Goal: Task Accomplishment & Management: Complete application form

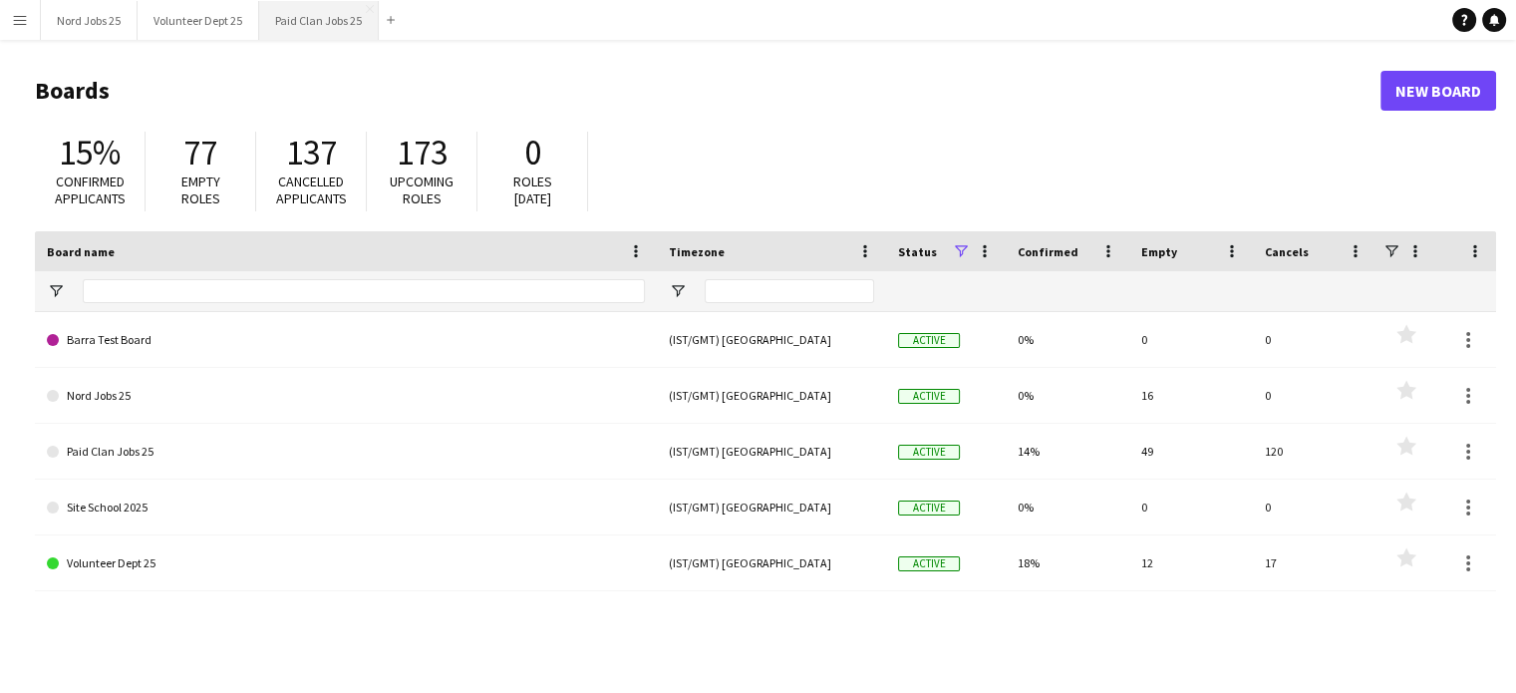
click at [292, 15] on button "Paid Clan Jobs 25 Close" at bounding box center [319, 20] width 120 height 39
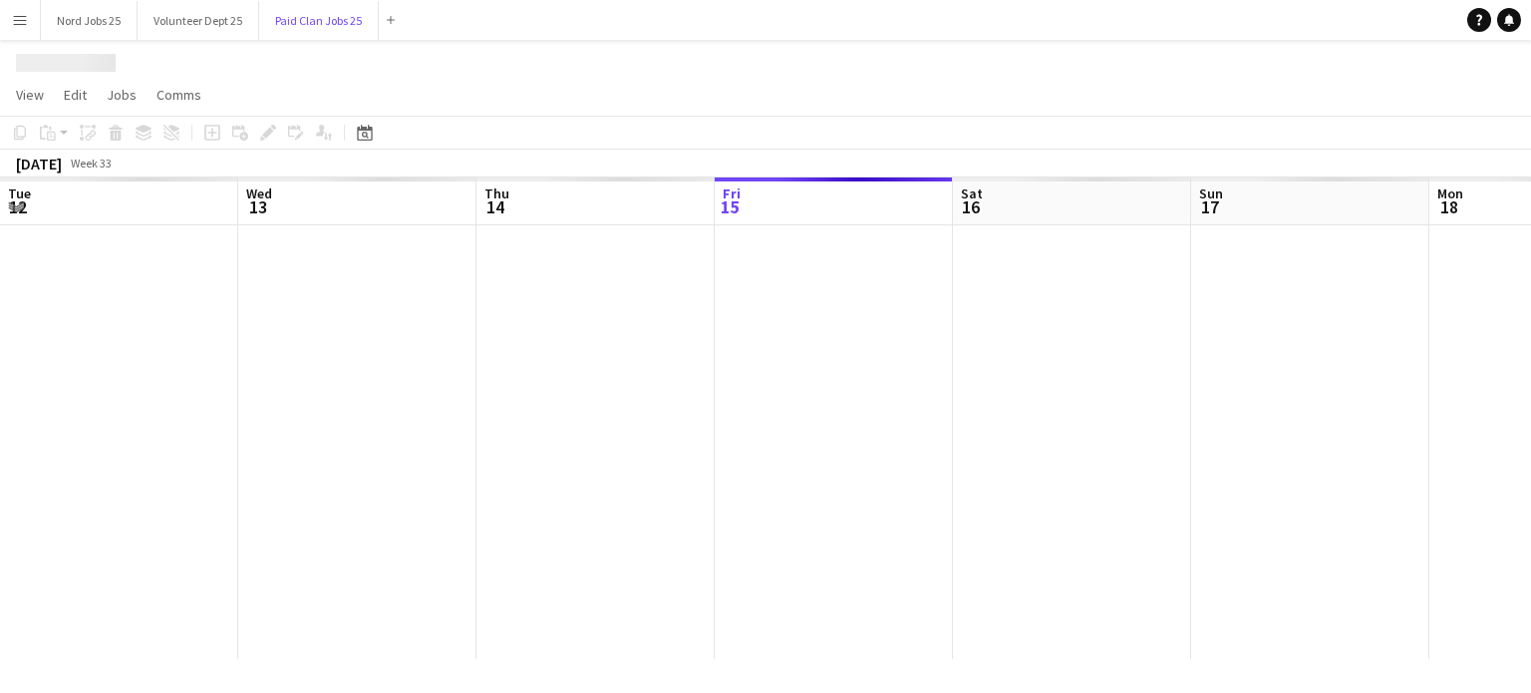
scroll to position [0, 477]
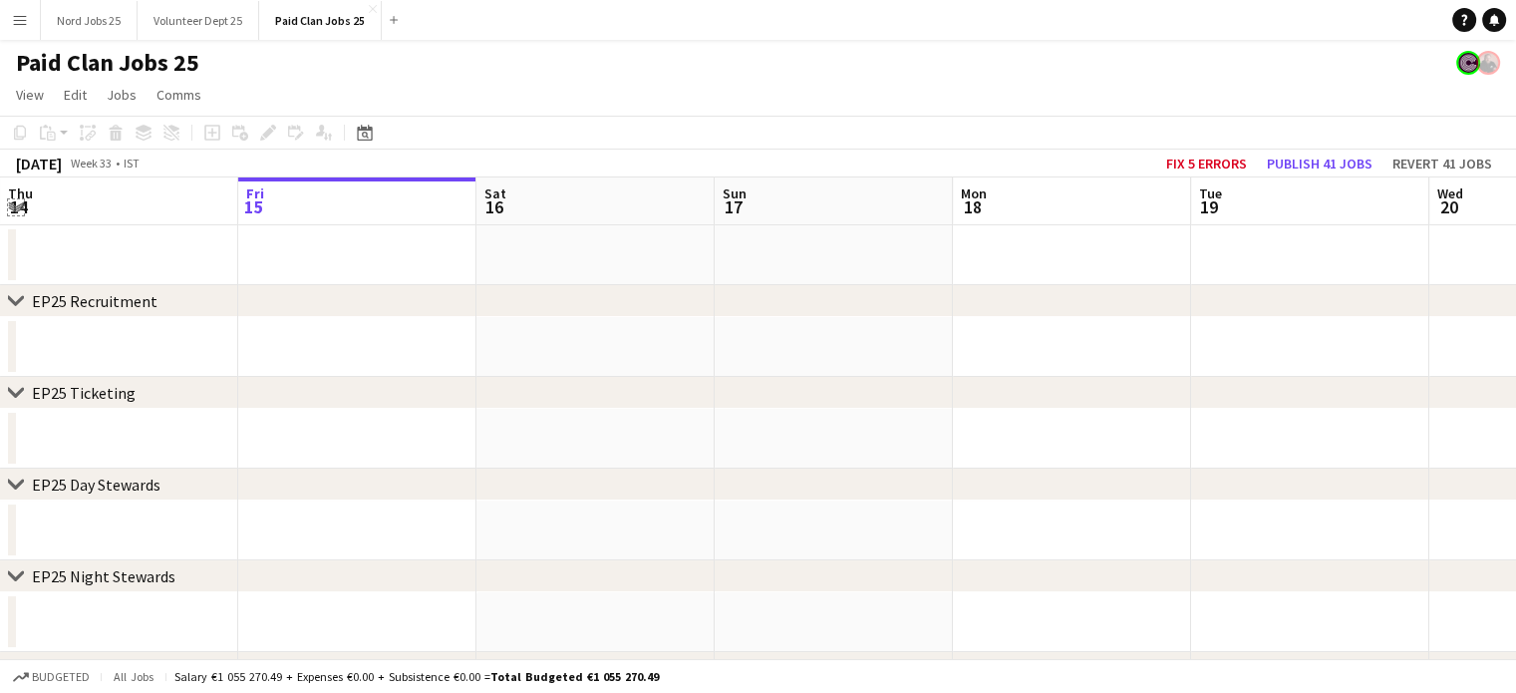
click at [16, 206] on app-icon "Expand/collapse" at bounding box center [16, 205] width 16 height 19
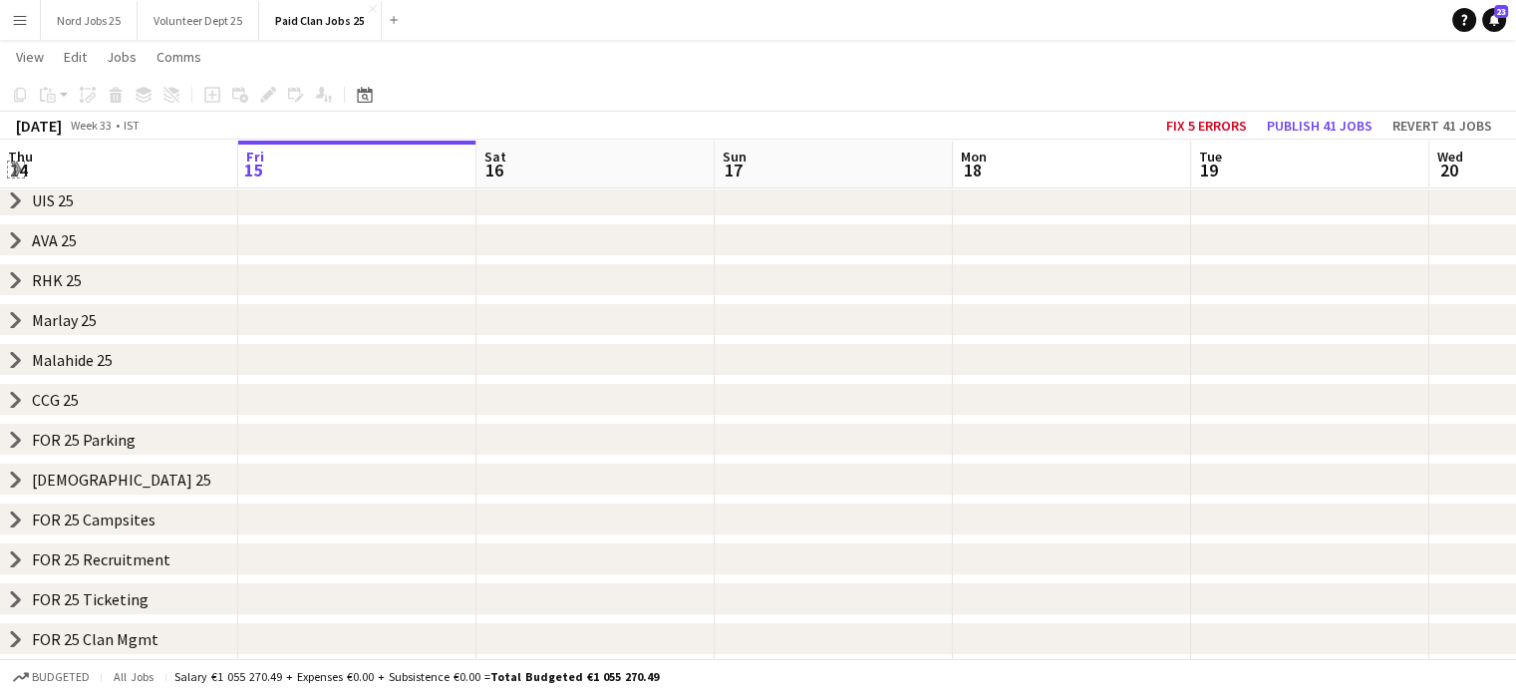
scroll to position [299, 0]
click at [13, 401] on icon "chevron-right" at bounding box center [16, 399] width 16 height 16
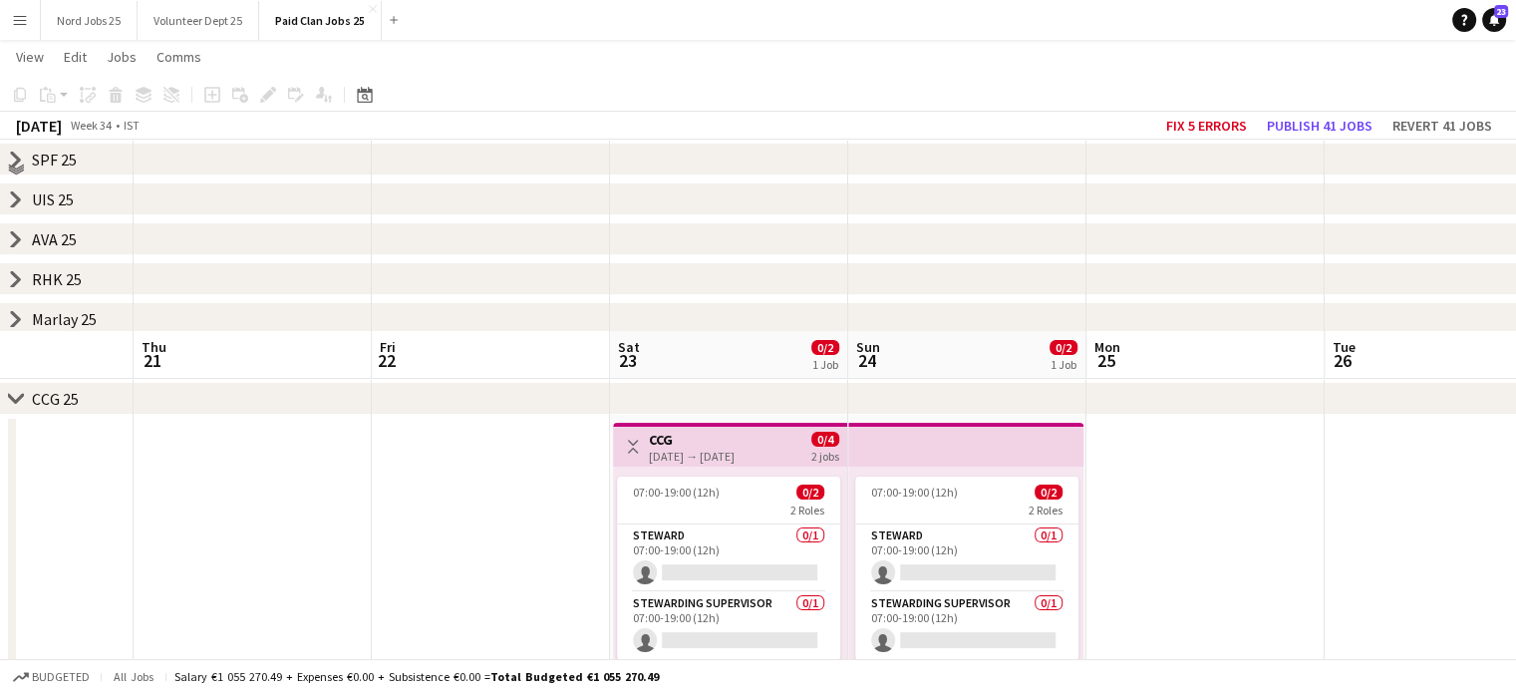
scroll to position [491, 0]
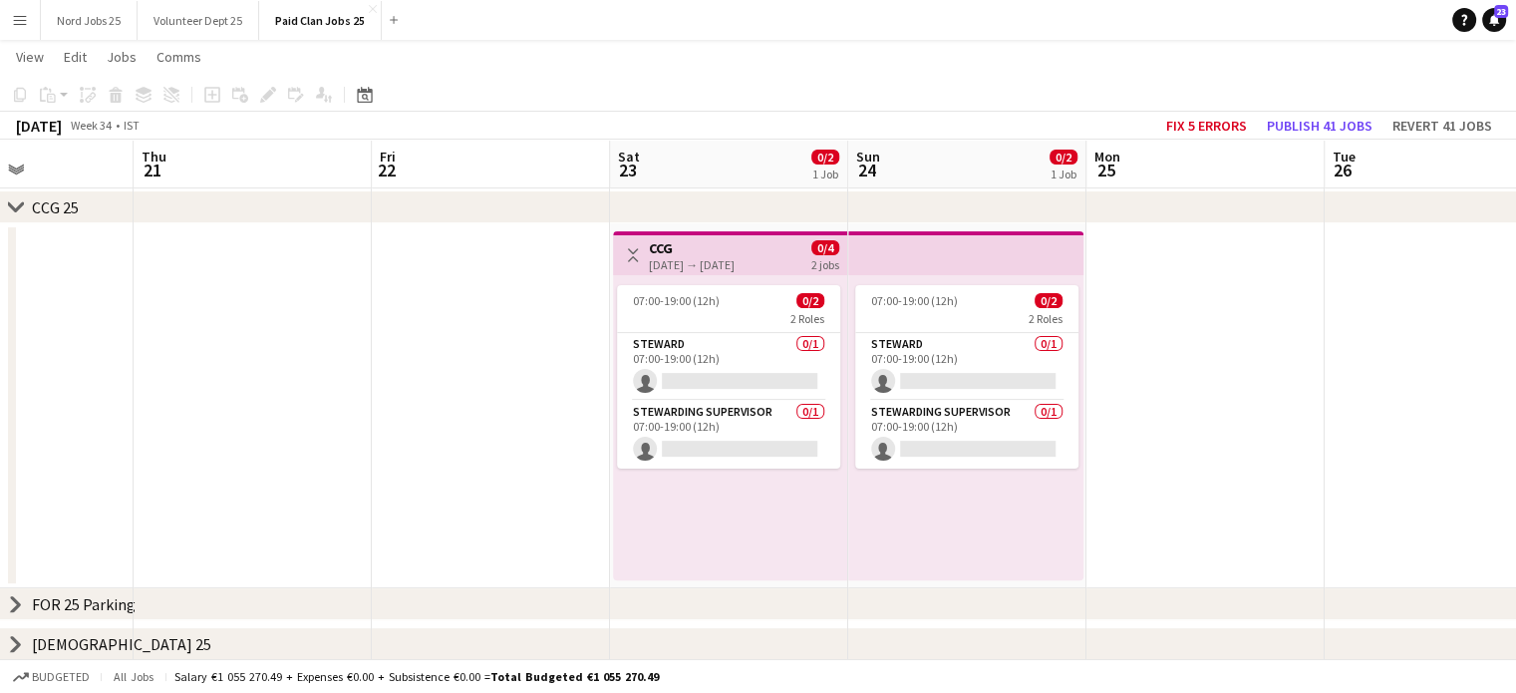
click at [735, 239] on h3 "CCG" at bounding box center [692, 248] width 86 height 18
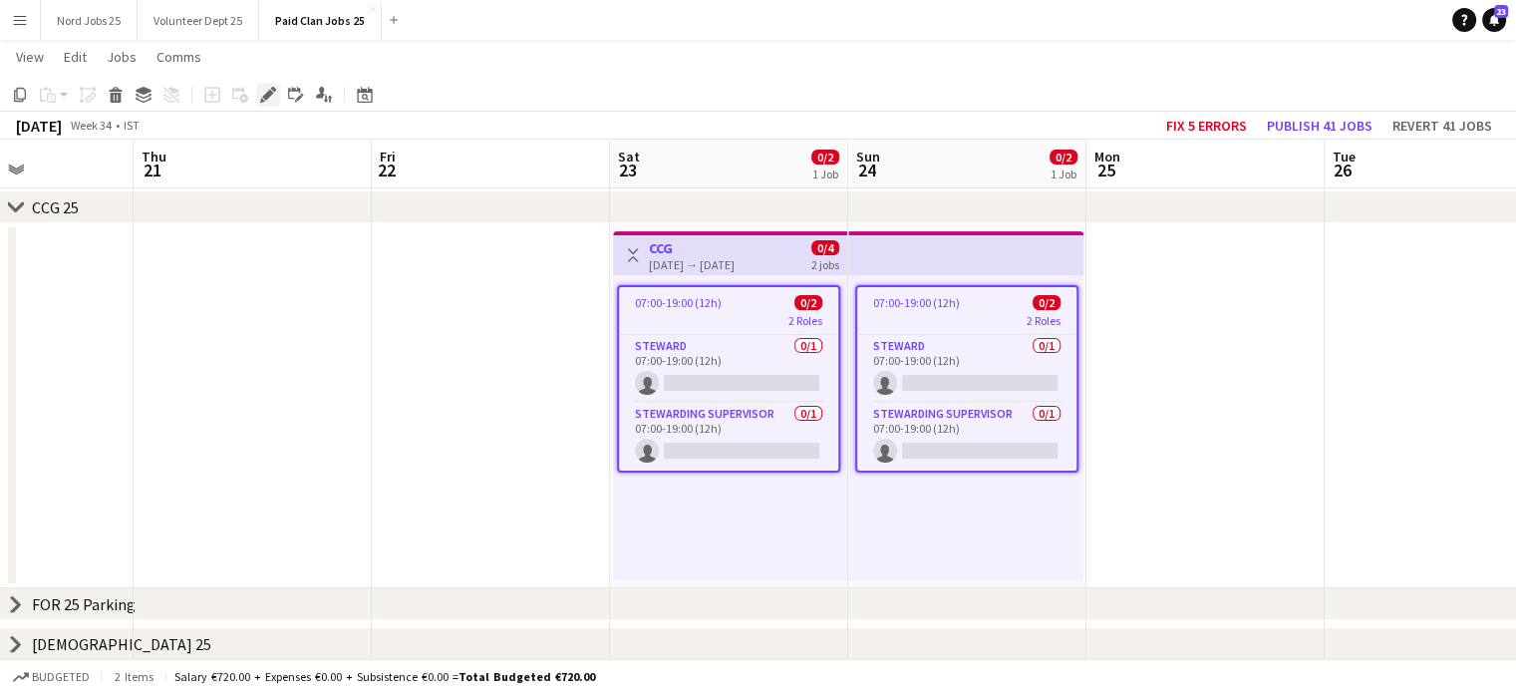
click at [270, 95] on icon at bounding box center [267, 95] width 11 height 11
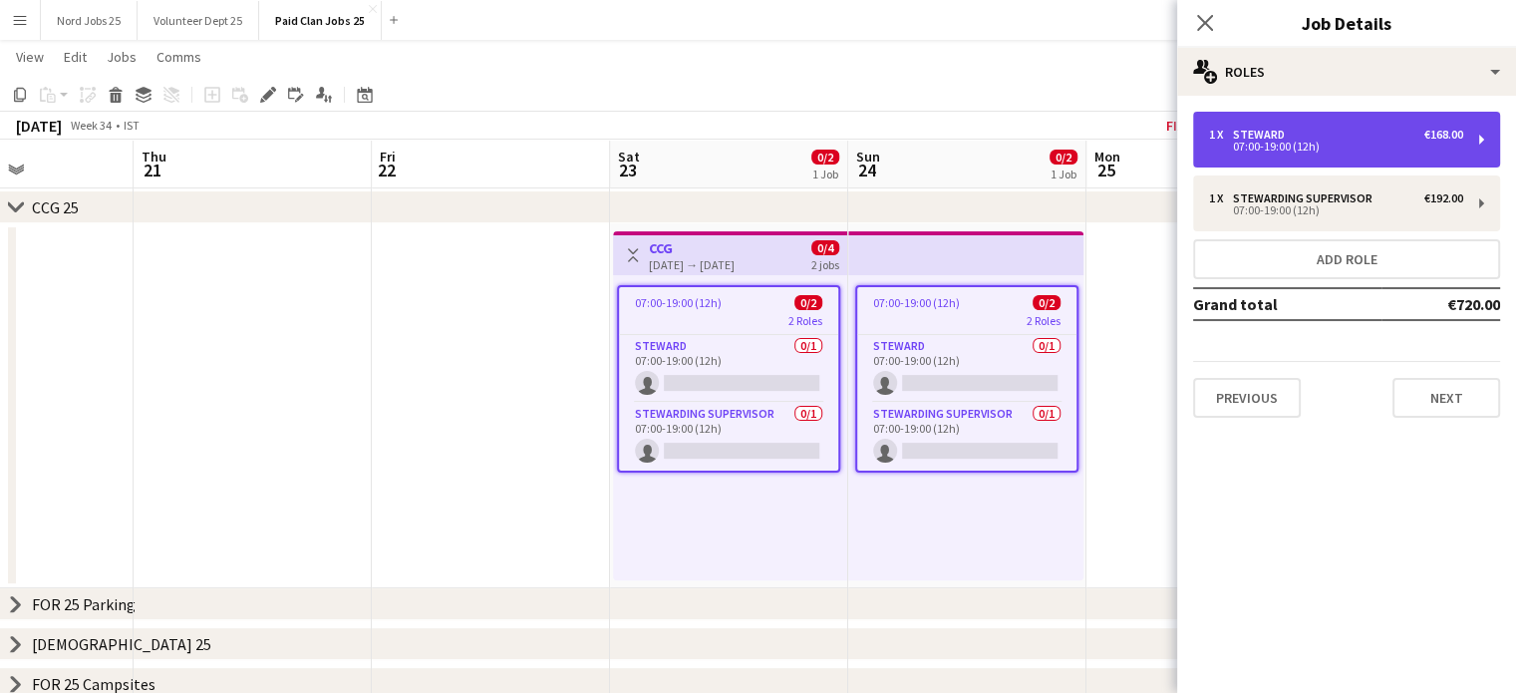
click at [1323, 137] on div "1 x [PERSON_NAME] €168.00" at bounding box center [1336, 135] width 254 height 14
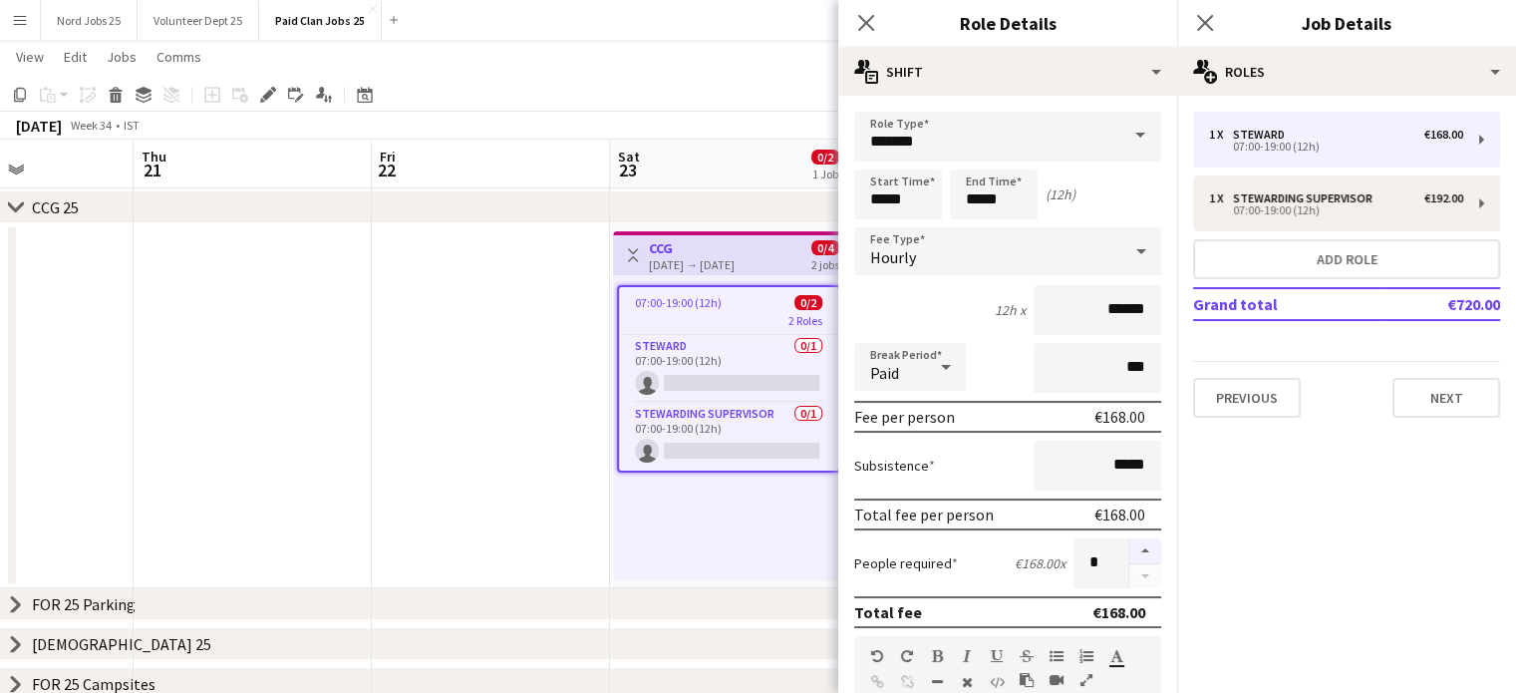
click at [1132, 553] on button "button" at bounding box center [1146, 551] width 32 height 26
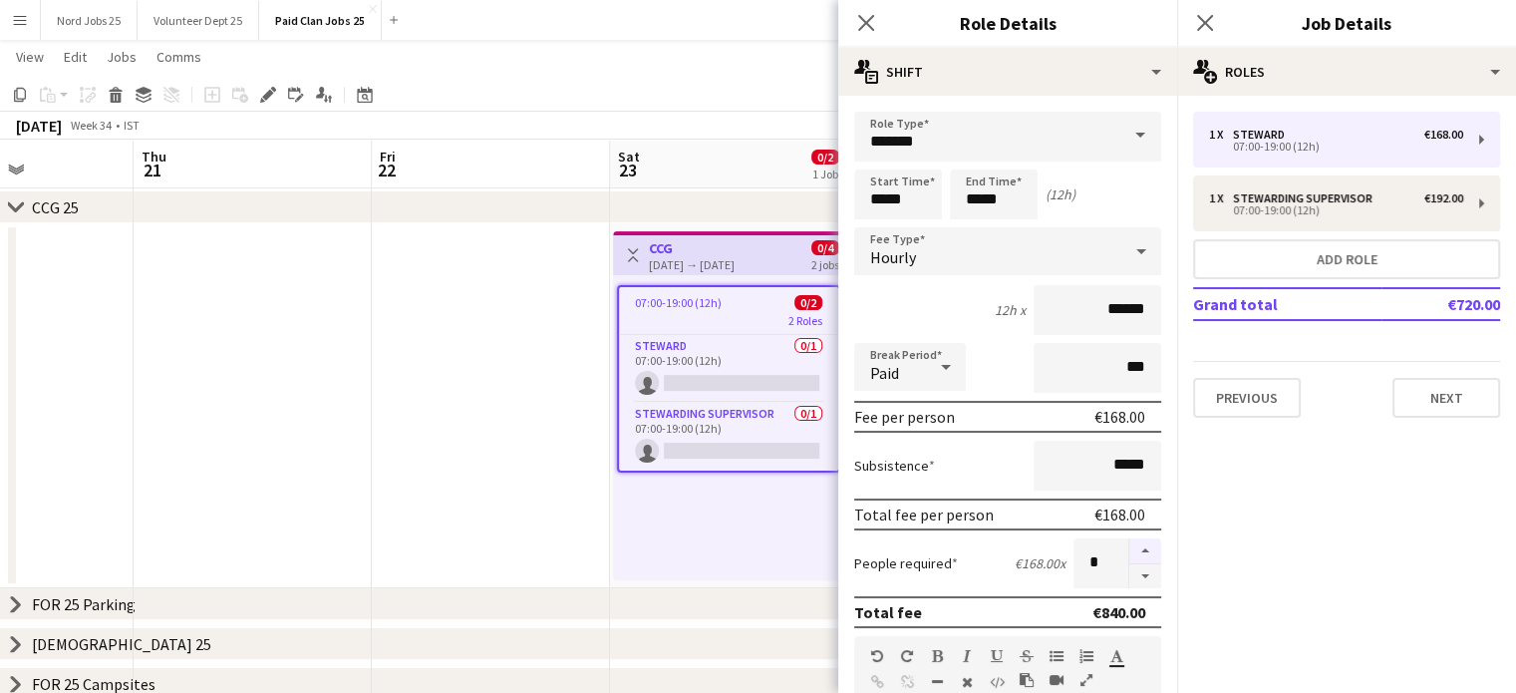
type input "*"
click at [677, 513] on div "07:00-19:00 (12h) 0/2 2 Roles [PERSON_NAME] 0/1 07:00-19:00 (12h) single-neutra…" at bounding box center [730, 427] width 234 height 305
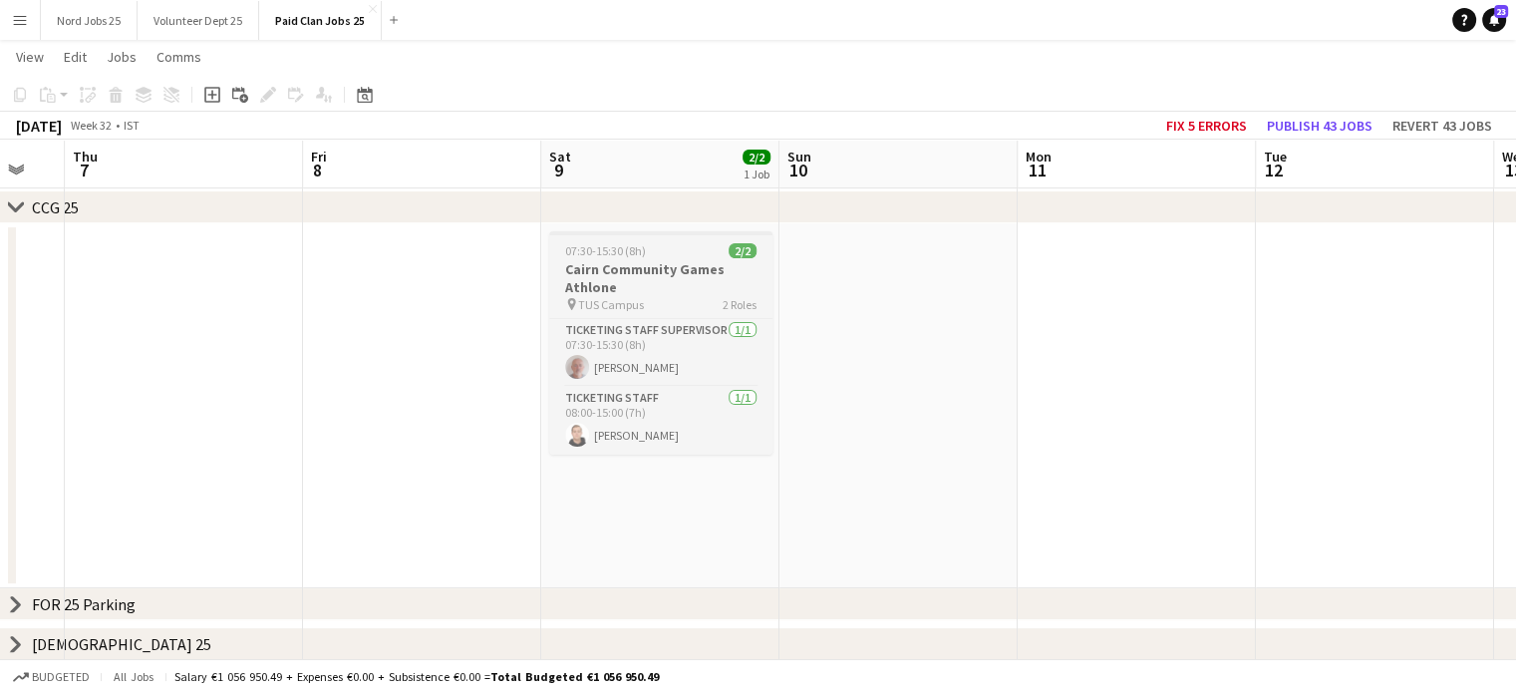
scroll to position [0, 628]
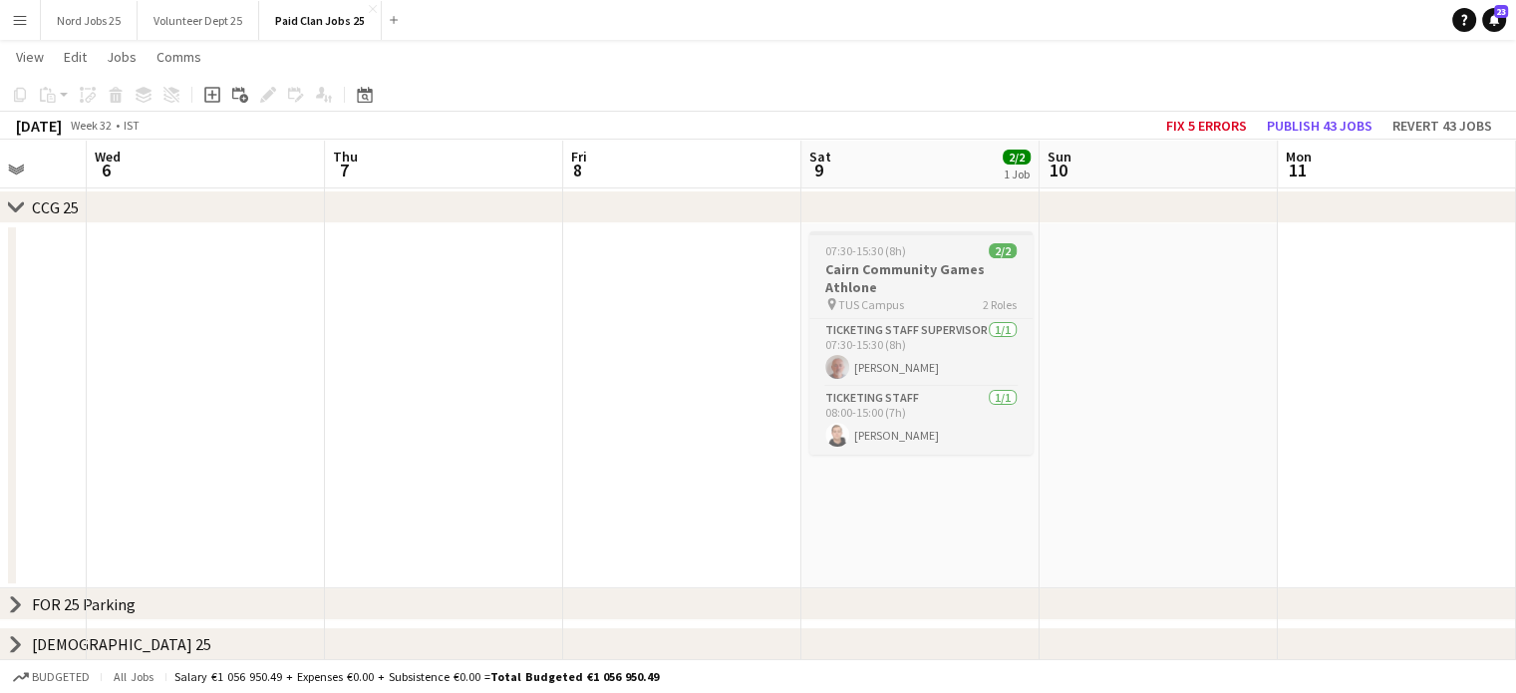
click at [900, 258] on app-job-card "07:30-15:30 (8h) 2/2 Cairn Community Games Athlone pin TUS Campus 2 Roles Ticke…" at bounding box center [921, 342] width 223 height 223
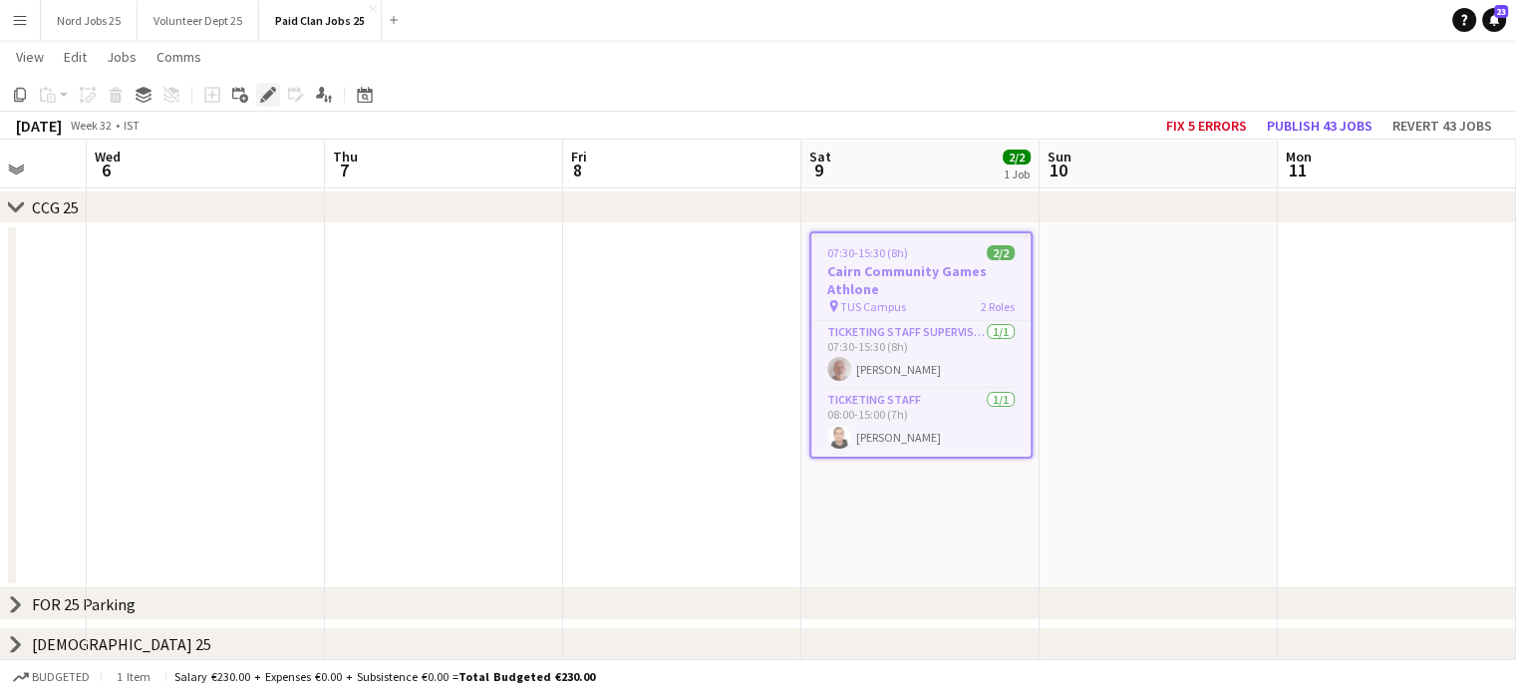
click at [271, 91] on icon at bounding box center [267, 95] width 11 height 11
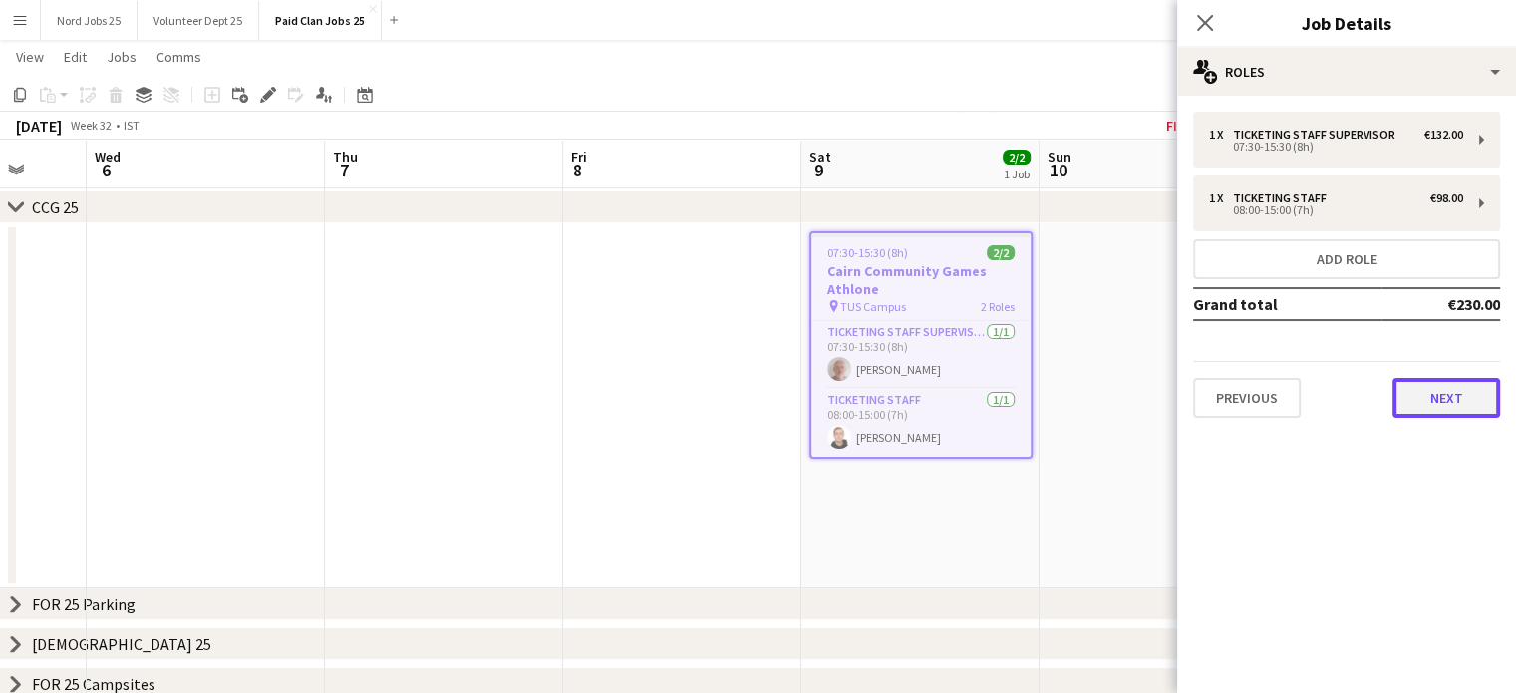
click at [1444, 382] on button "Next" at bounding box center [1447, 398] width 108 height 40
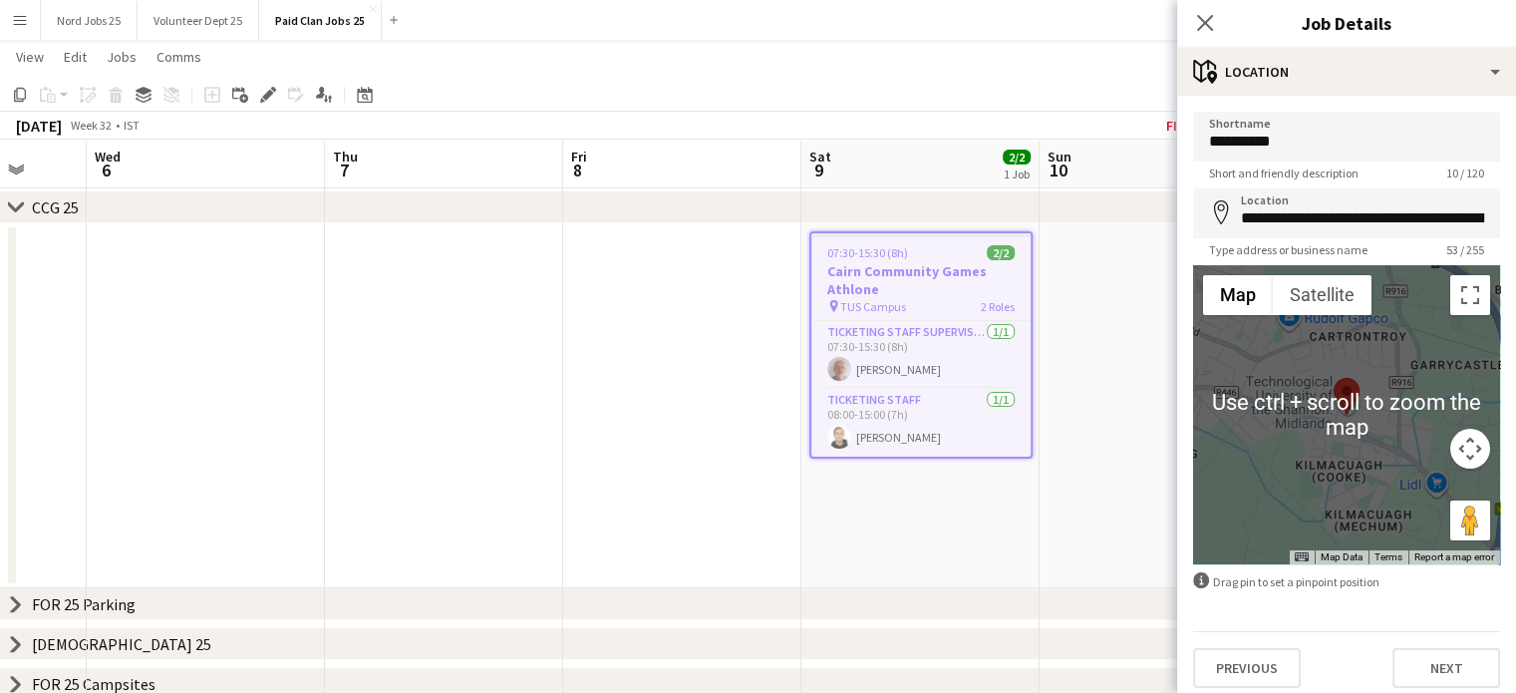
scroll to position [9, 0]
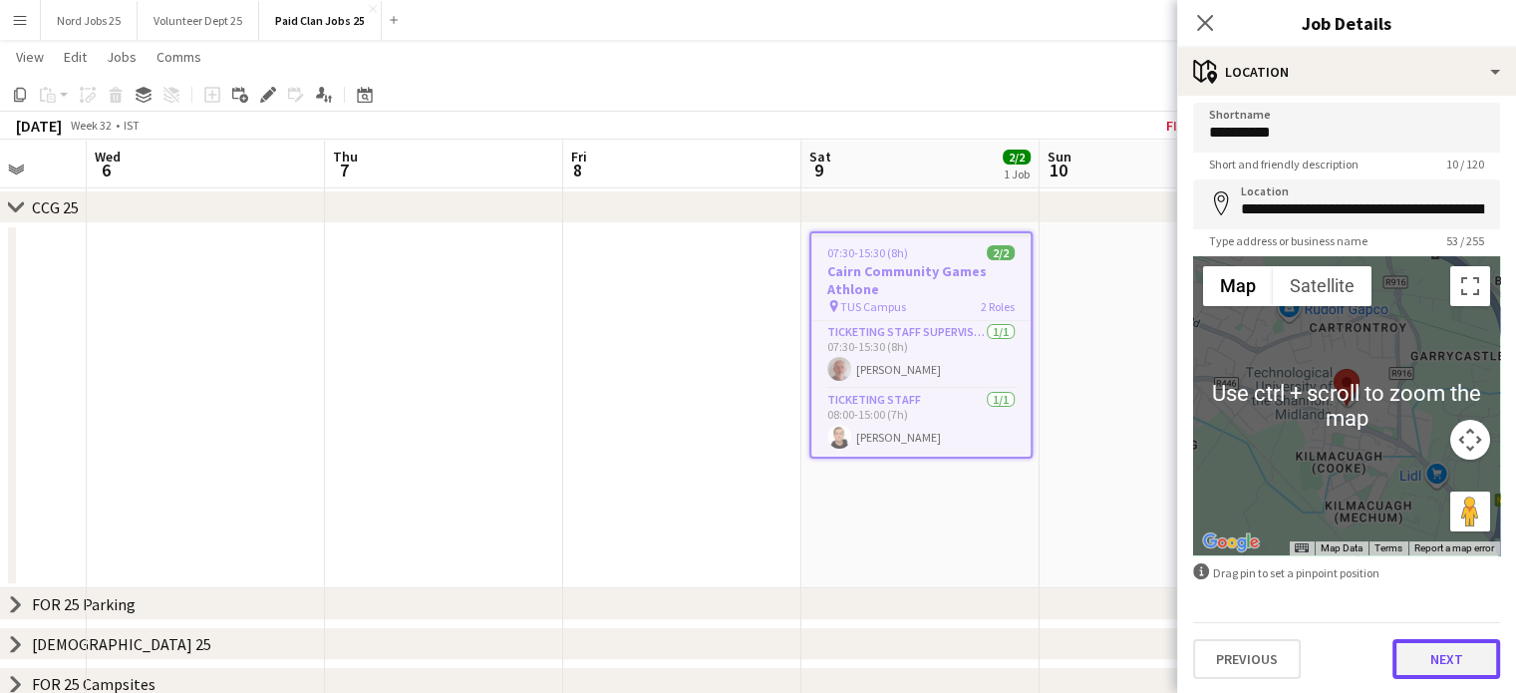
click at [1437, 661] on button "Next" at bounding box center [1447, 659] width 108 height 40
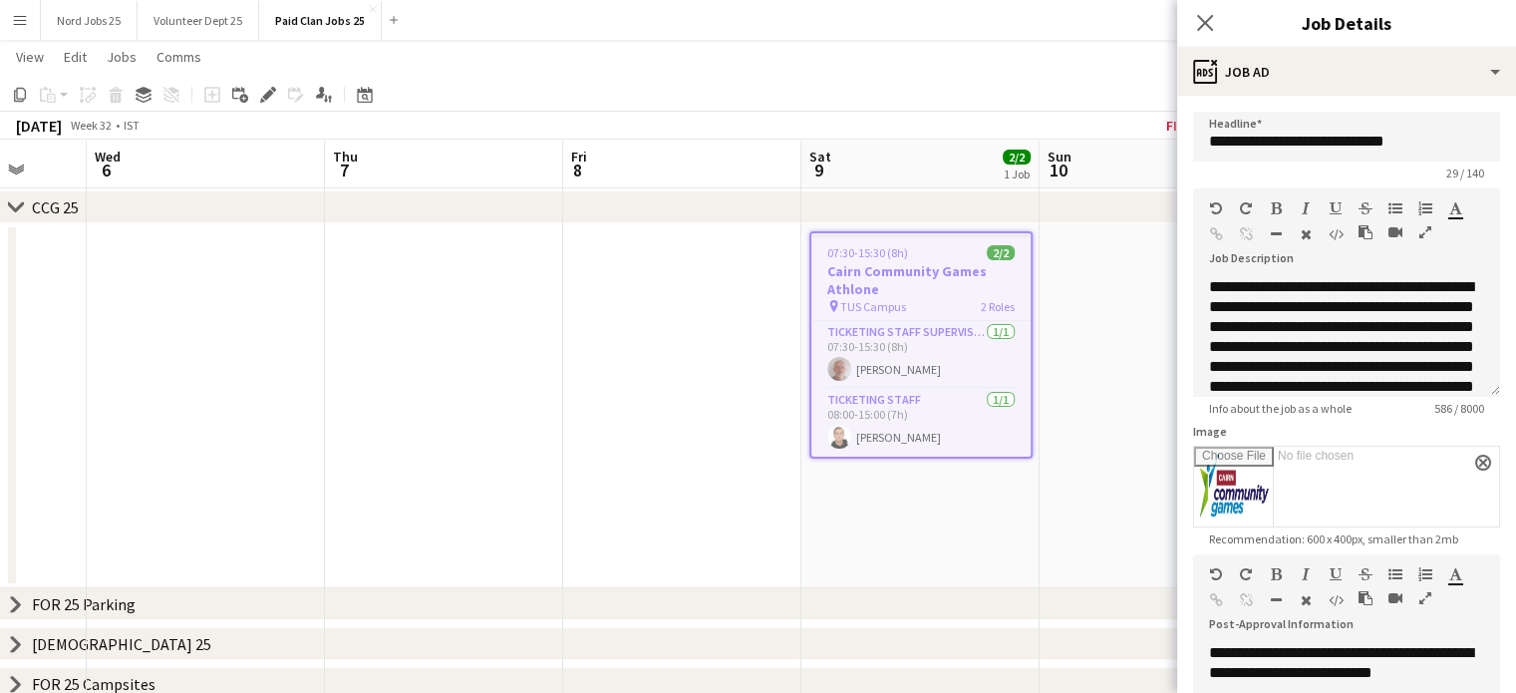
scroll to position [0, 0]
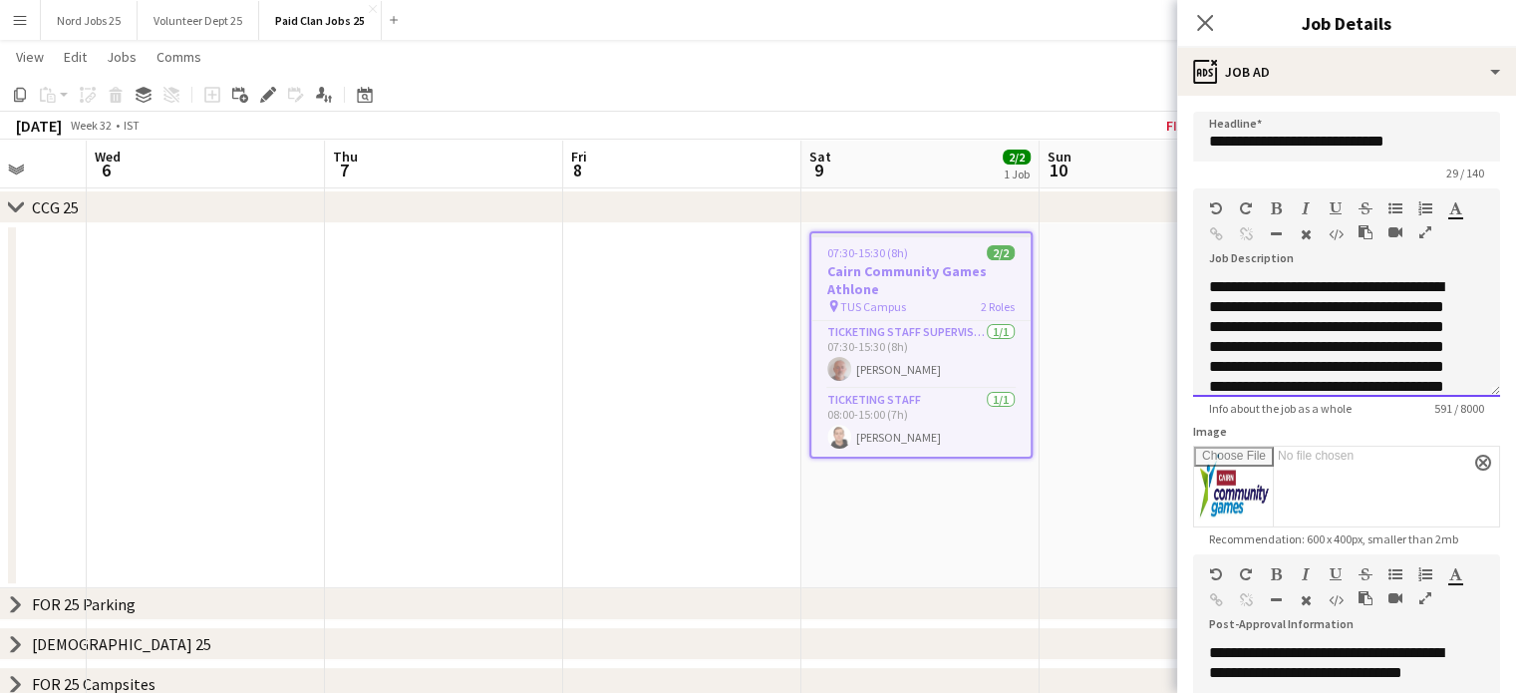
click at [1312, 317] on div "**********" at bounding box center [1331, 376] width 245 height 199
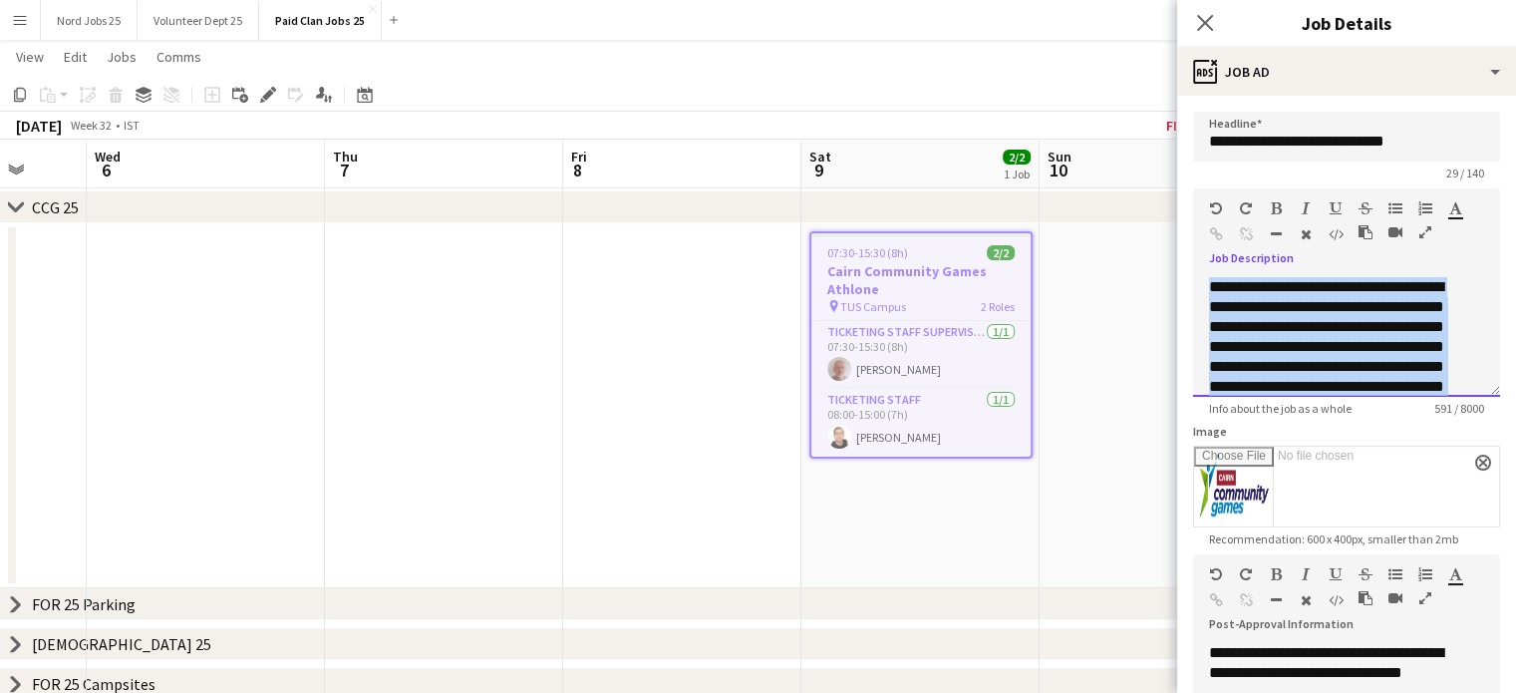
copy div "**********"
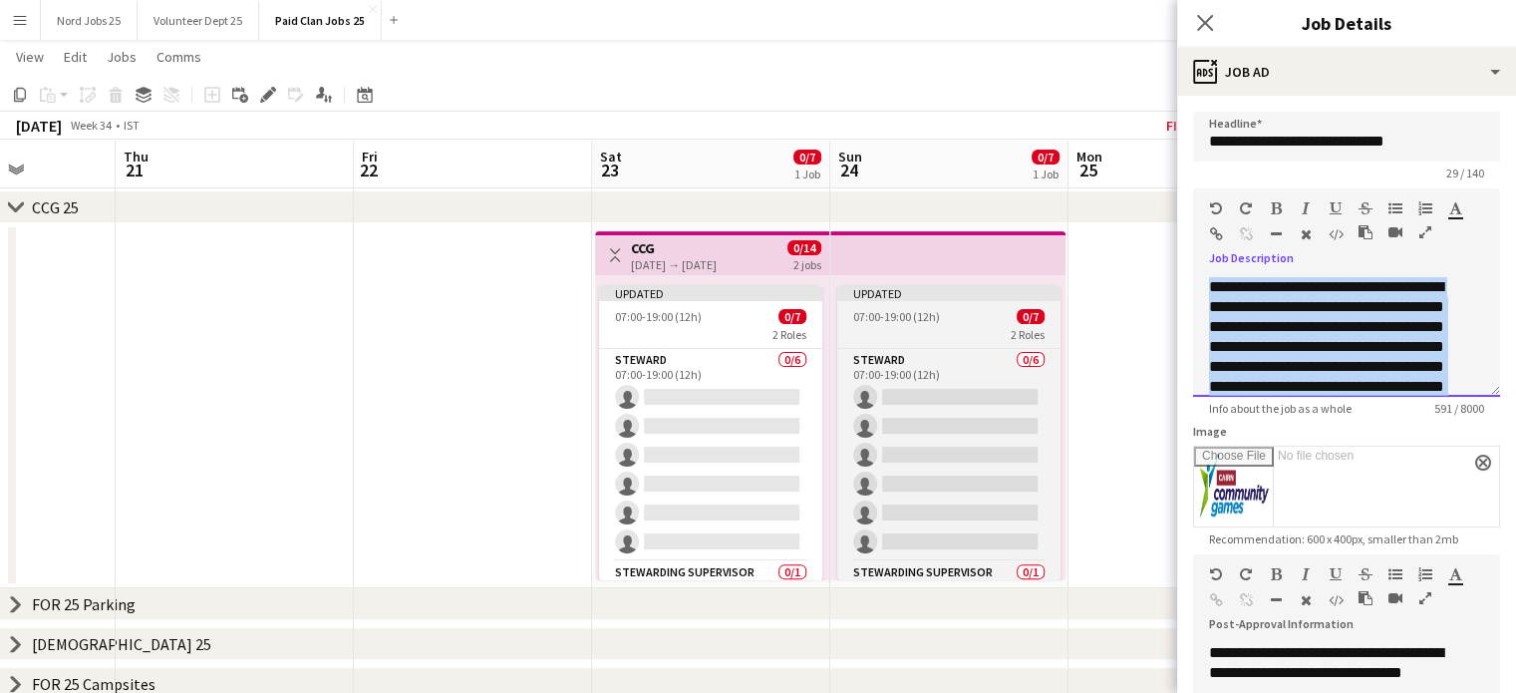
scroll to position [0, 619]
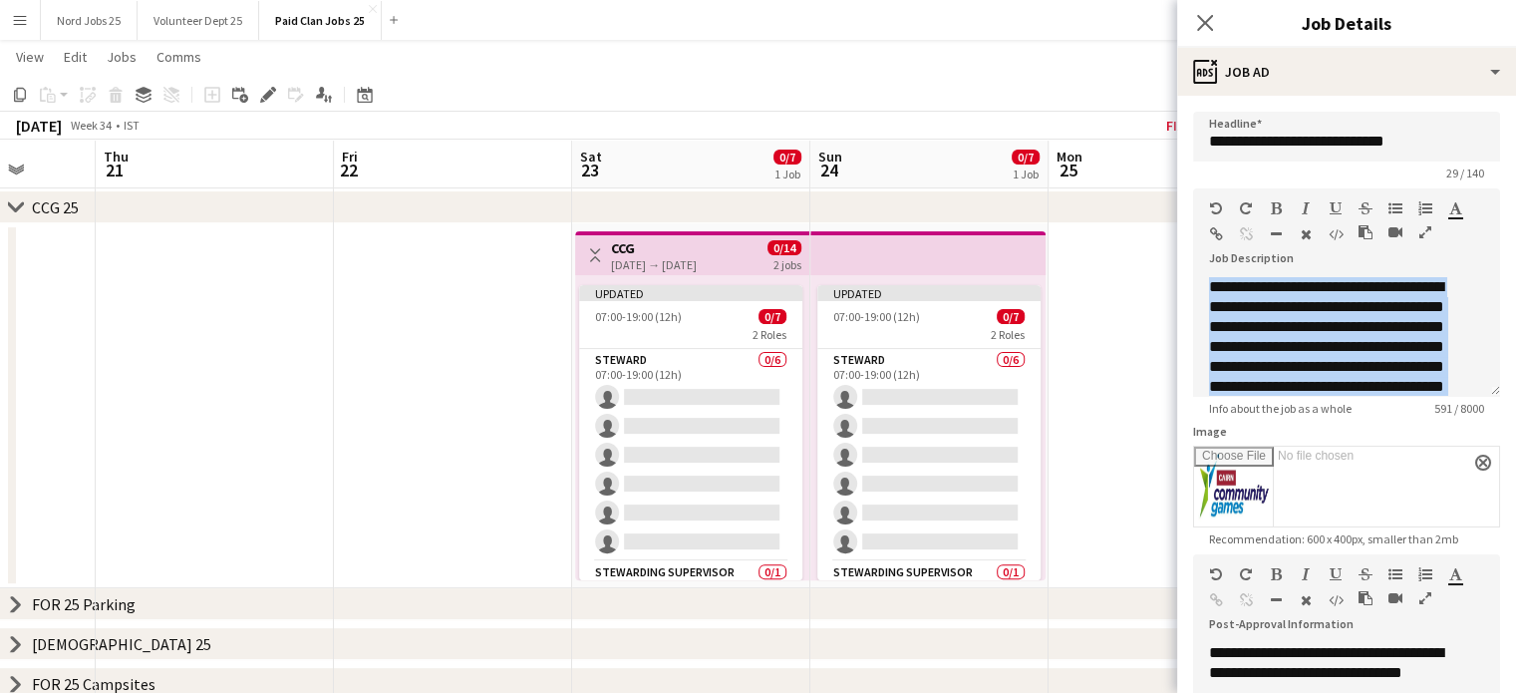
click at [900, 262] on app-top-bar at bounding box center [928, 253] width 235 height 44
type input "***"
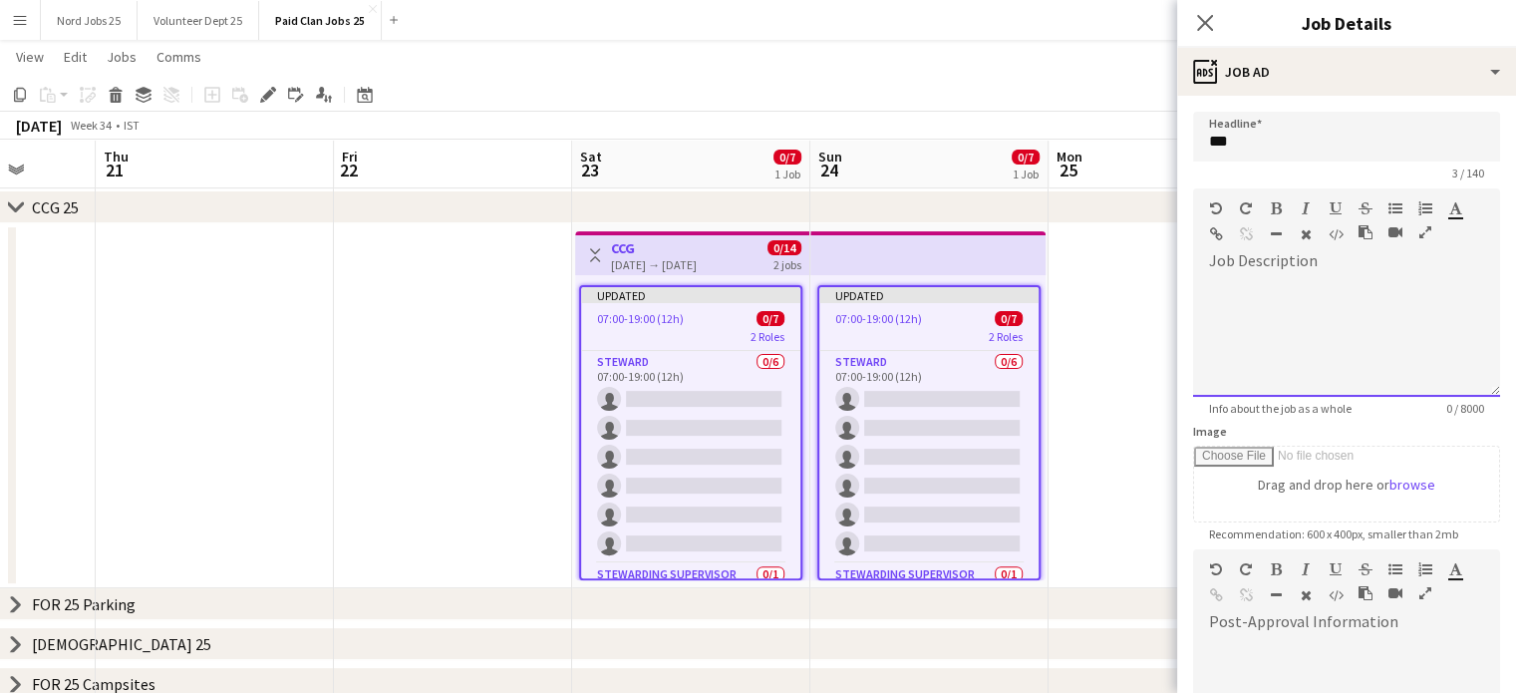
click at [1299, 323] on div at bounding box center [1346, 337] width 307 height 120
paste div
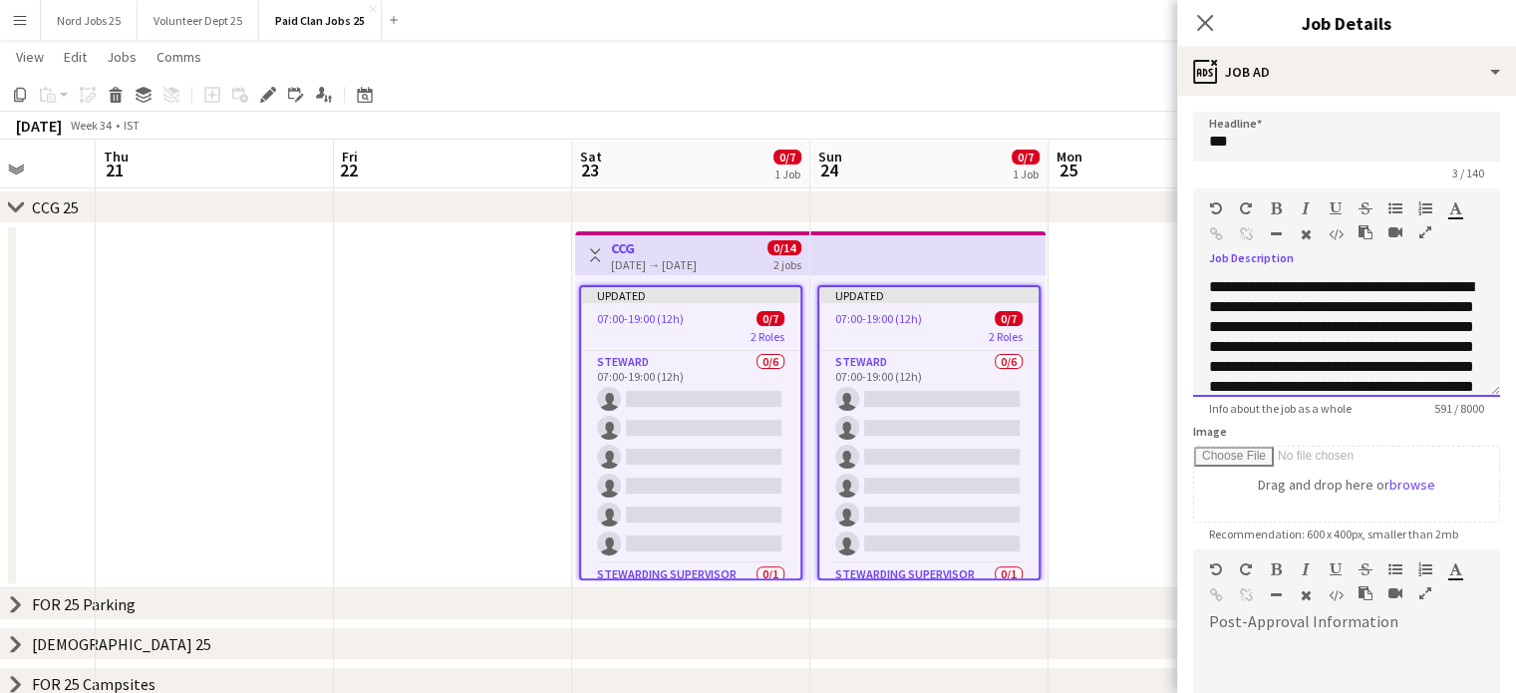
scroll to position [301, 0]
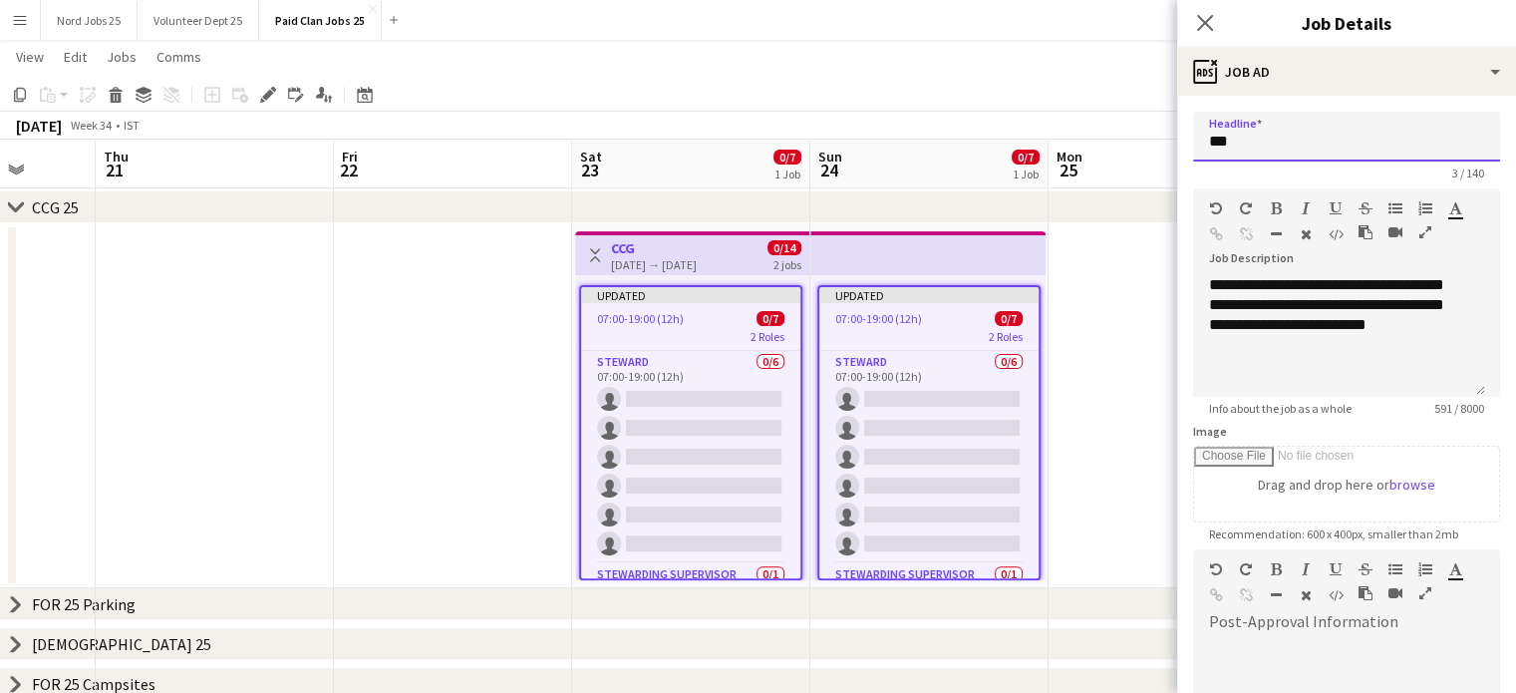
click at [1269, 159] on input "***" at bounding box center [1346, 137] width 307 height 50
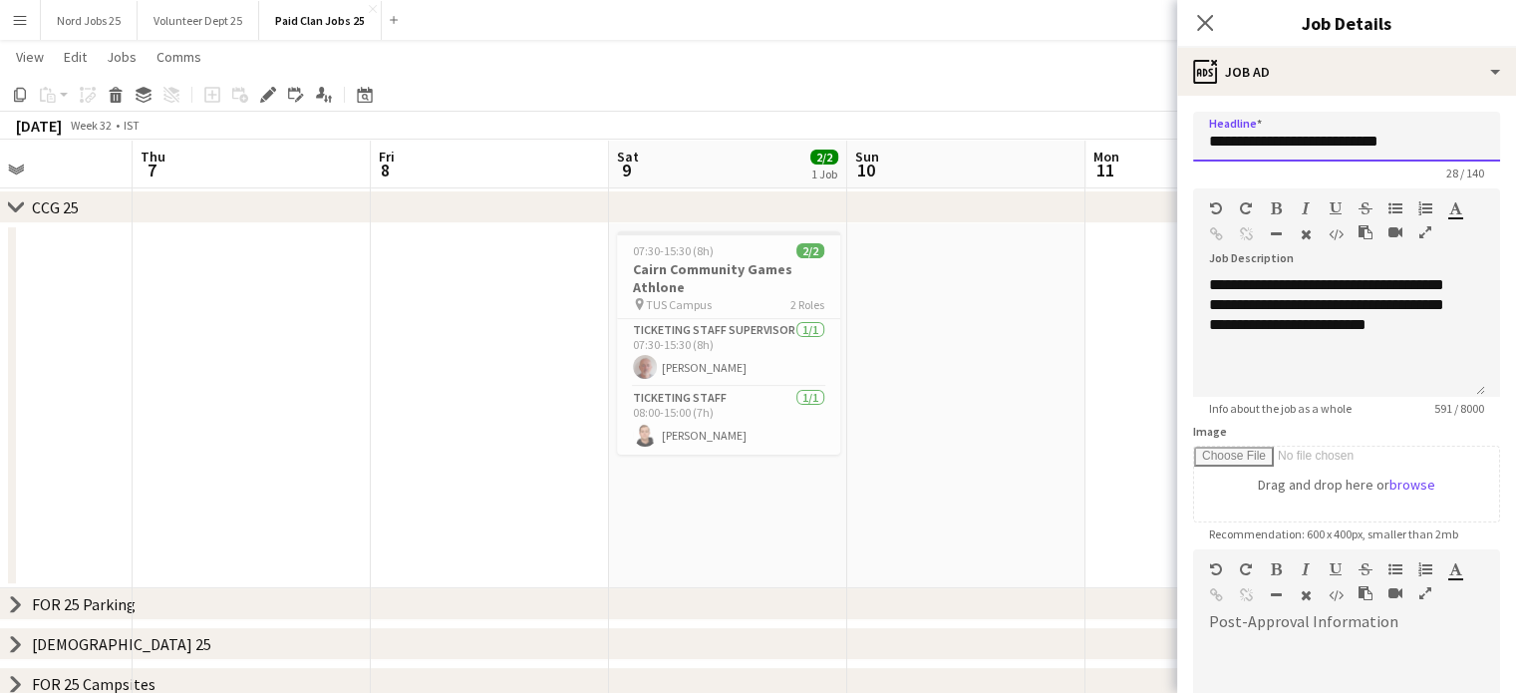
scroll to position [0, 494]
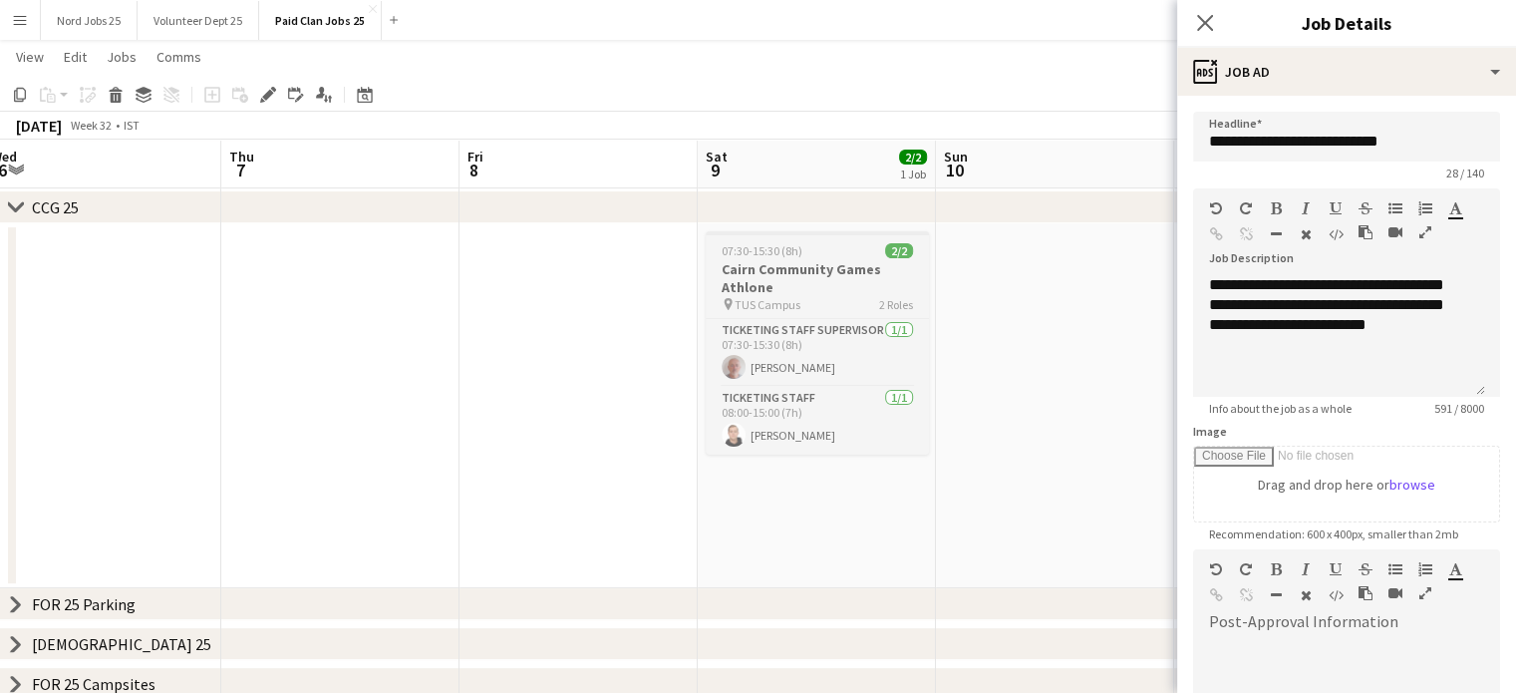
click at [847, 278] on h3 "Cairn Community Games Athlone" at bounding box center [817, 278] width 223 height 36
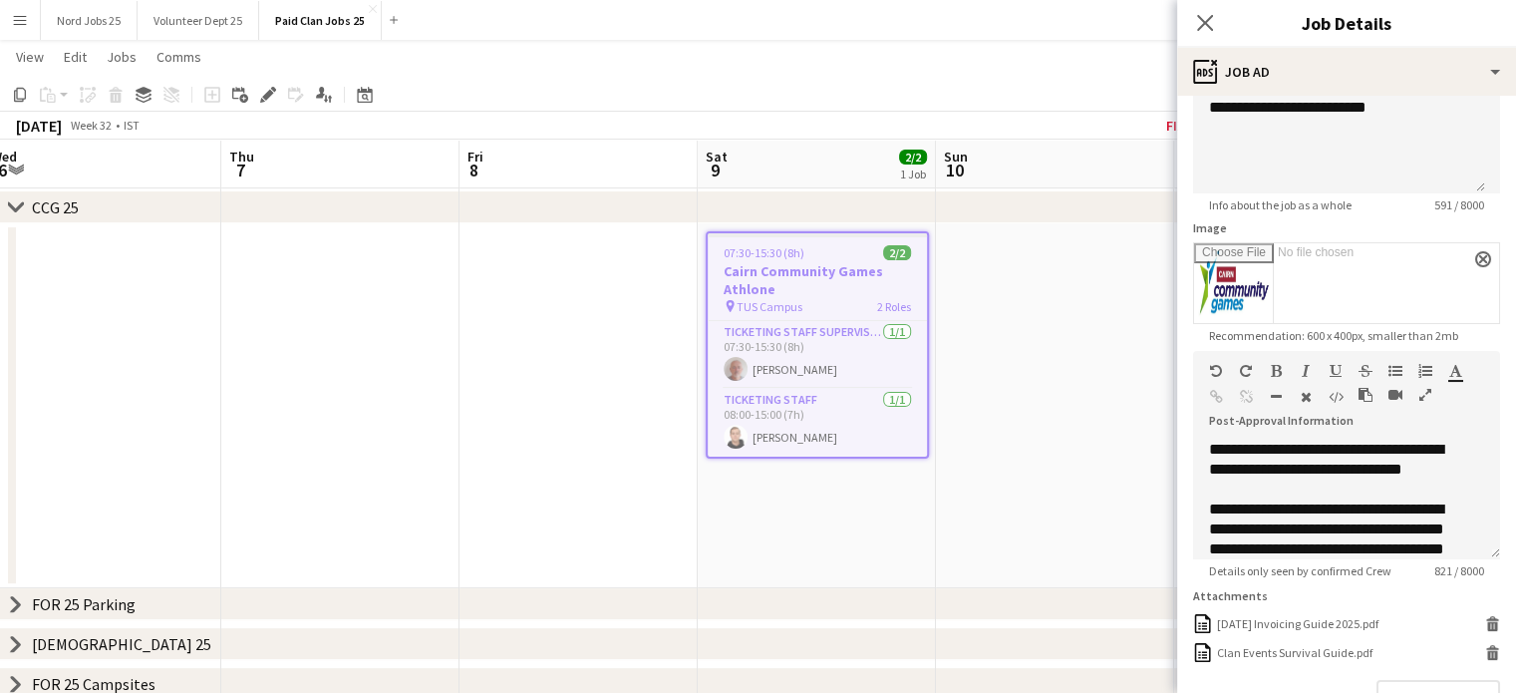
scroll to position [215, 0]
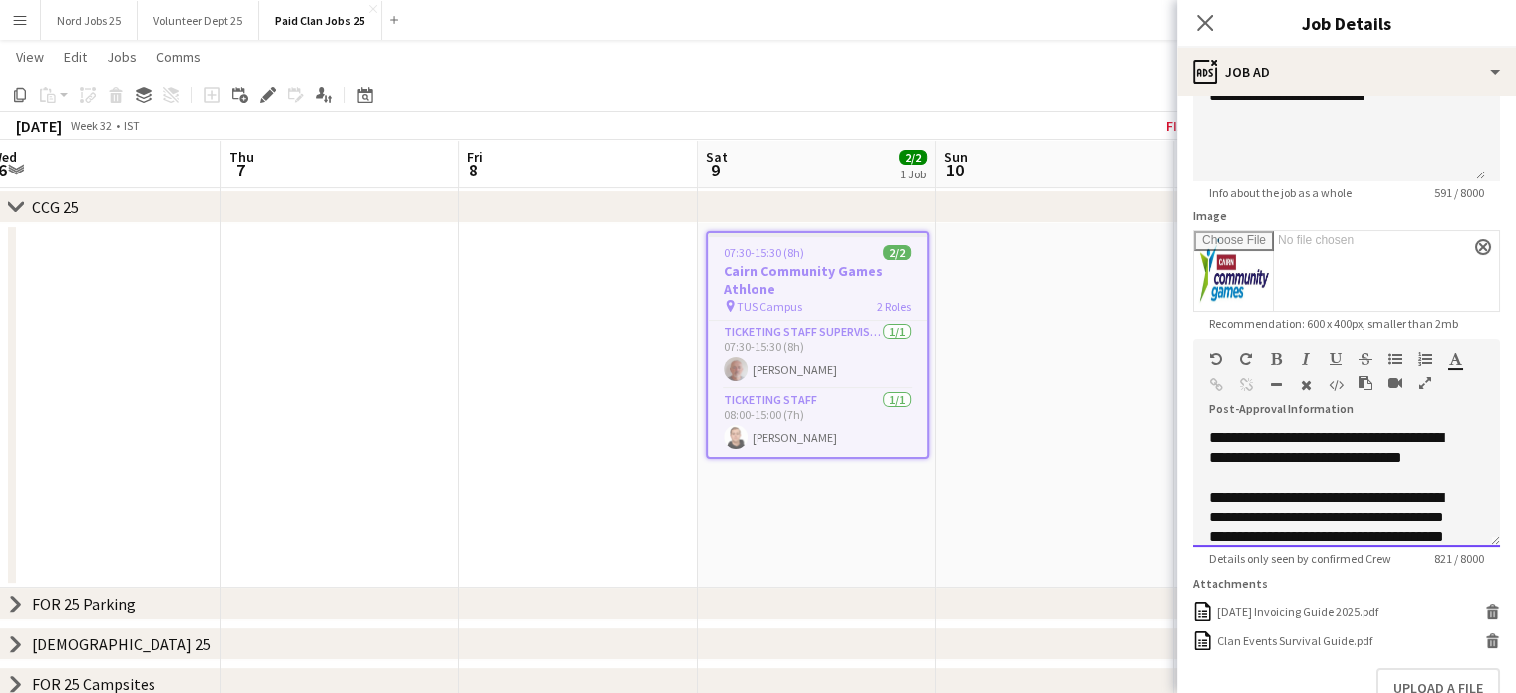
click at [1366, 491] on div "**********" at bounding box center [1331, 528] width 245 height 80
copy div "**********"
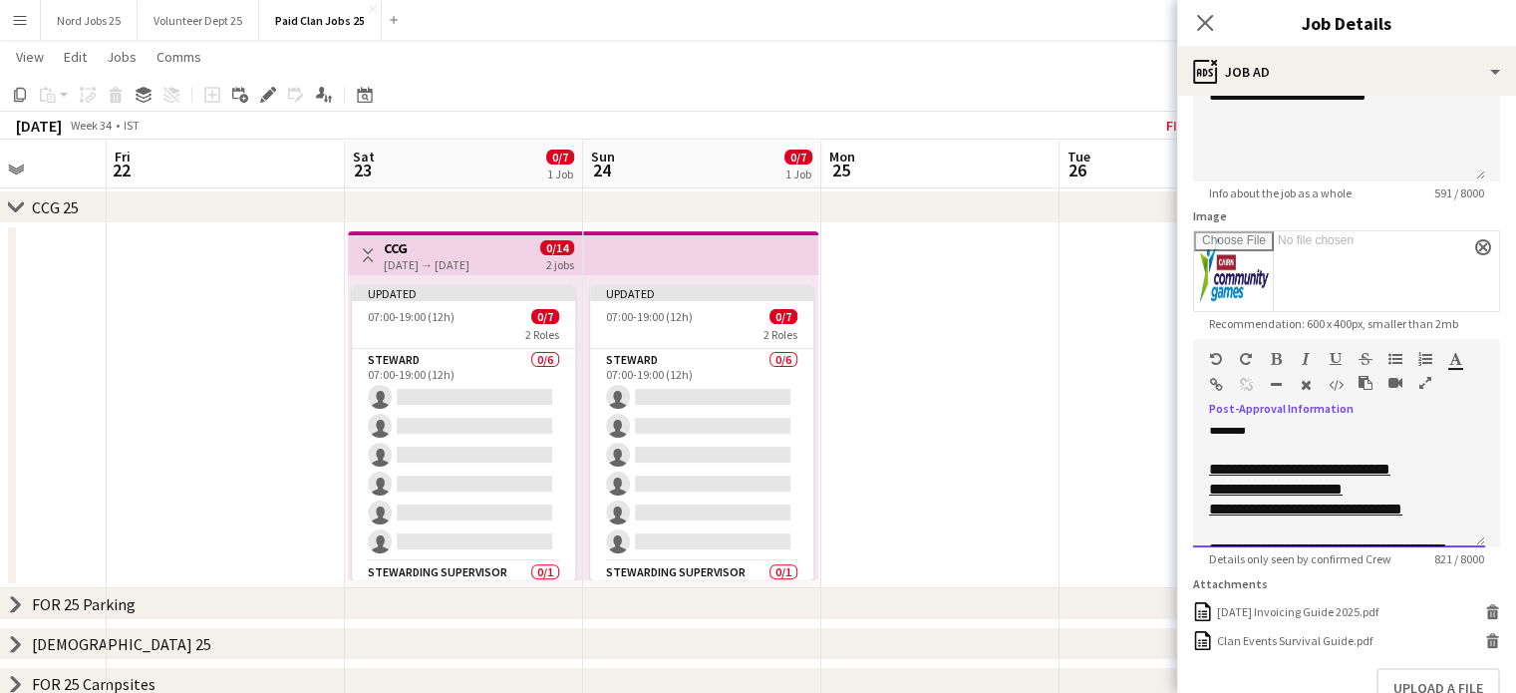
scroll to position [0, 483]
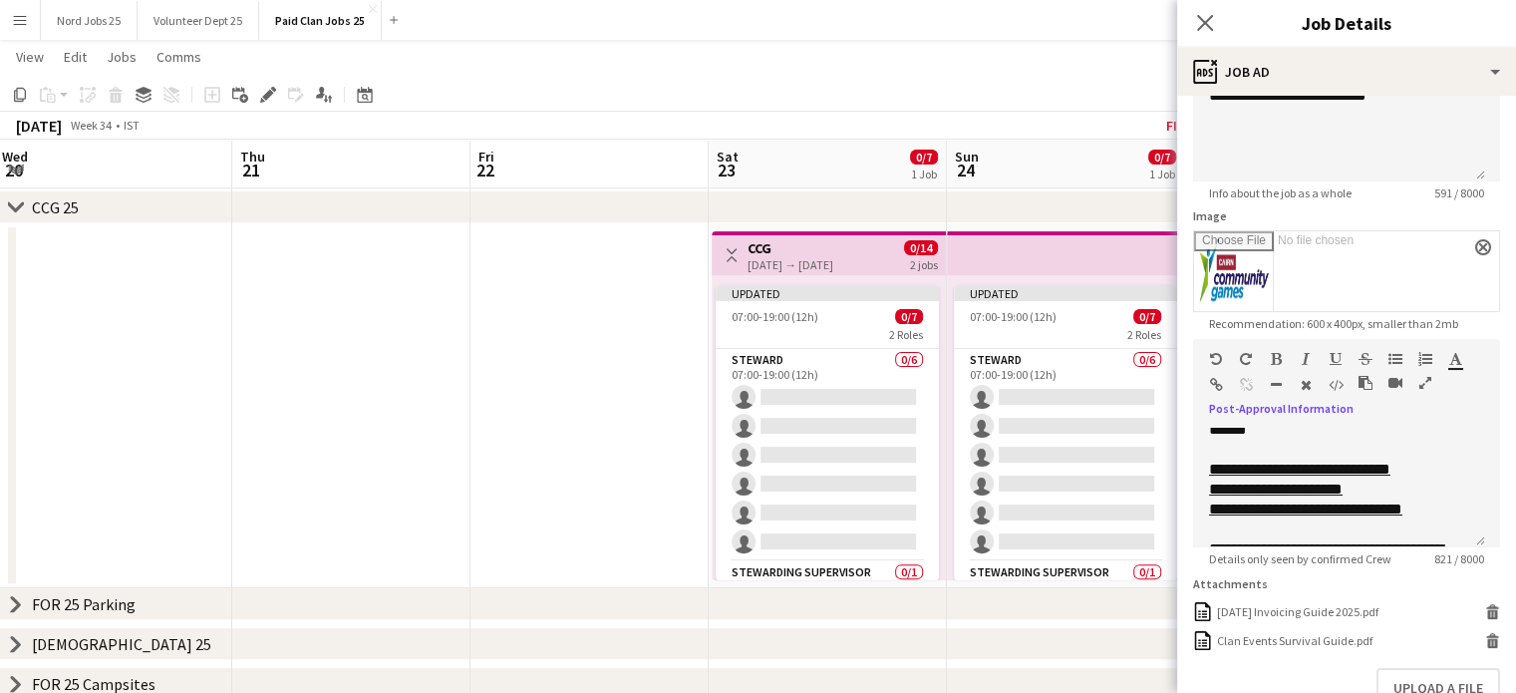
click at [881, 257] on div "Toggle View CCG [DATE] → [DATE] 0/14 2 jobs" at bounding box center [829, 255] width 218 height 34
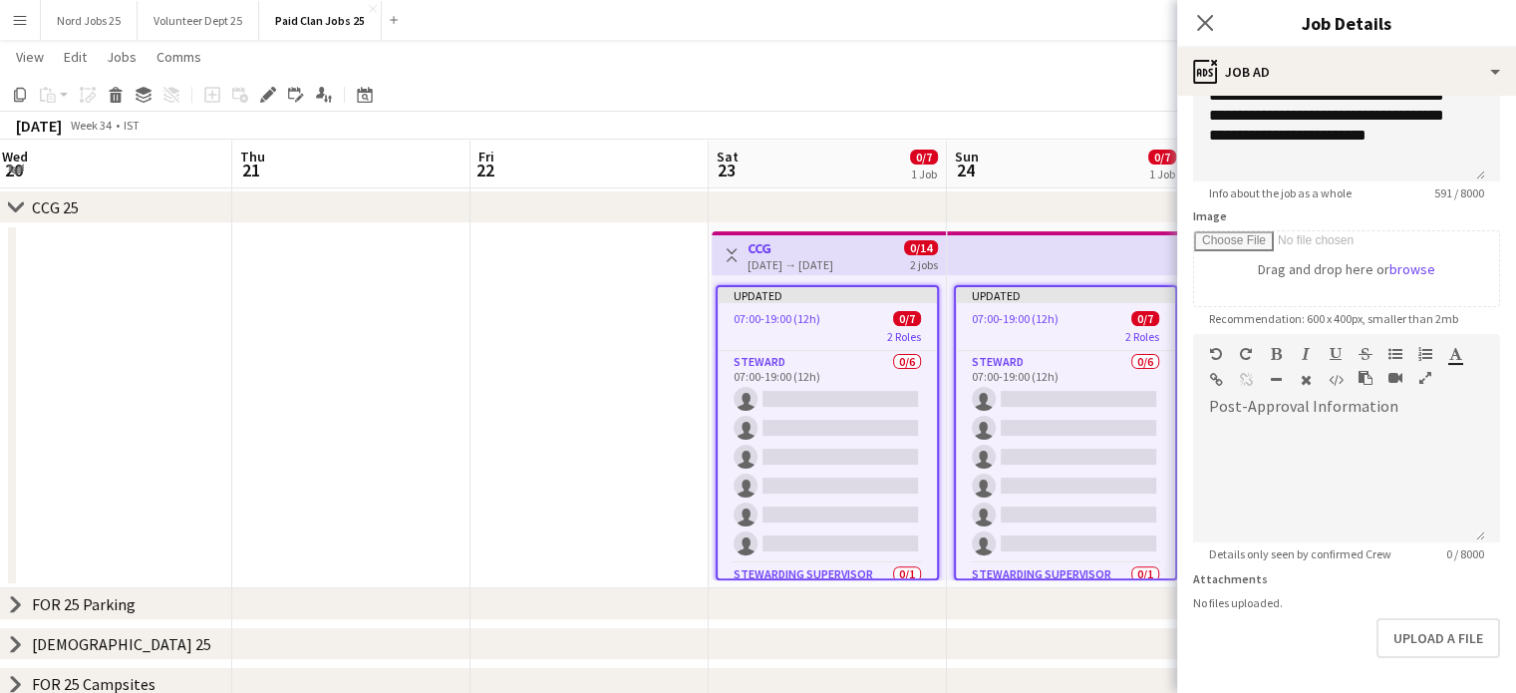
type input "**********"
click at [265, 90] on icon "Edit" at bounding box center [268, 95] width 16 height 16
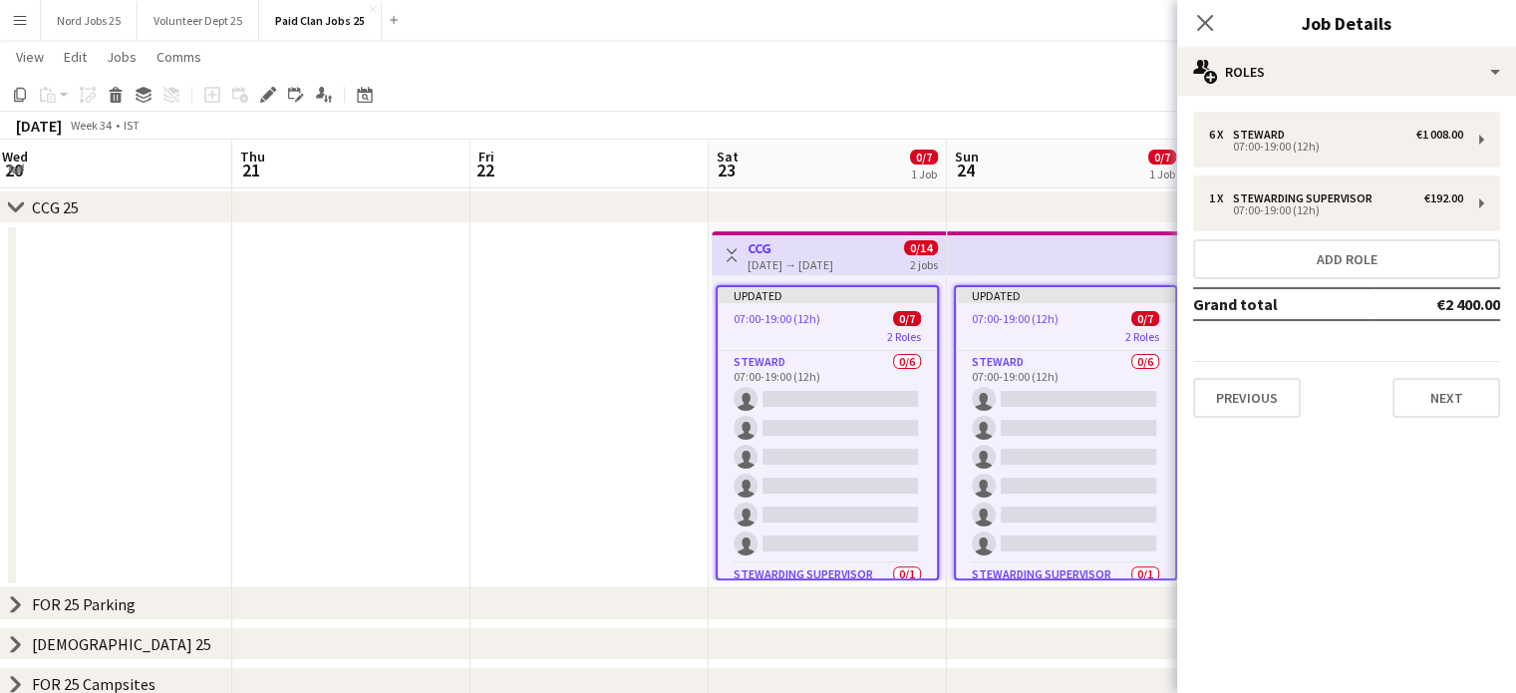
click at [1040, 248] on app-top-bar at bounding box center [1064, 253] width 235 height 44
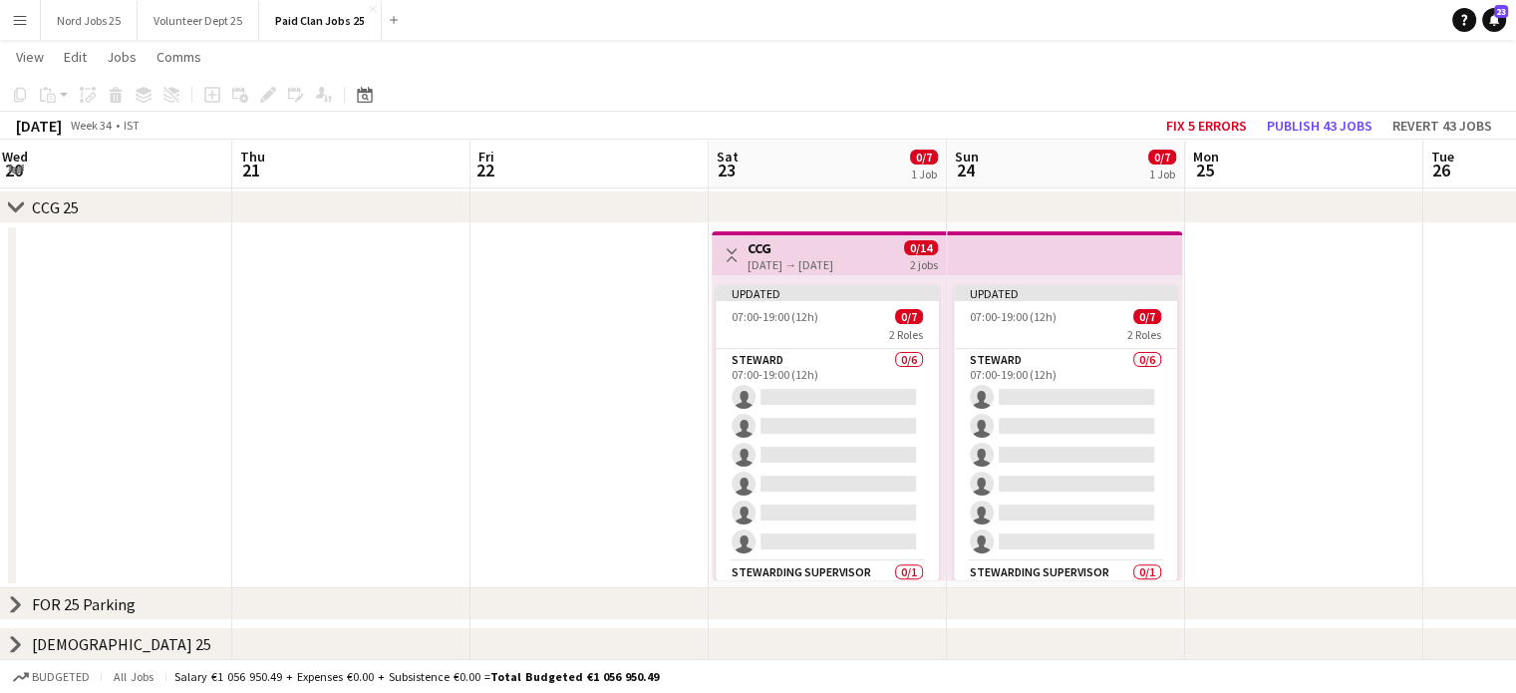
click at [985, 261] on app-top-bar at bounding box center [1064, 253] width 235 height 44
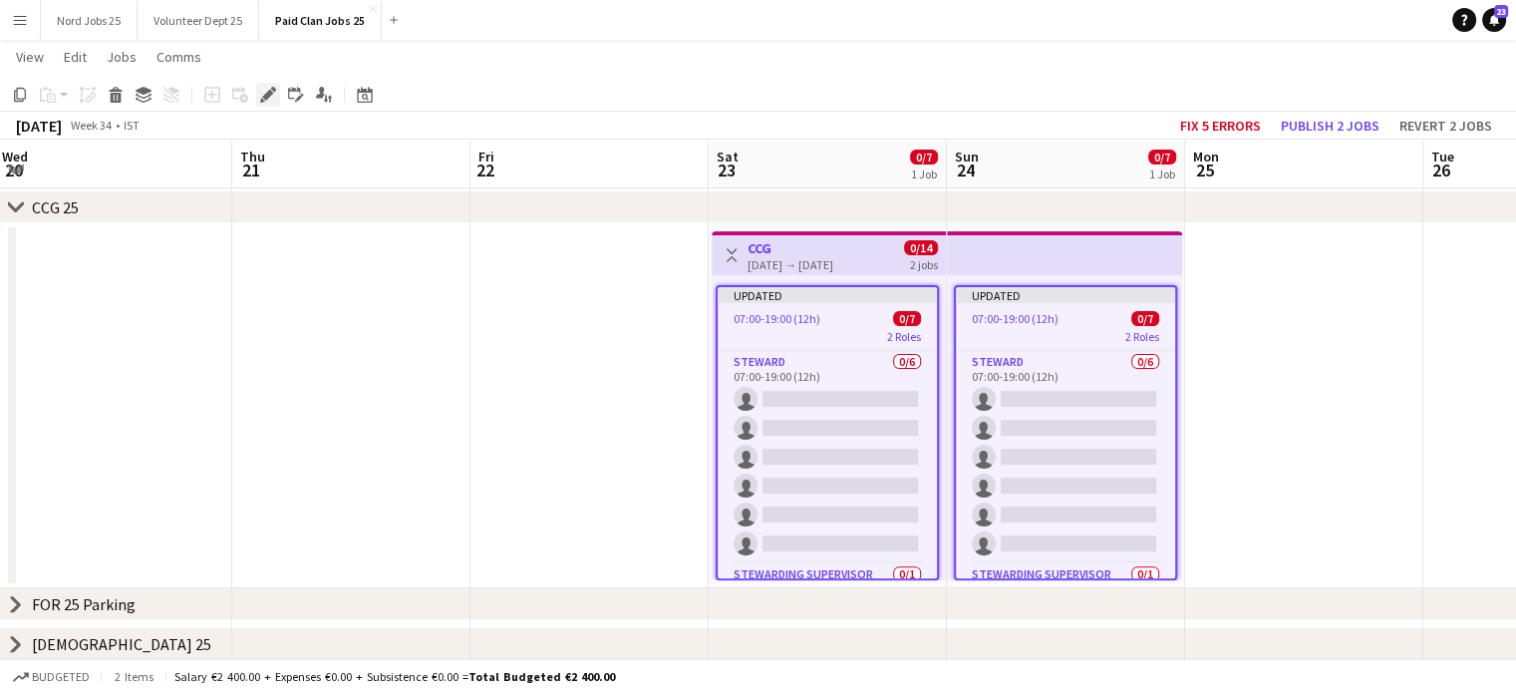
click at [274, 98] on icon "Edit" at bounding box center [268, 95] width 16 height 16
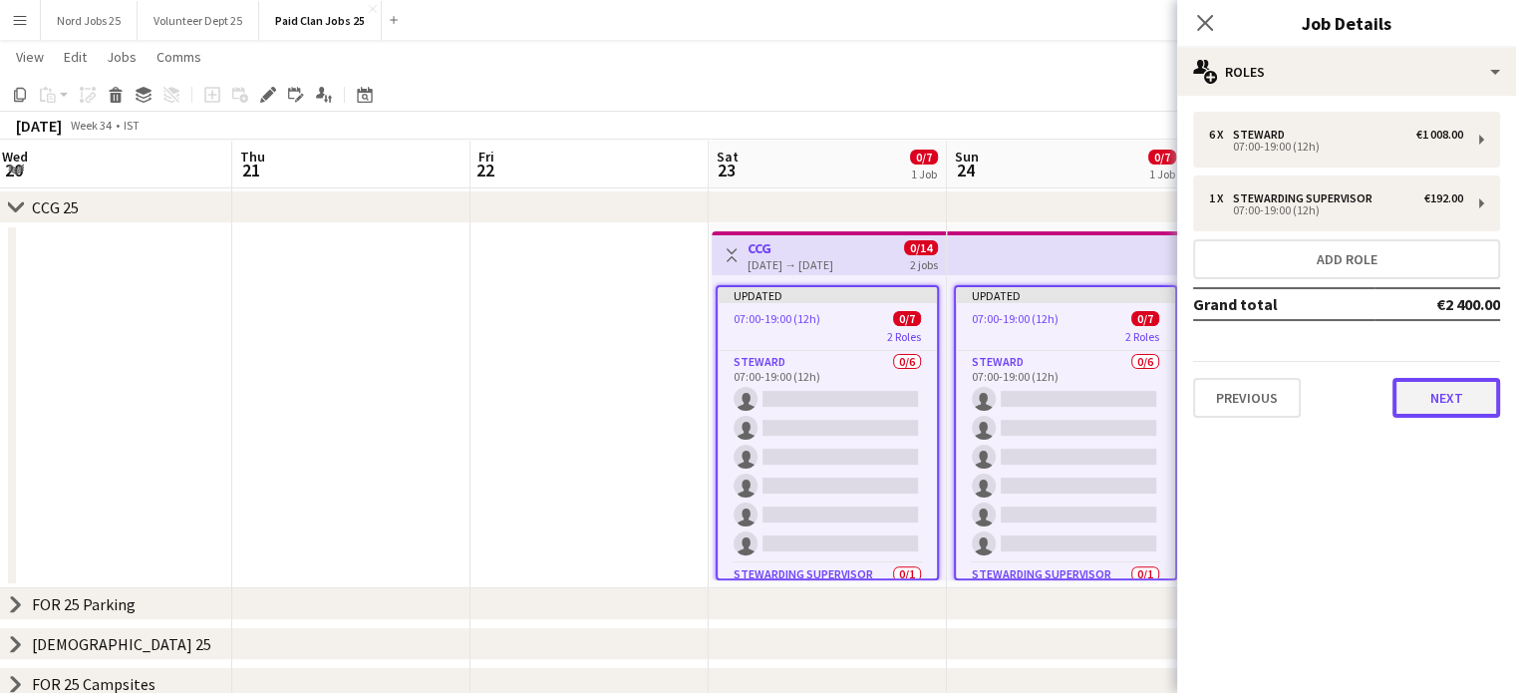
click at [1432, 386] on button "Next" at bounding box center [1447, 398] width 108 height 40
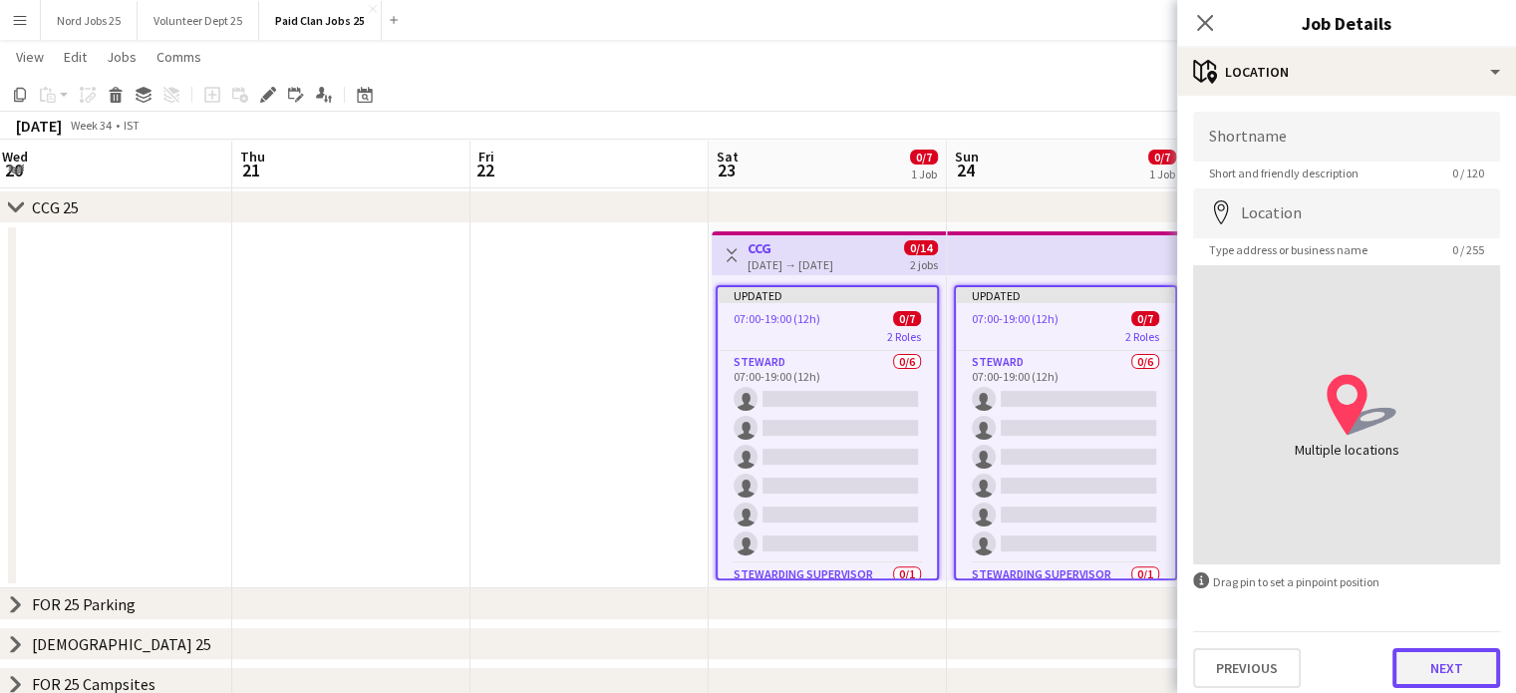
click at [1409, 652] on button "Next" at bounding box center [1447, 668] width 108 height 40
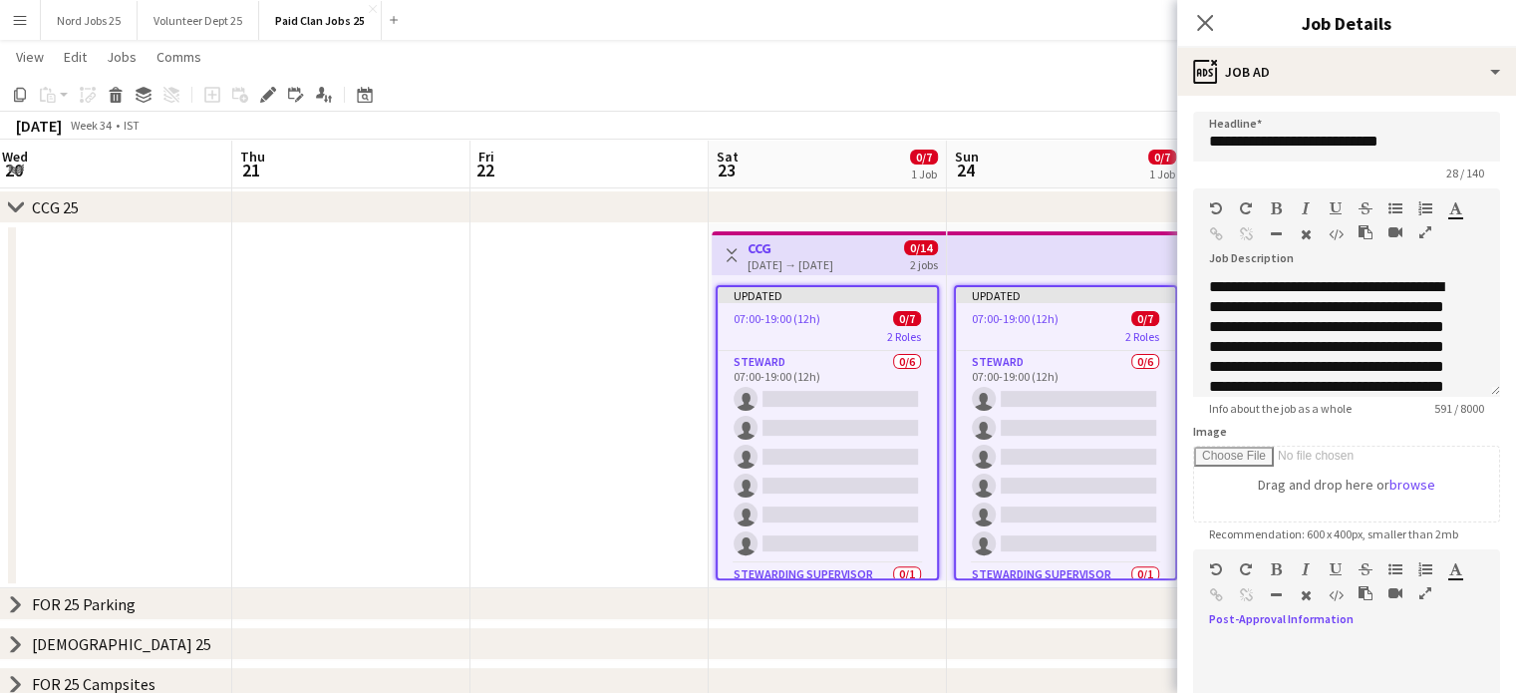
click at [1309, 661] on div at bounding box center [1346, 698] width 307 height 120
paste div
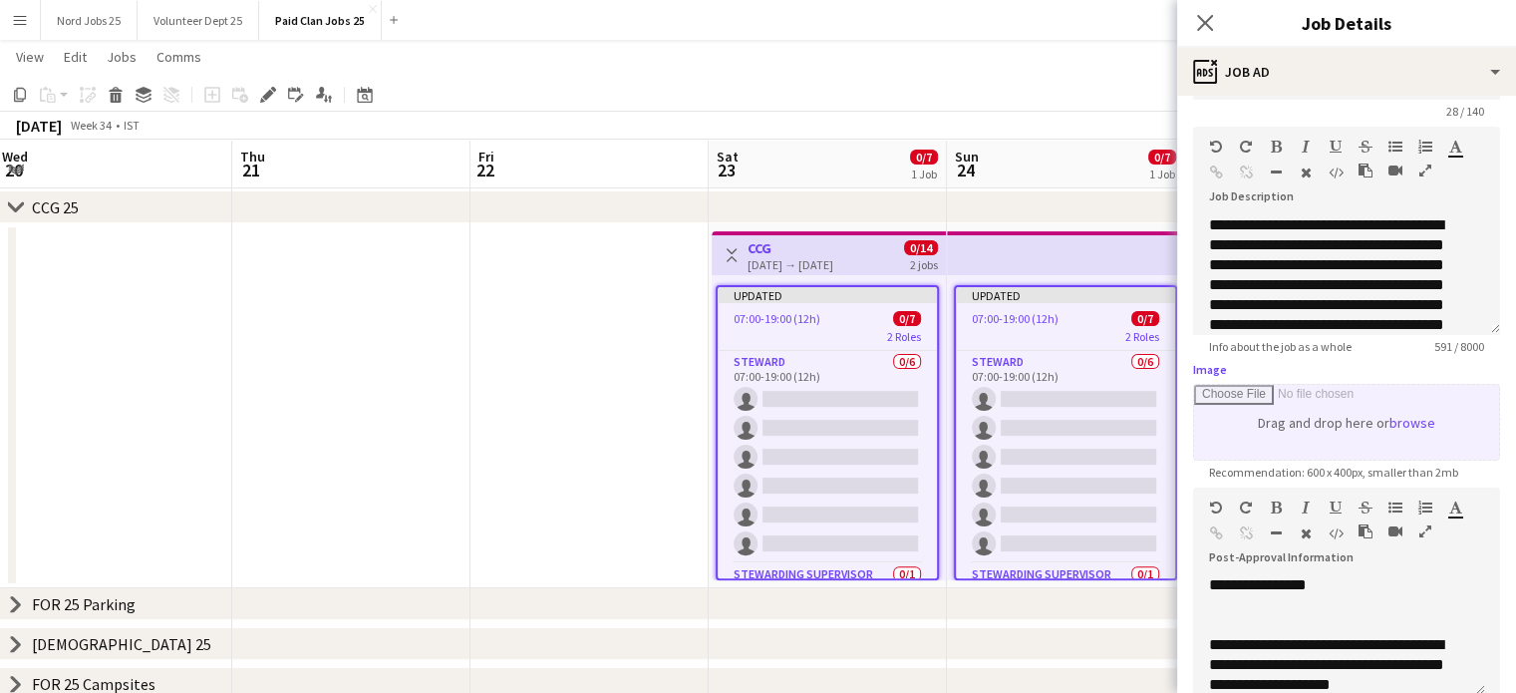
click at [1400, 421] on input "Image" at bounding box center [1346, 422] width 305 height 75
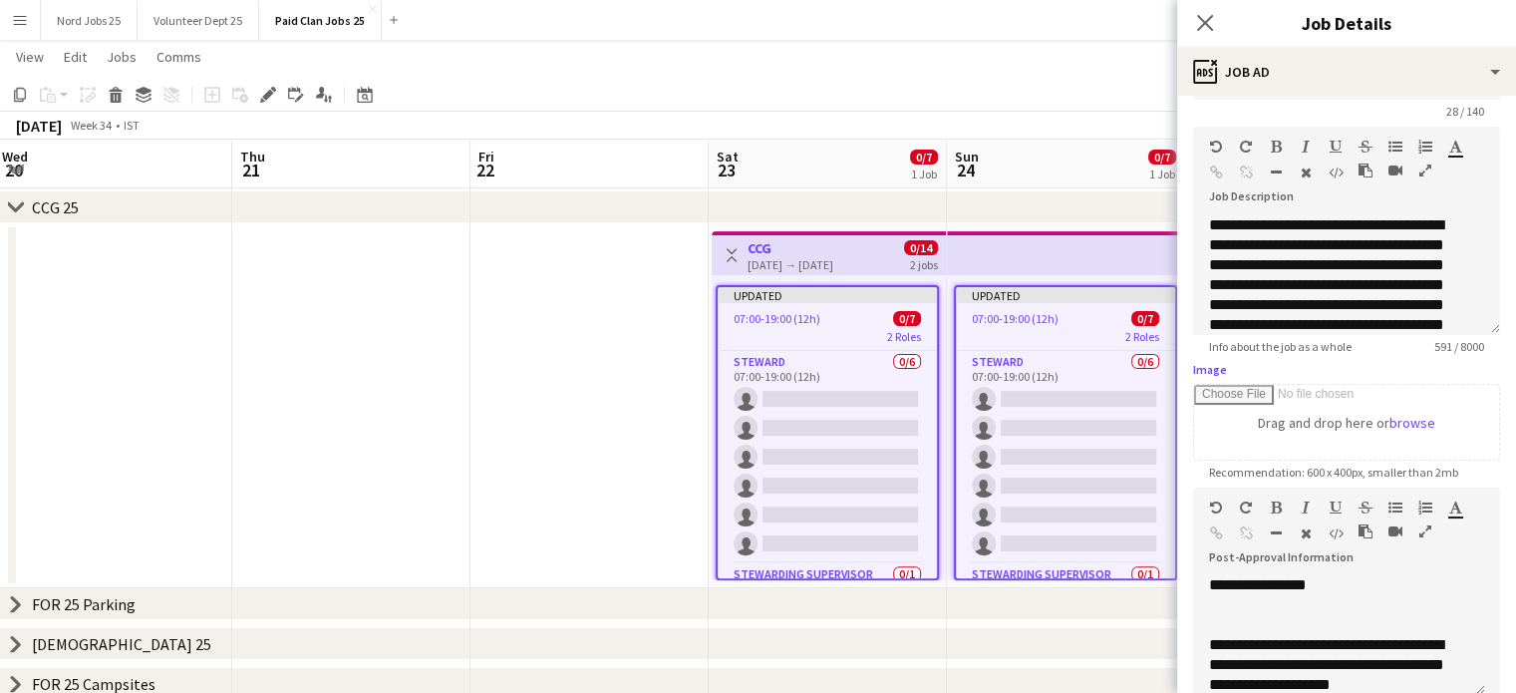
scroll to position [0, 0]
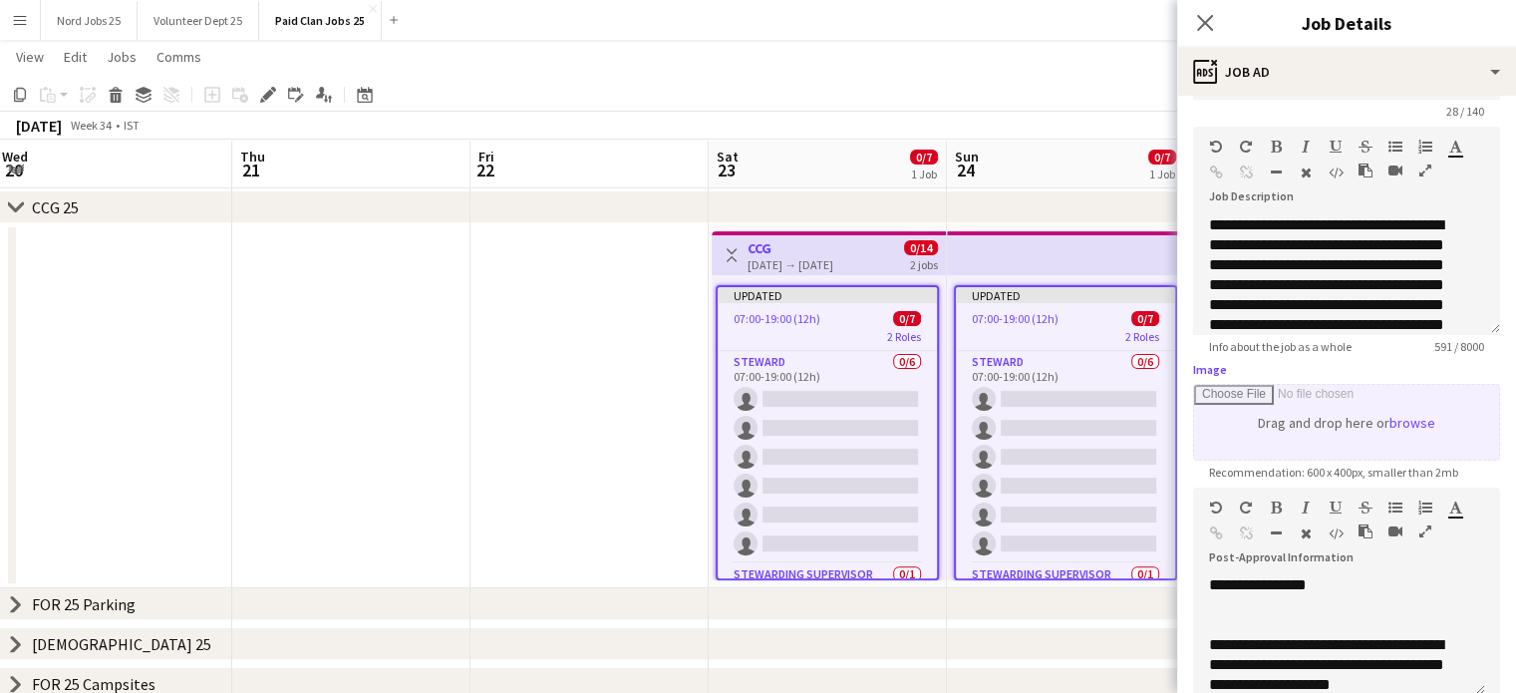
click at [1273, 419] on input "Image" at bounding box center [1346, 422] width 305 height 75
type input "**********"
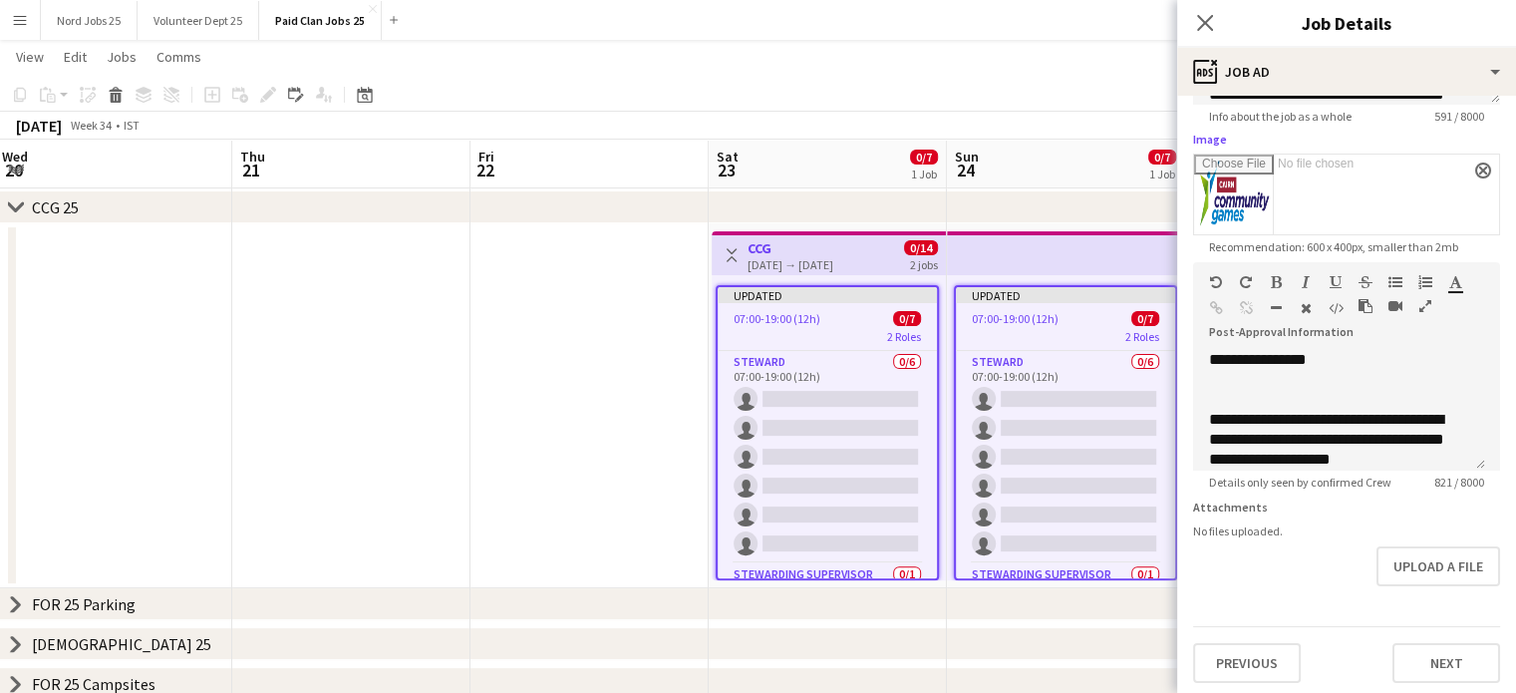
scroll to position [310, 0]
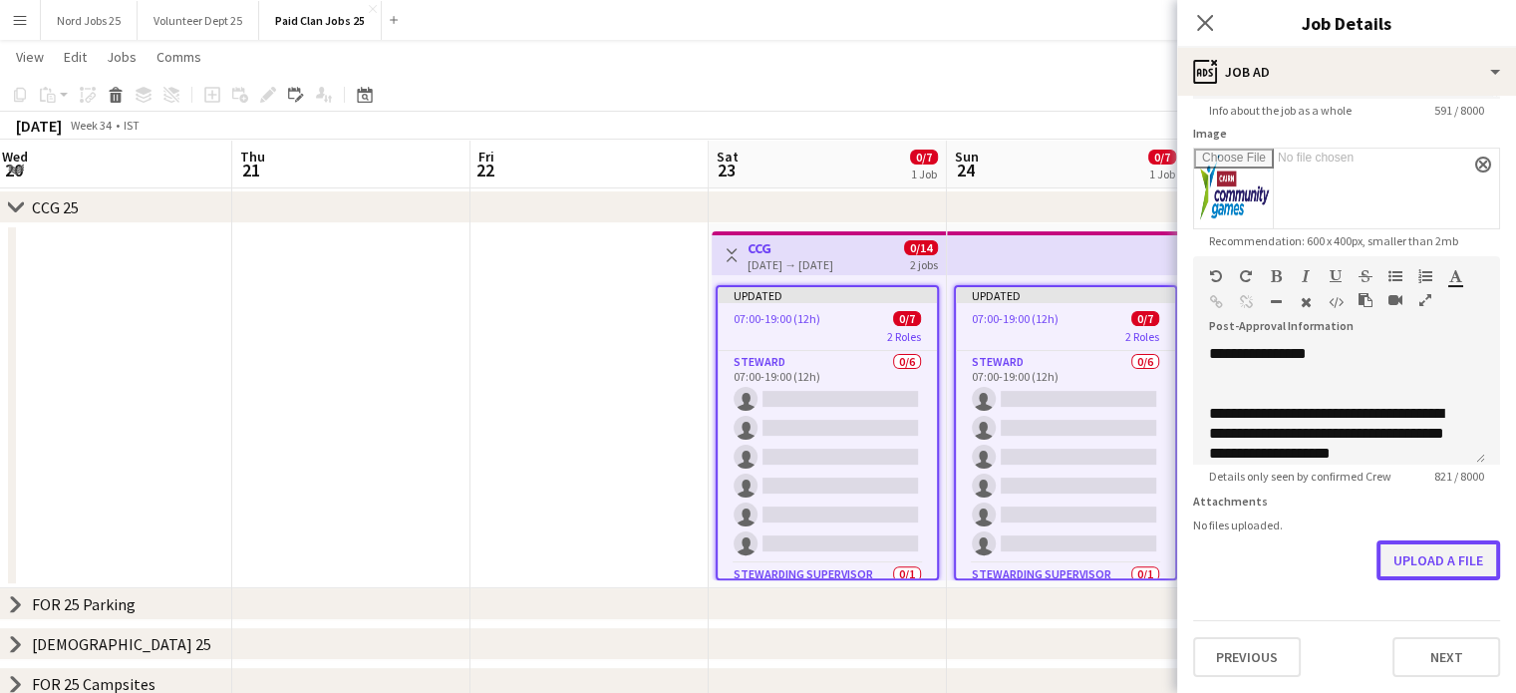
click at [1424, 573] on button "Upload a file" at bounding box center [1439, 560] width 124 height 40
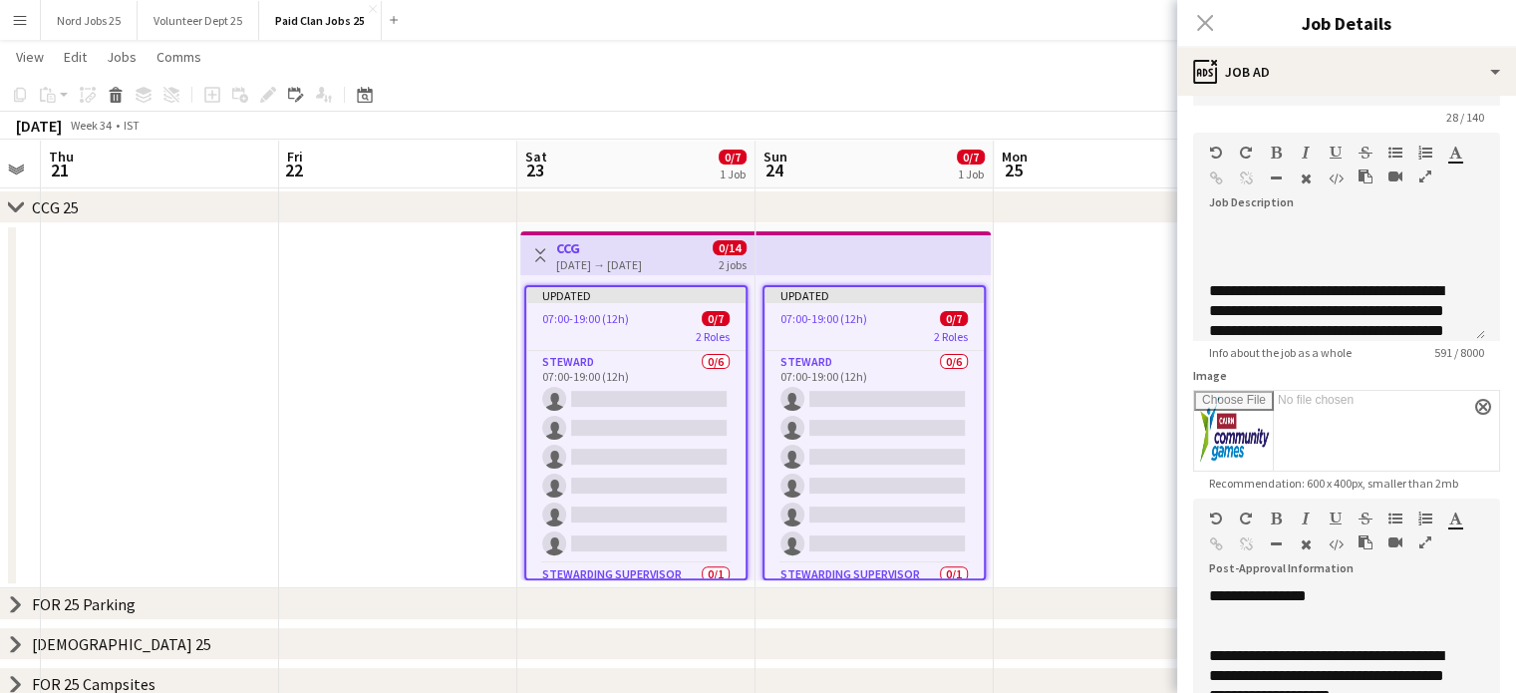
scroll to position [160, 0]
click at [941, 257] on app-top-bar at bounding box center [873, 253] width 235 height 44
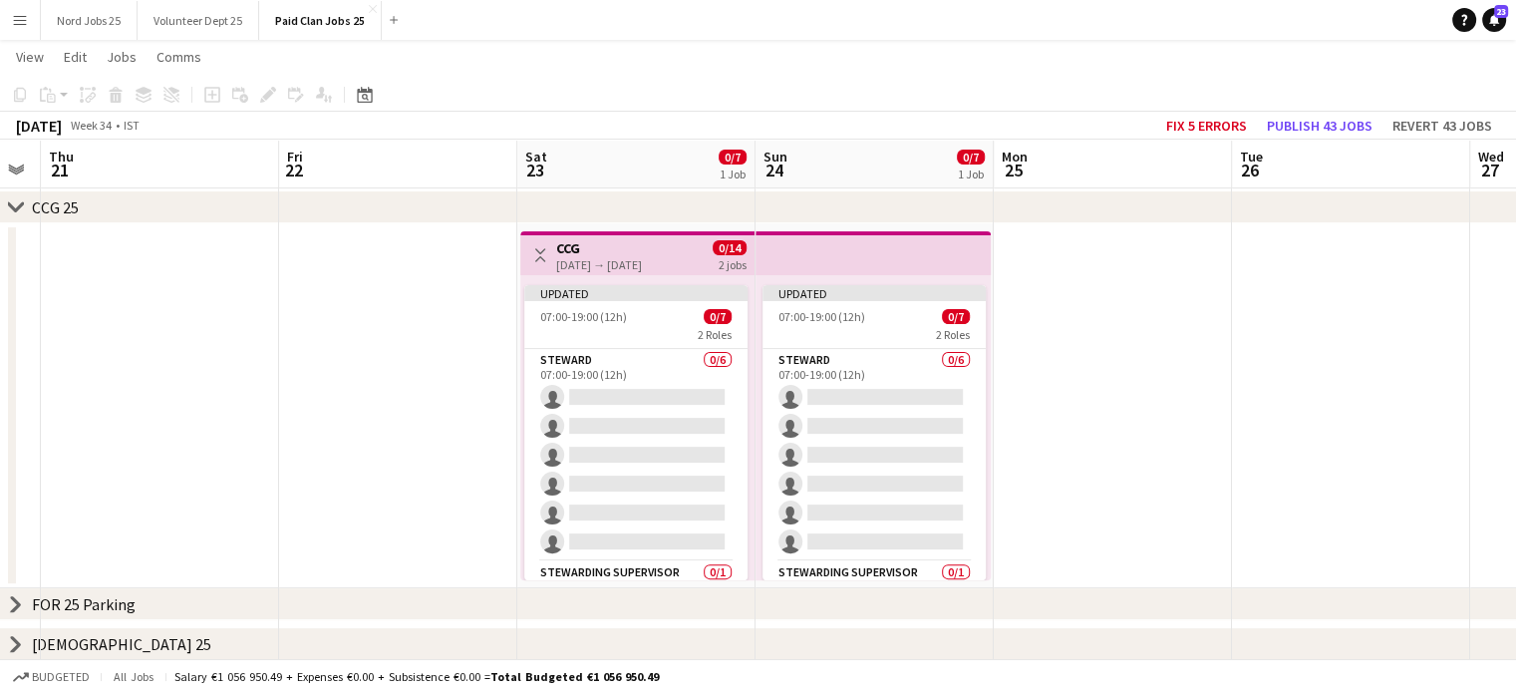
click at [955, 251] on app-top-bar at bounding box center [873, 253] width 235 height 44
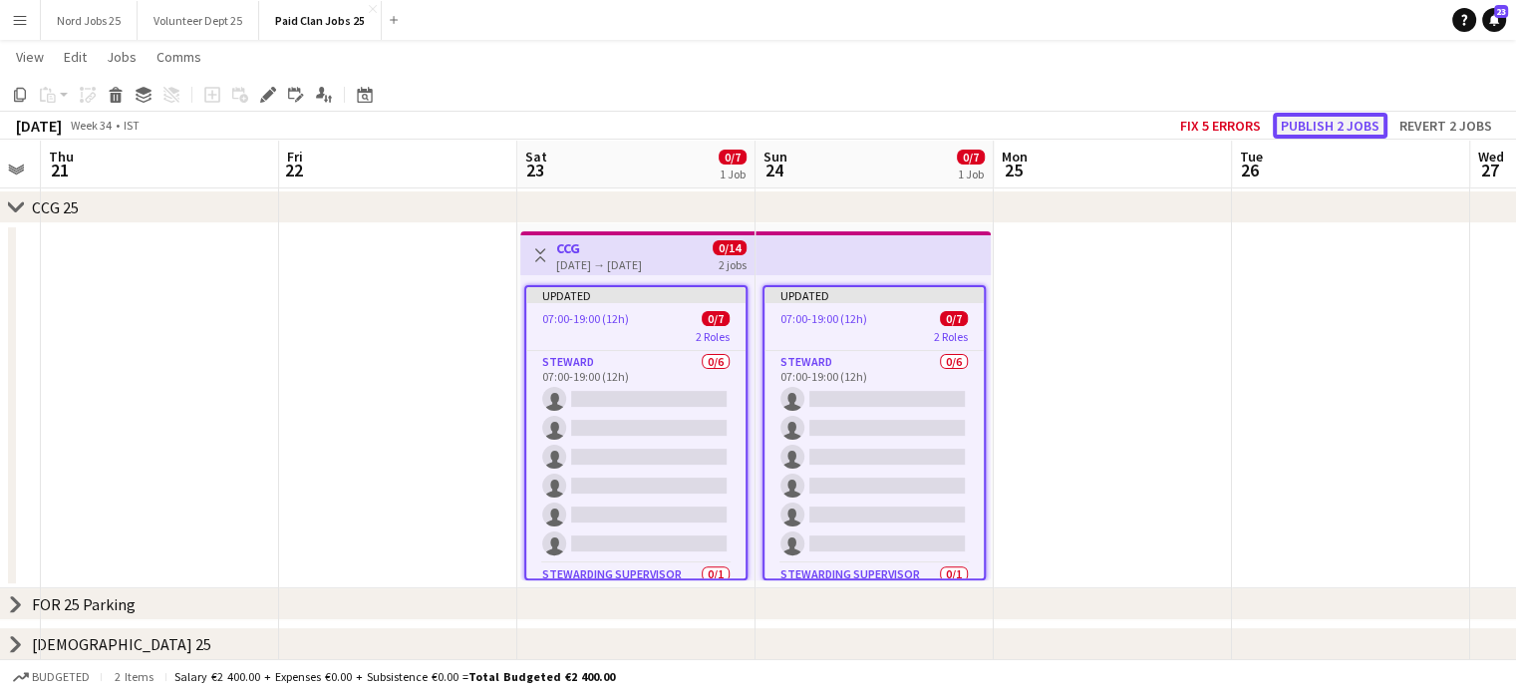
click at [1324, 113] on button "Publish 2 jobs" at bounding box center [1330, 126] width 115 height 26
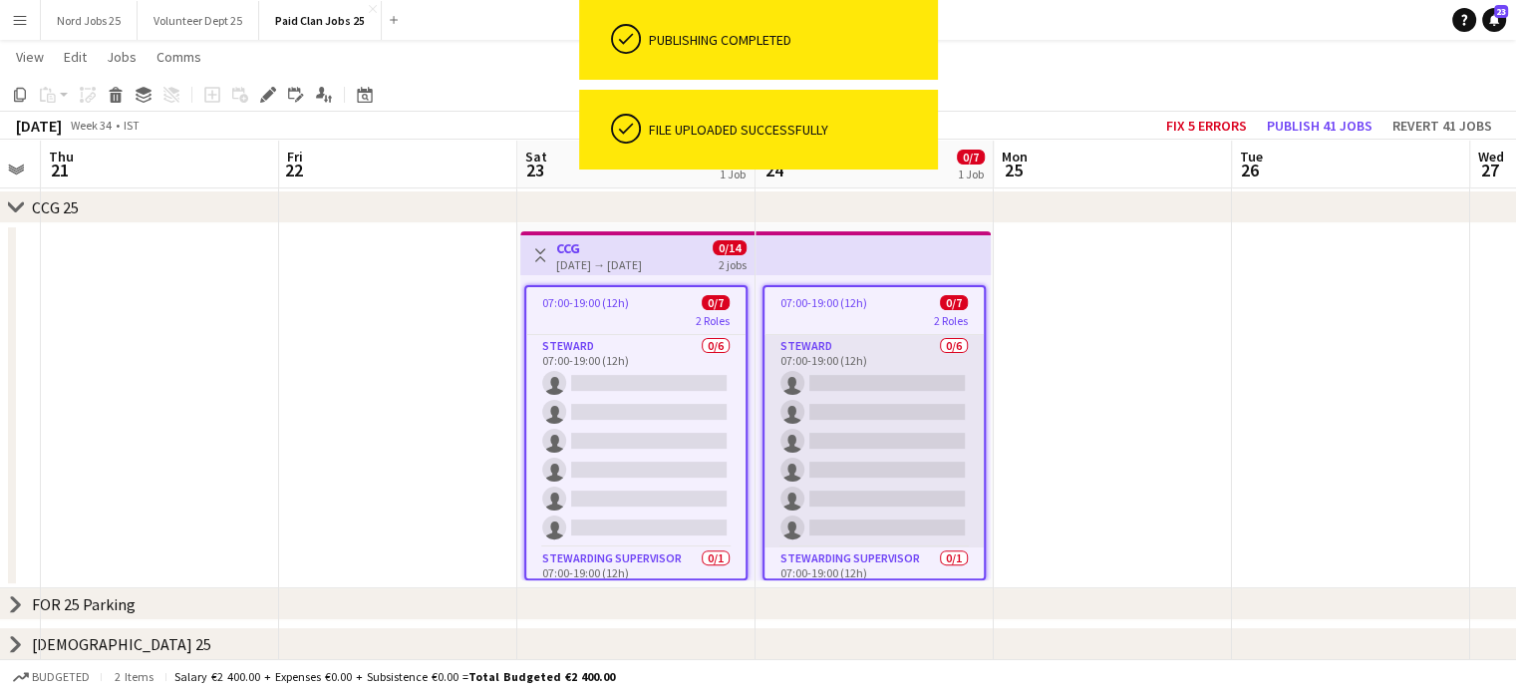
click at [858, 394] on app-card-role "[PERSON_NAME] 0/6 07:00-19:00 (12h) single-neutral-actions single-neutral-actio…" at bounding box center [874, 441] width 219 height 212
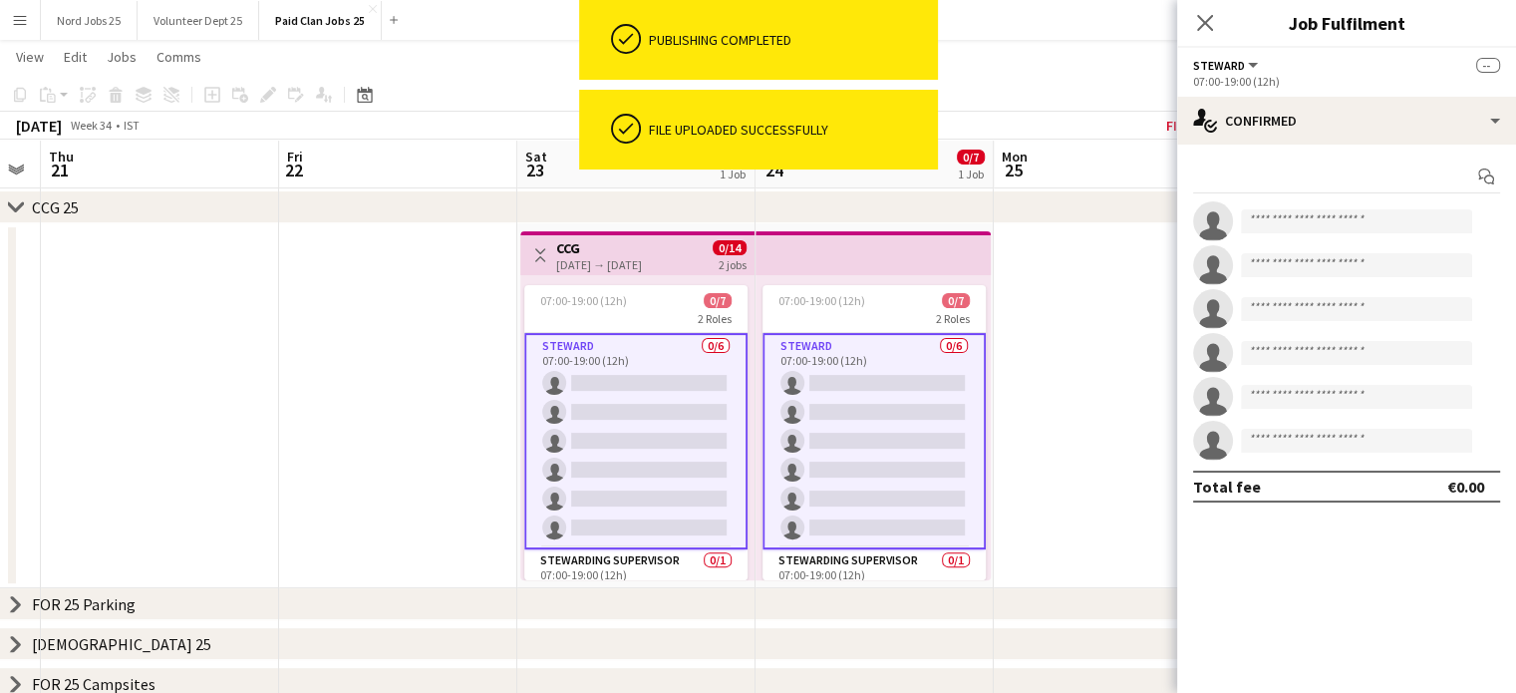
click at [571, 243] on h3 "CCG" at bounding box center [599, 248] width 86 height 18
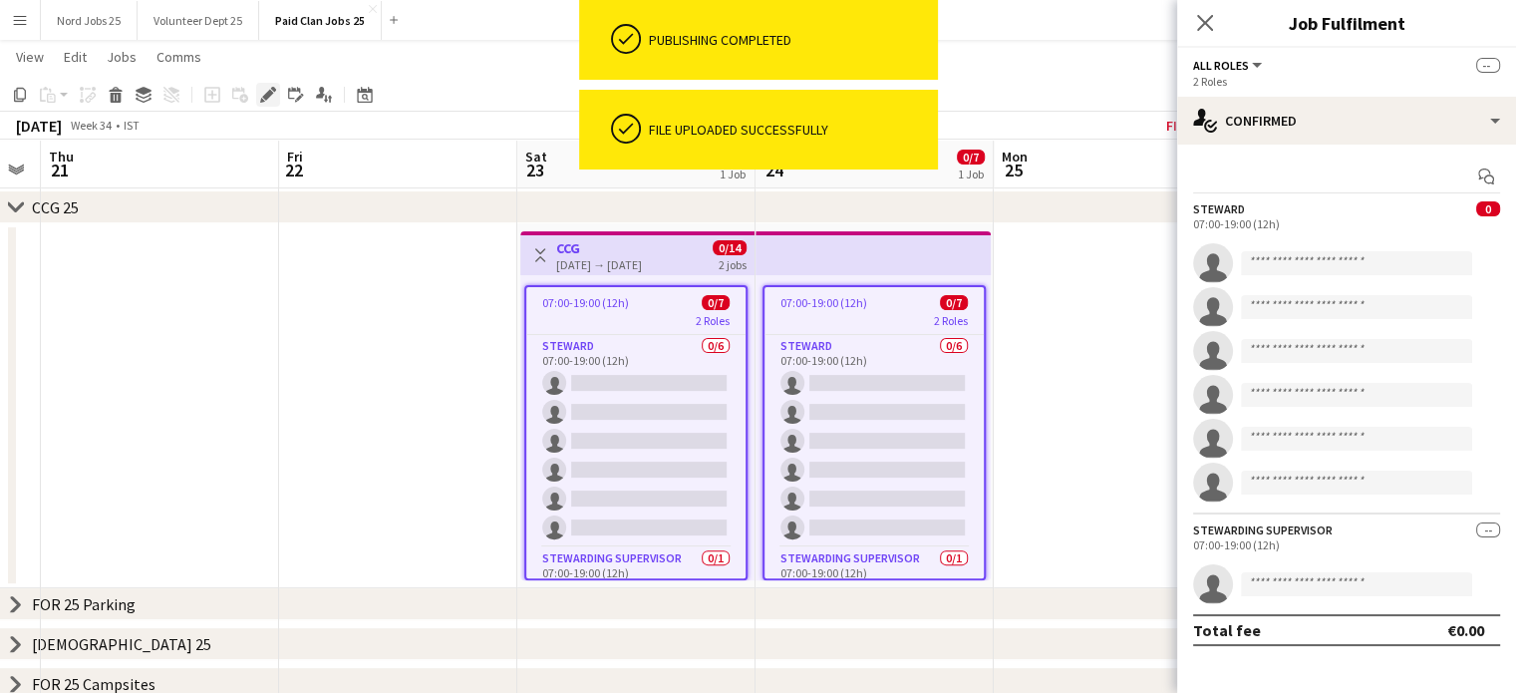
click at [275, 92] on icon "Edit" at bounding box center [268, 95] width 16 height 16
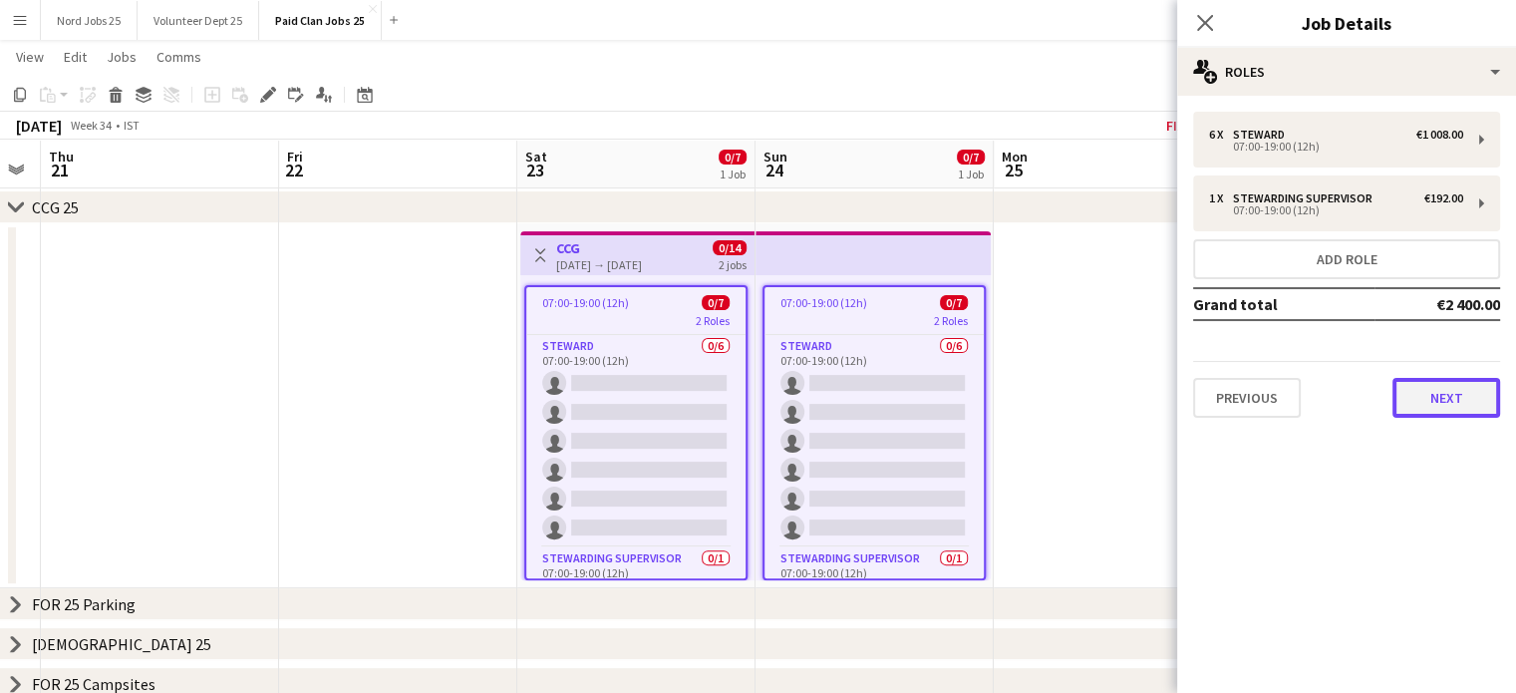
click at [1396, 382] on button "Next" at bounding box center [1447, 398] width 108 height 40
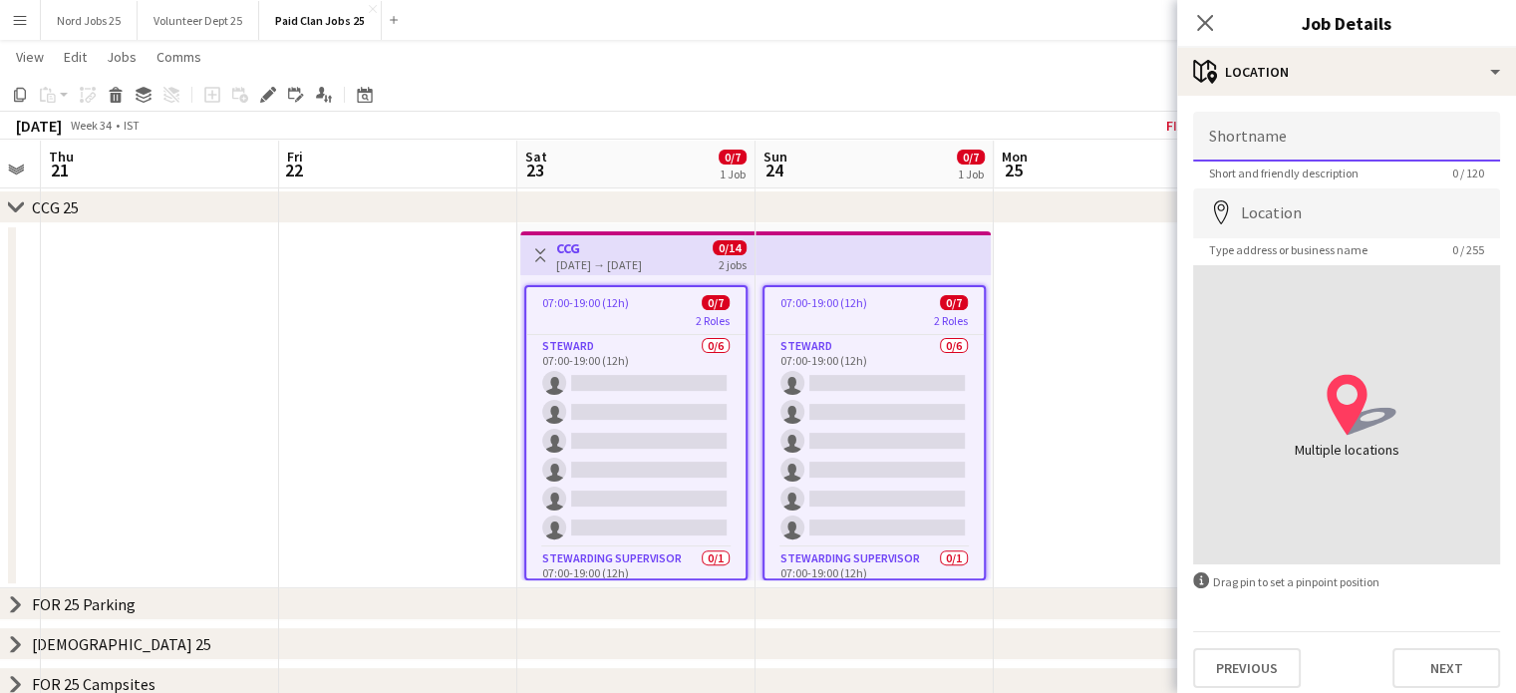
click at [1293, 128] on input "Shortname" at bounding box center [1346, 137] width 307 height 50
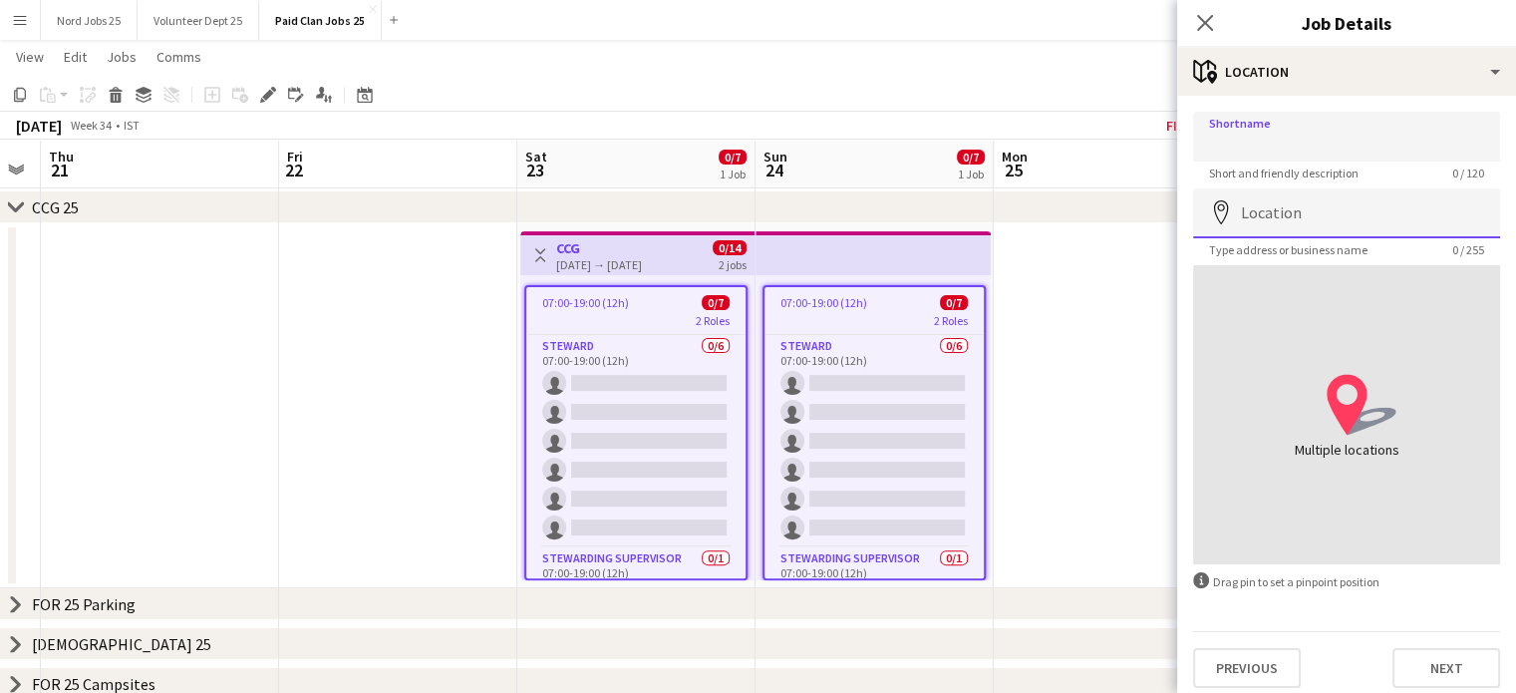
click at [1273, 215] on input "Location" at bounding box center [1346, 213] width 307 height 50
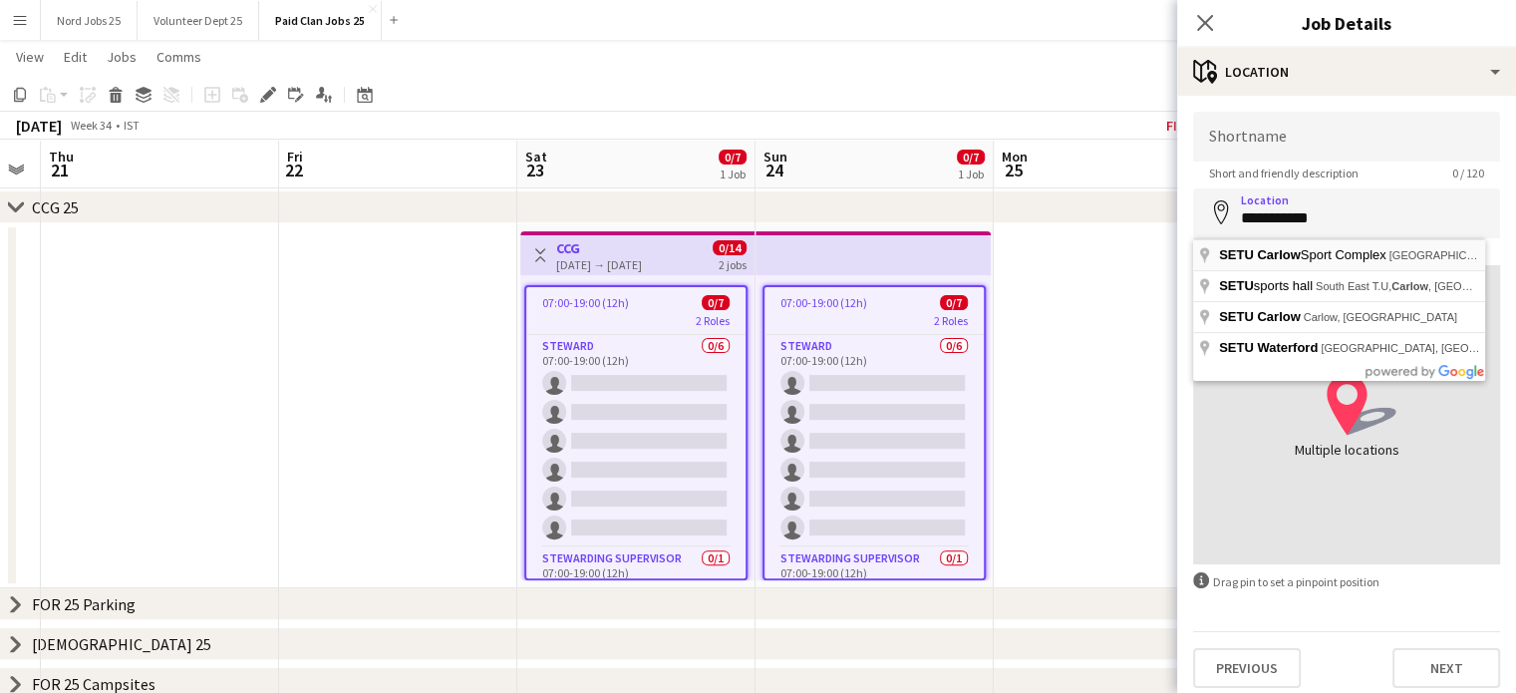
type input "**********"
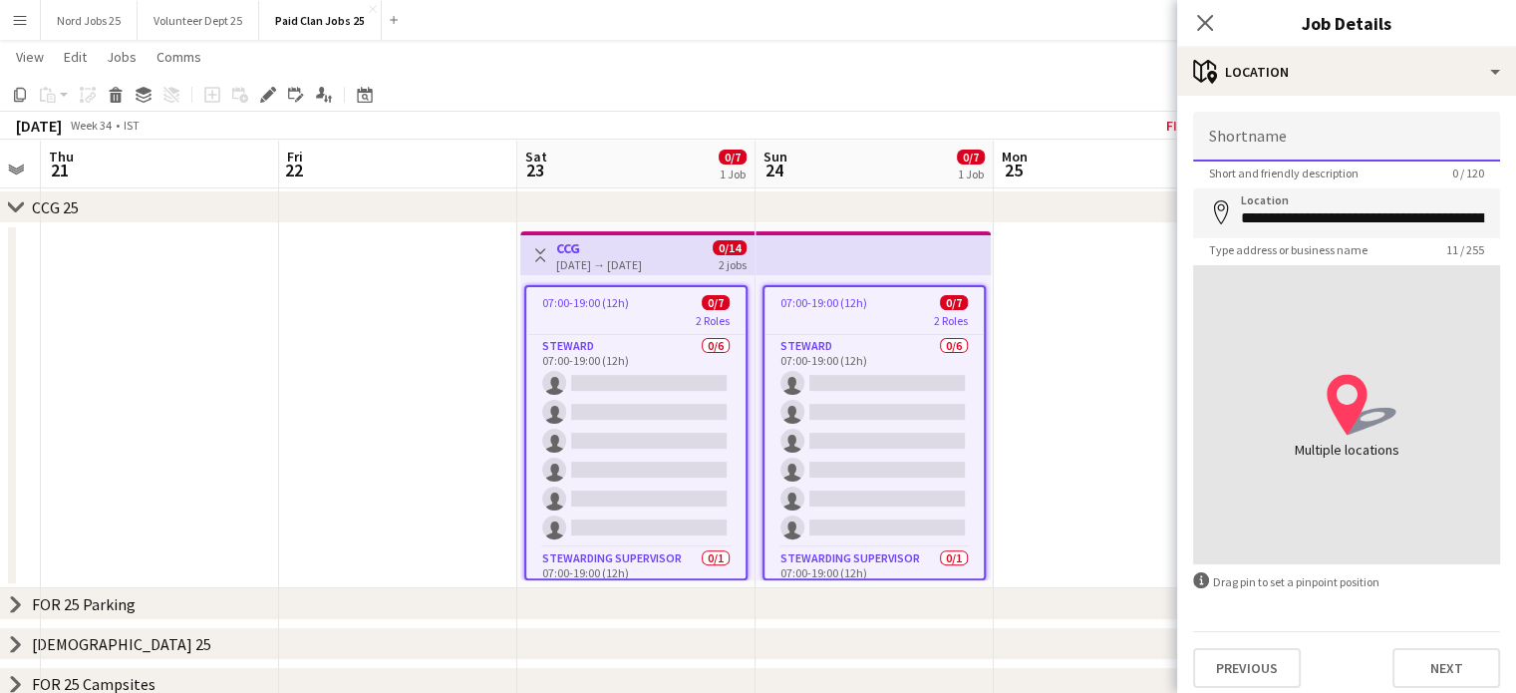
click at [1293, 155] on input "Shortname" at bounding box center [1346, 137] width 307 height 50
paste input "**********"
drag, startPoint x: 1209, startPoint y: 139, endPoint x: 1272, endPoint y: 134, distance: 63.0
click at [1272, 134] on input "**********" at bounding box center [1346, 137] width 307 height 50
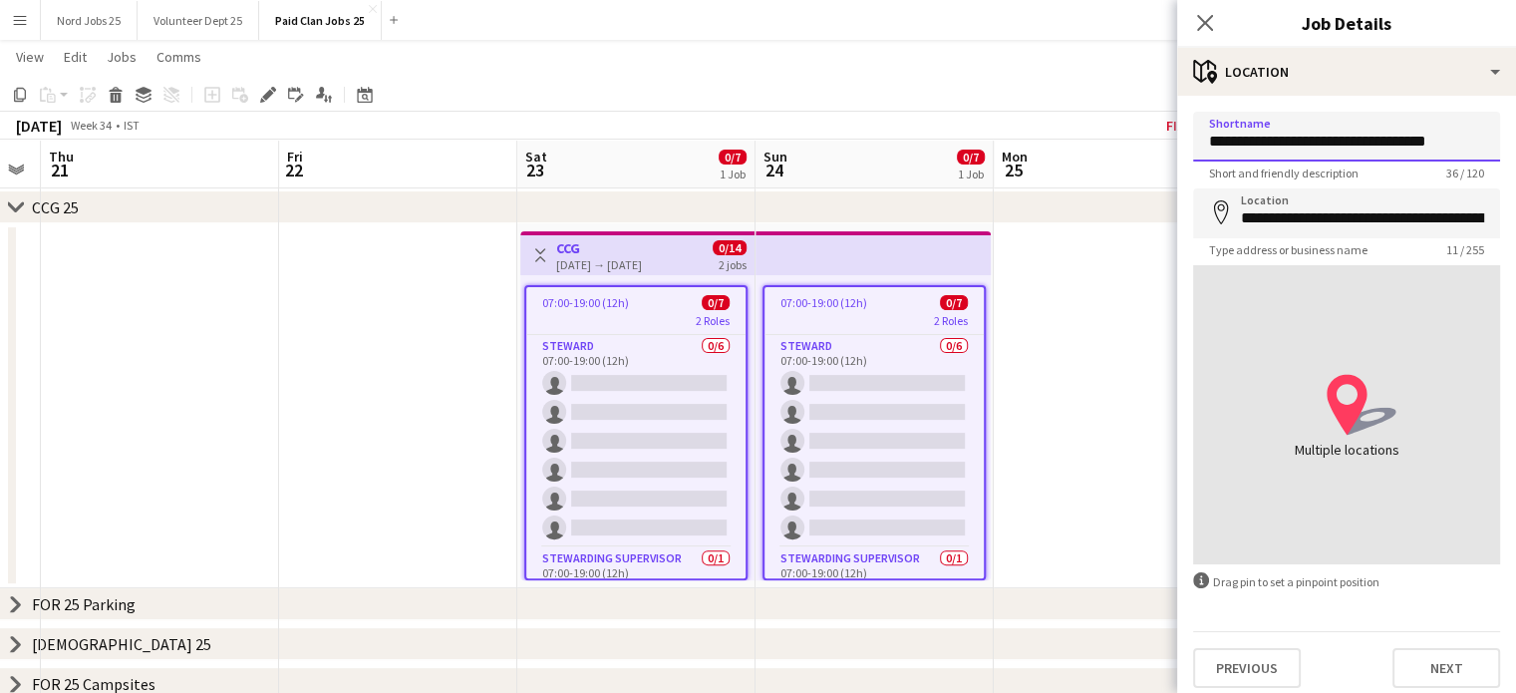
drag, startPoint x: 1354, startPoint y: 141, endPoint x: 1209, endPoint y: 150, distance: 144.8
click at [1209, 150] on input "**********" at bounding box center [1346, 137] width 307 height 50
click at [1340, 137] on input "**********" at bounding box center [1346, 137] width 307 height 50
type input "**********"
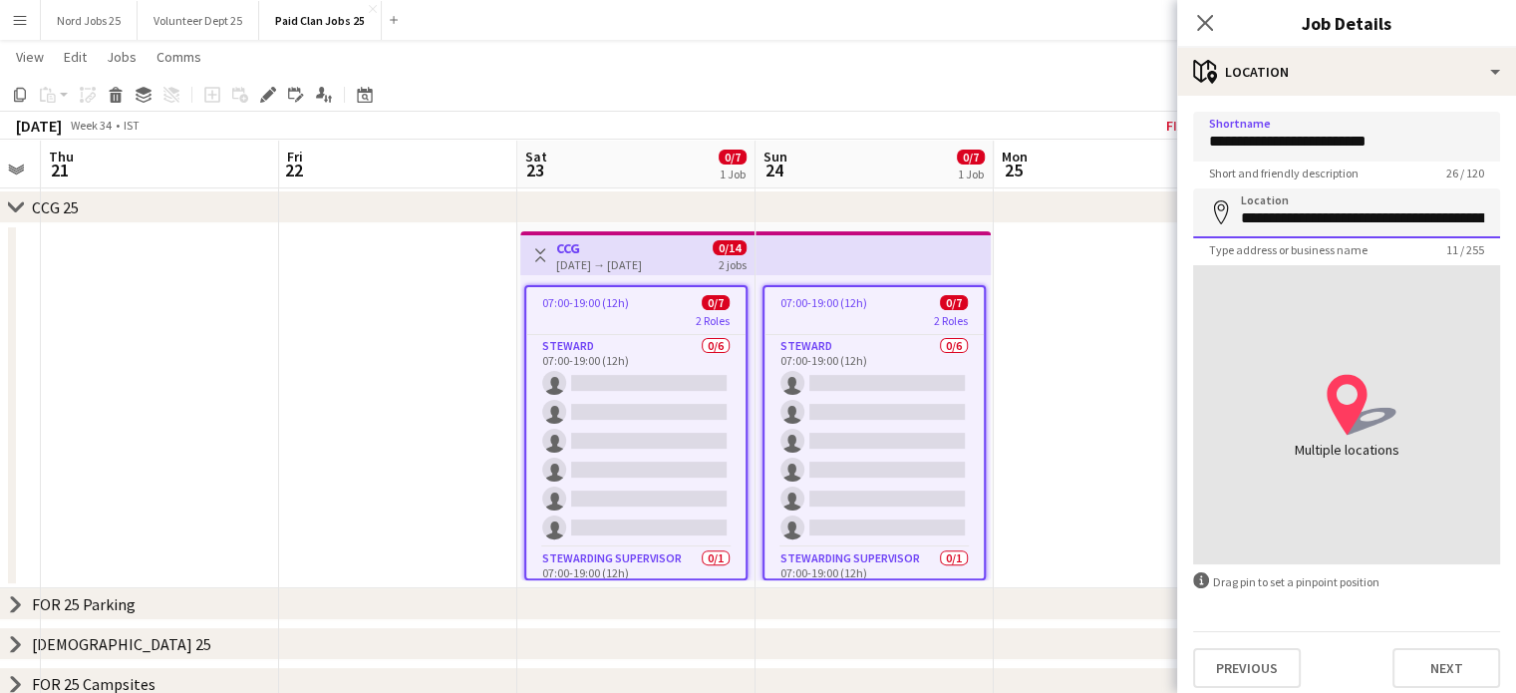
click at [1332, 218] on input "**********" at bounding box center [1346, 213] width 307 height 50
click button "Next" at bounding box center [1447, 668] width 108 height 40
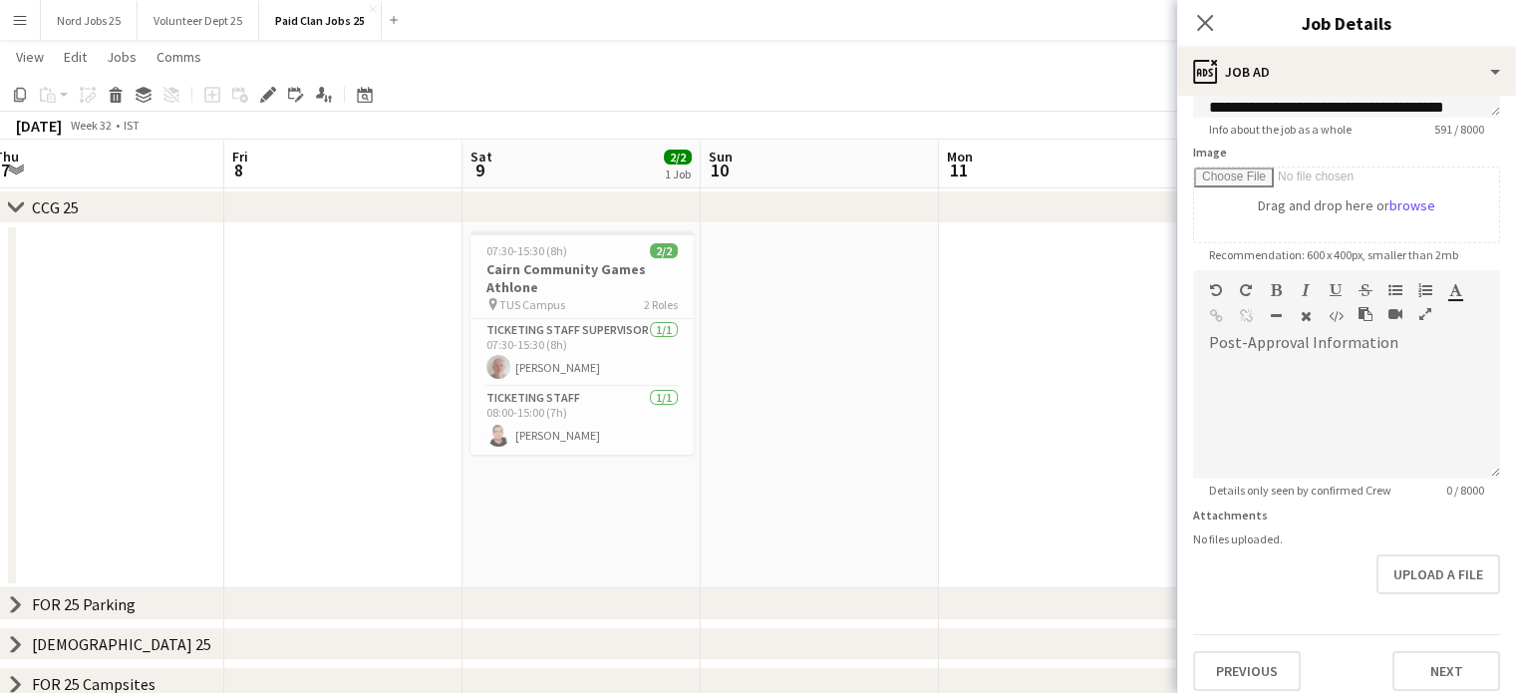
scroll to position [0, 601]
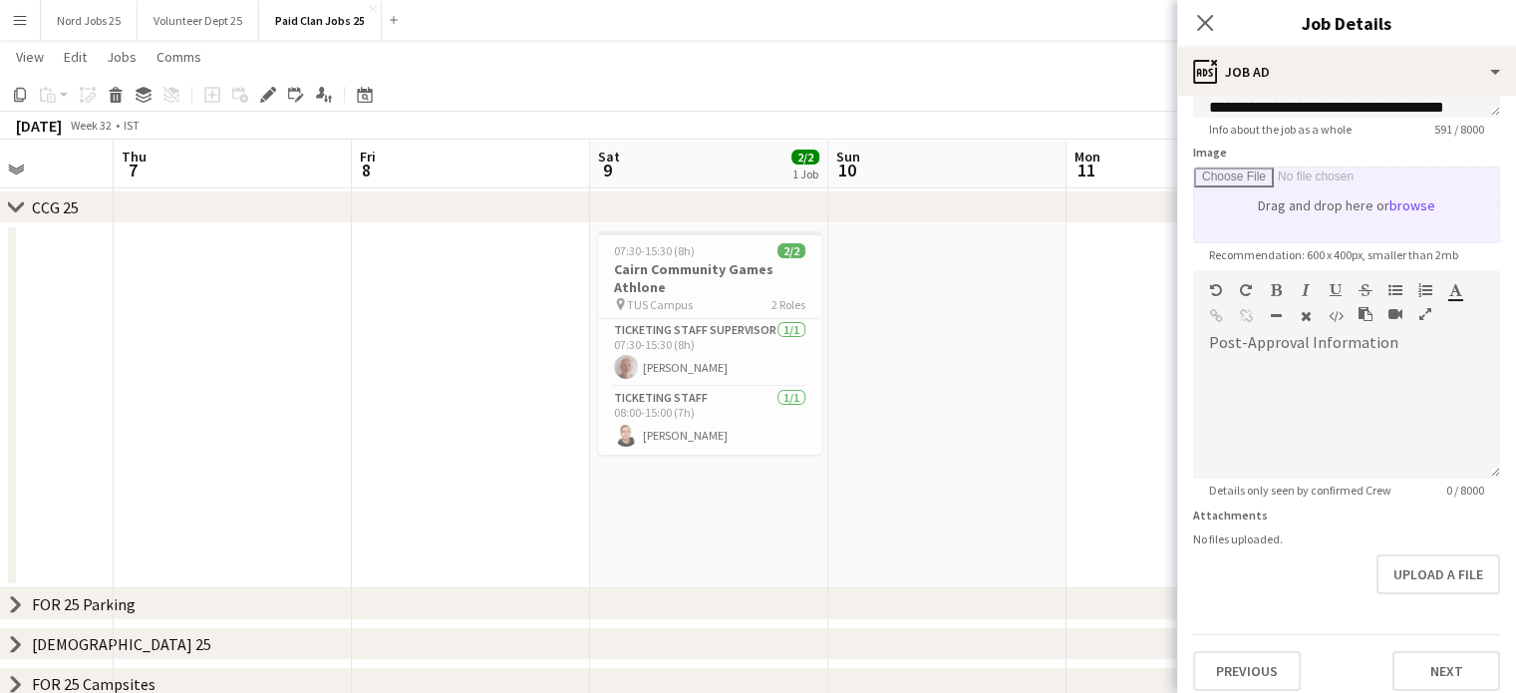
click at [1333, 233] on input "Image" at bounding box center [1346, 205] width 305 height 75
type input "**********"
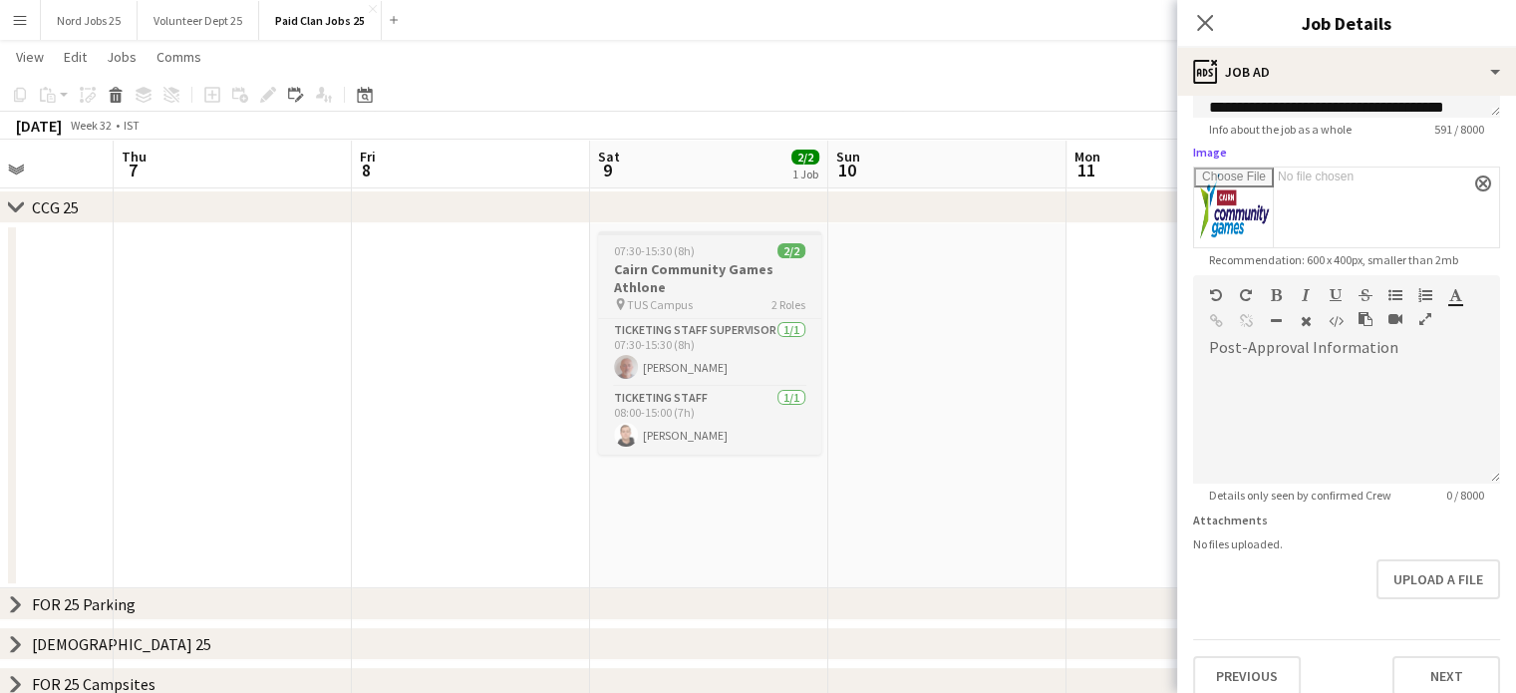
click at [713, 276] on h3 "Cairn Community Games Athlone" at bounding box center [709, 278] width 223 height 36
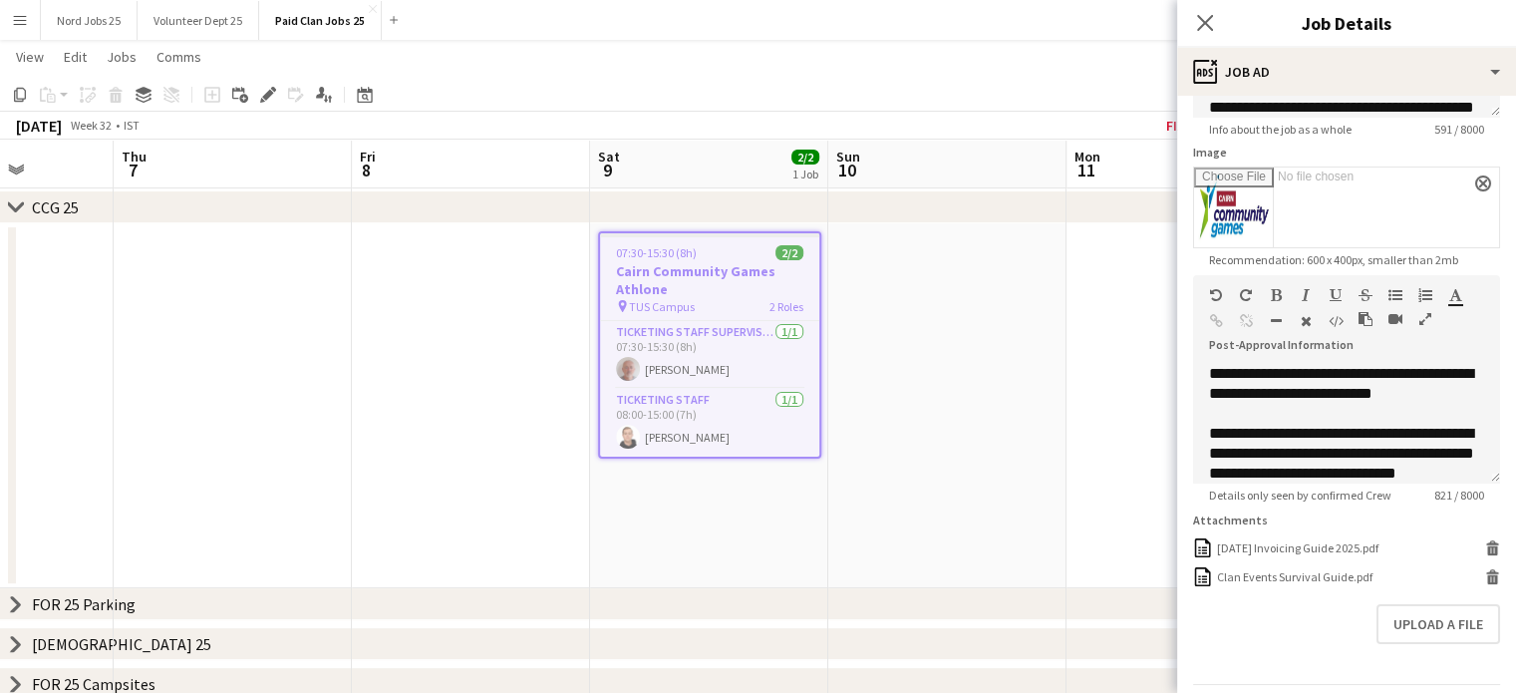
type input "**********"
click at [264, 94] on icon "Edit" at bounding box center [268, 95] width 16 height 16
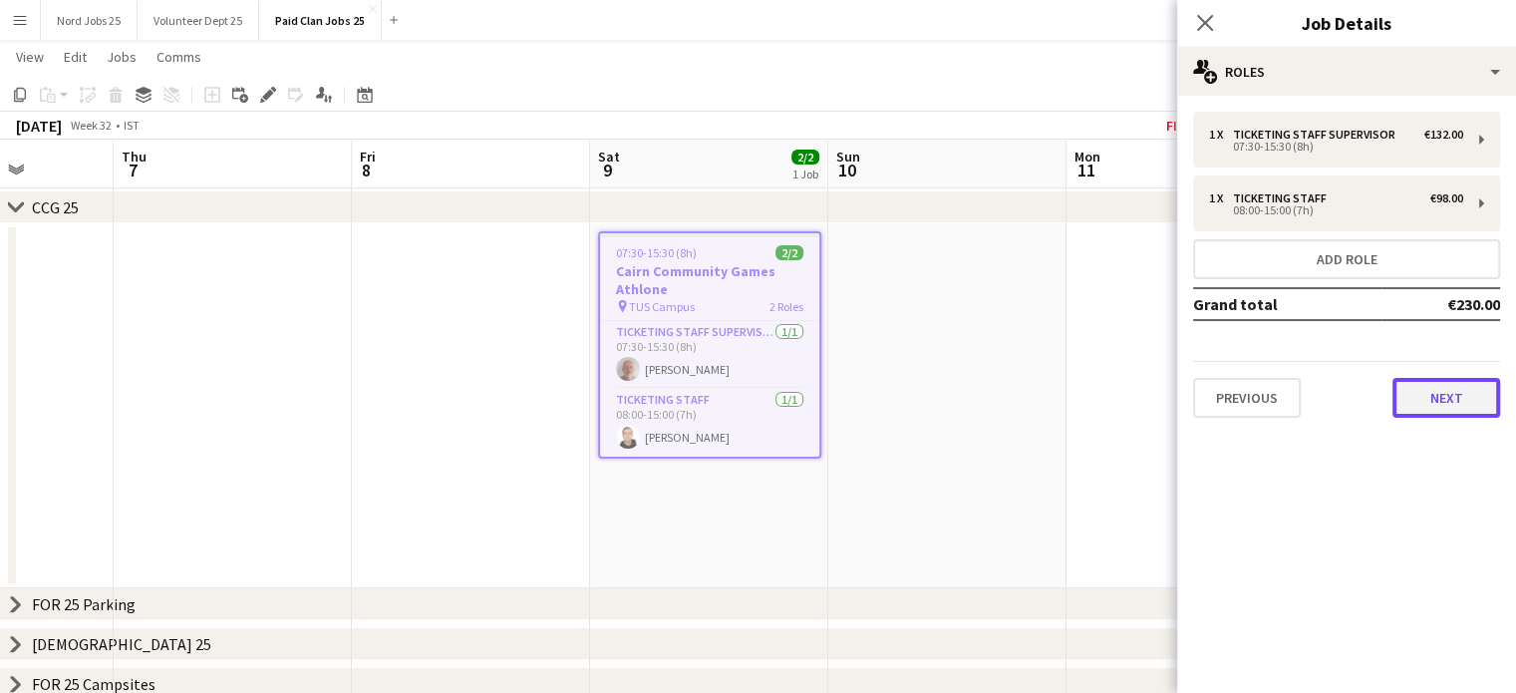
click at [1409, 392] on button "Next" at bounding box center [1447, 398] width 108 height 40
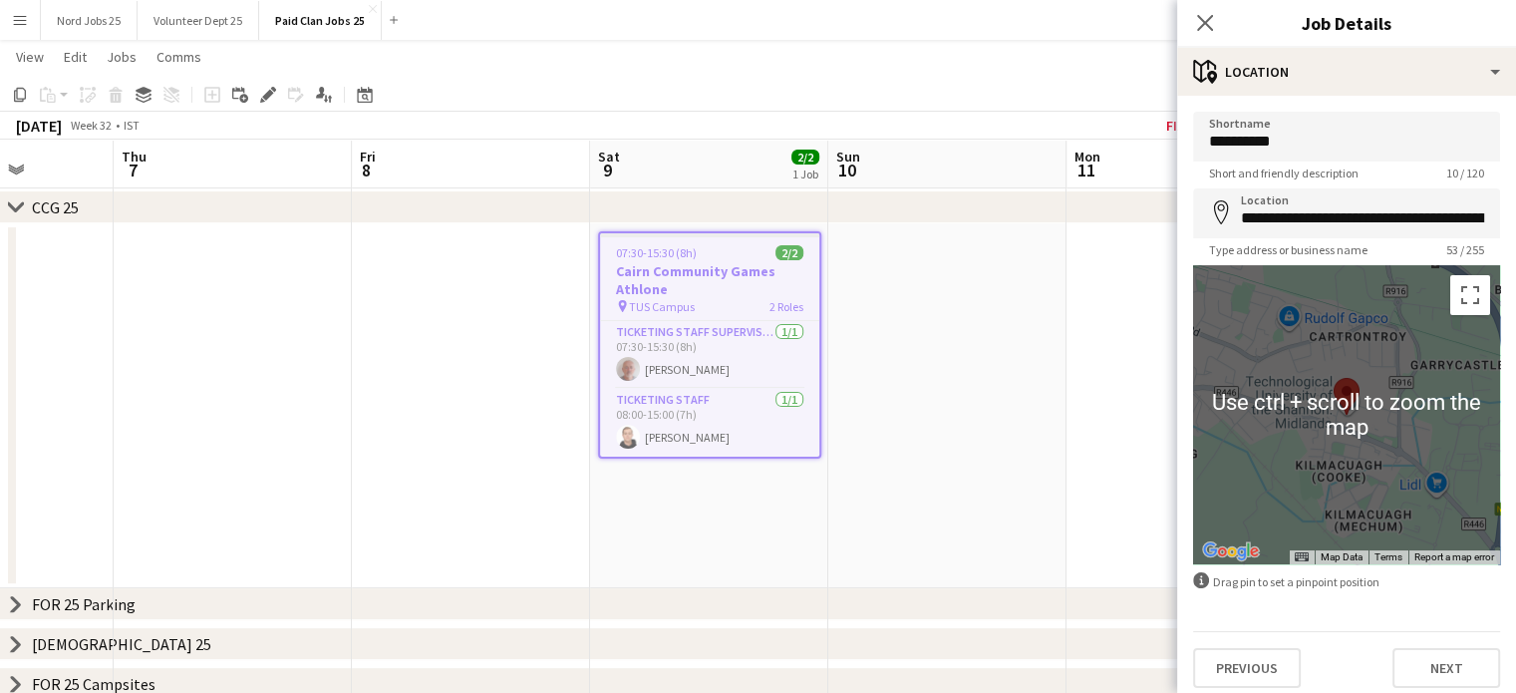
scroll to position [9, 0]
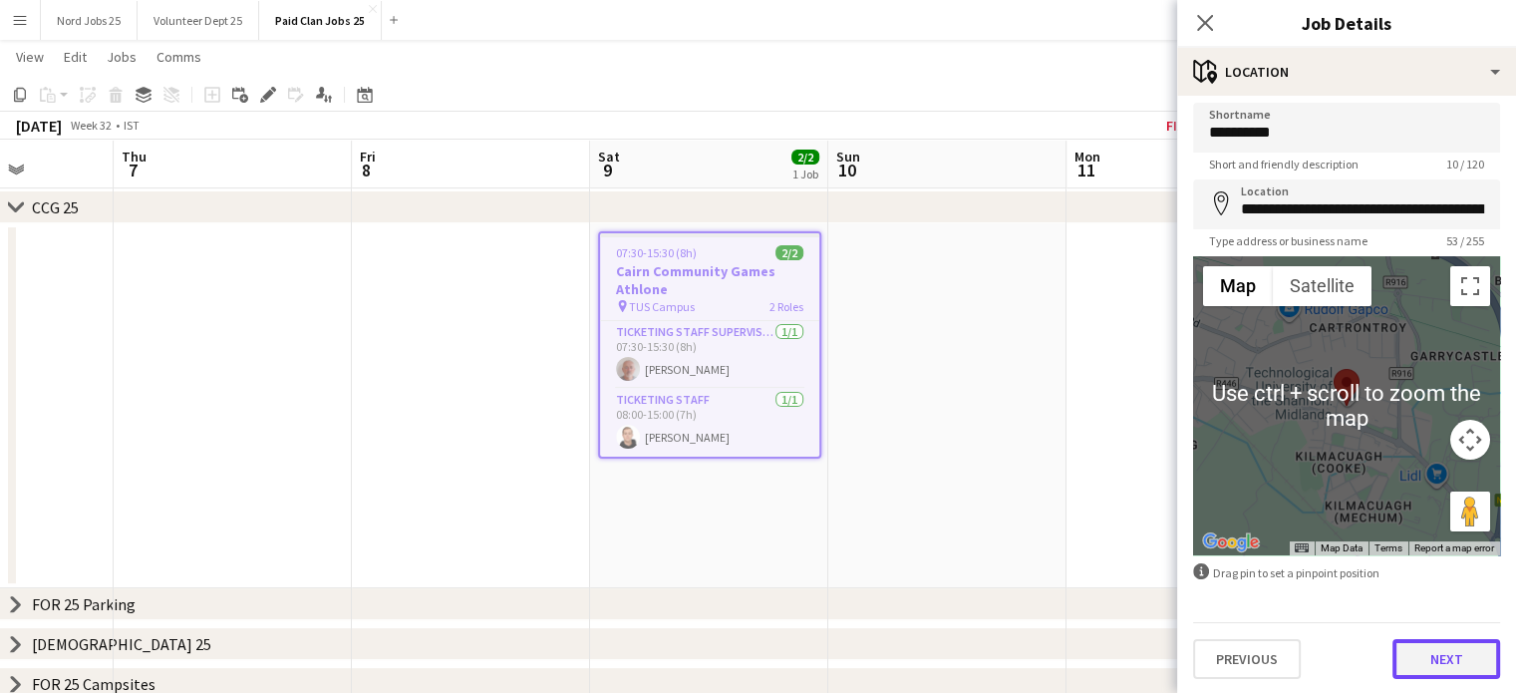
click at [1436, 647] on button "Next" at bounding box center [1447, 659] width 108 height 40
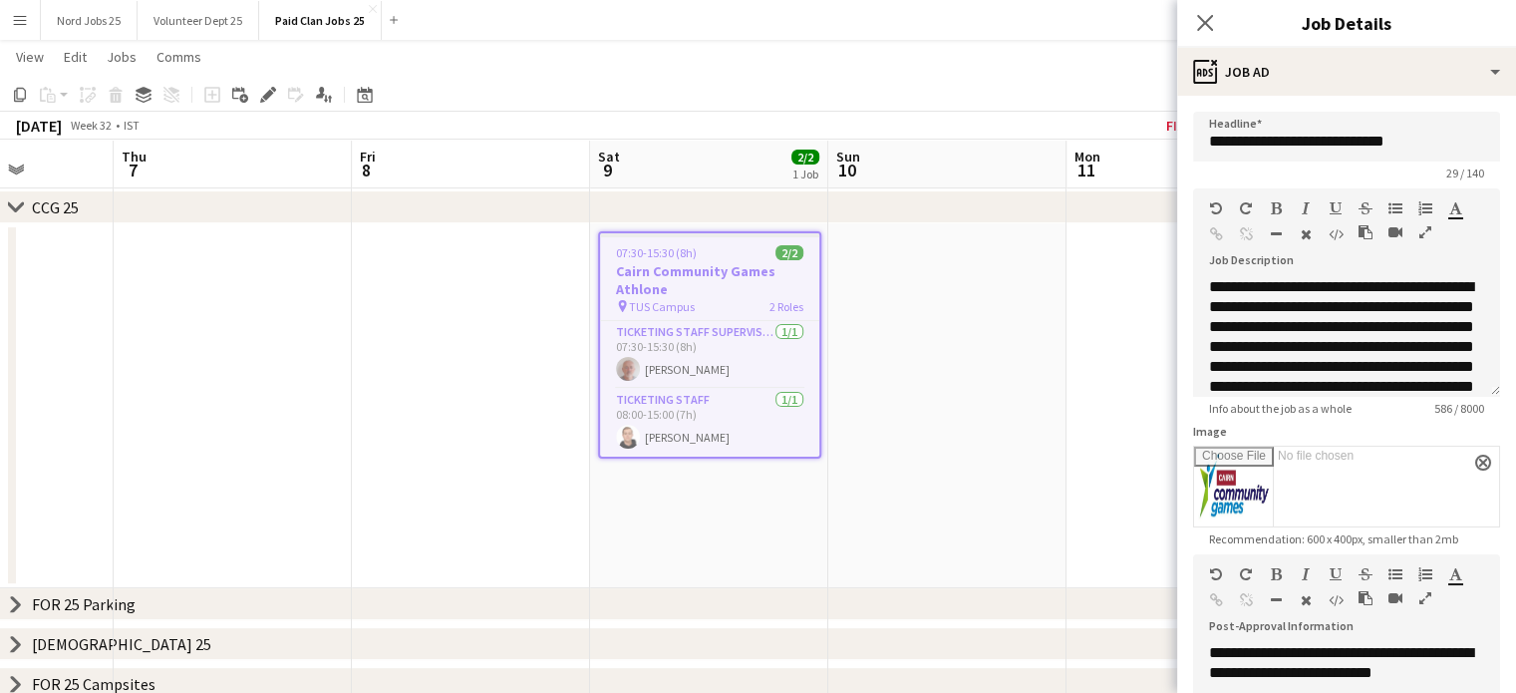
scroll to position [0, 0]
click at [1324, 666] on div "**********" at bounding box center [1331, 663] width 245 height 40
copy div "**********"
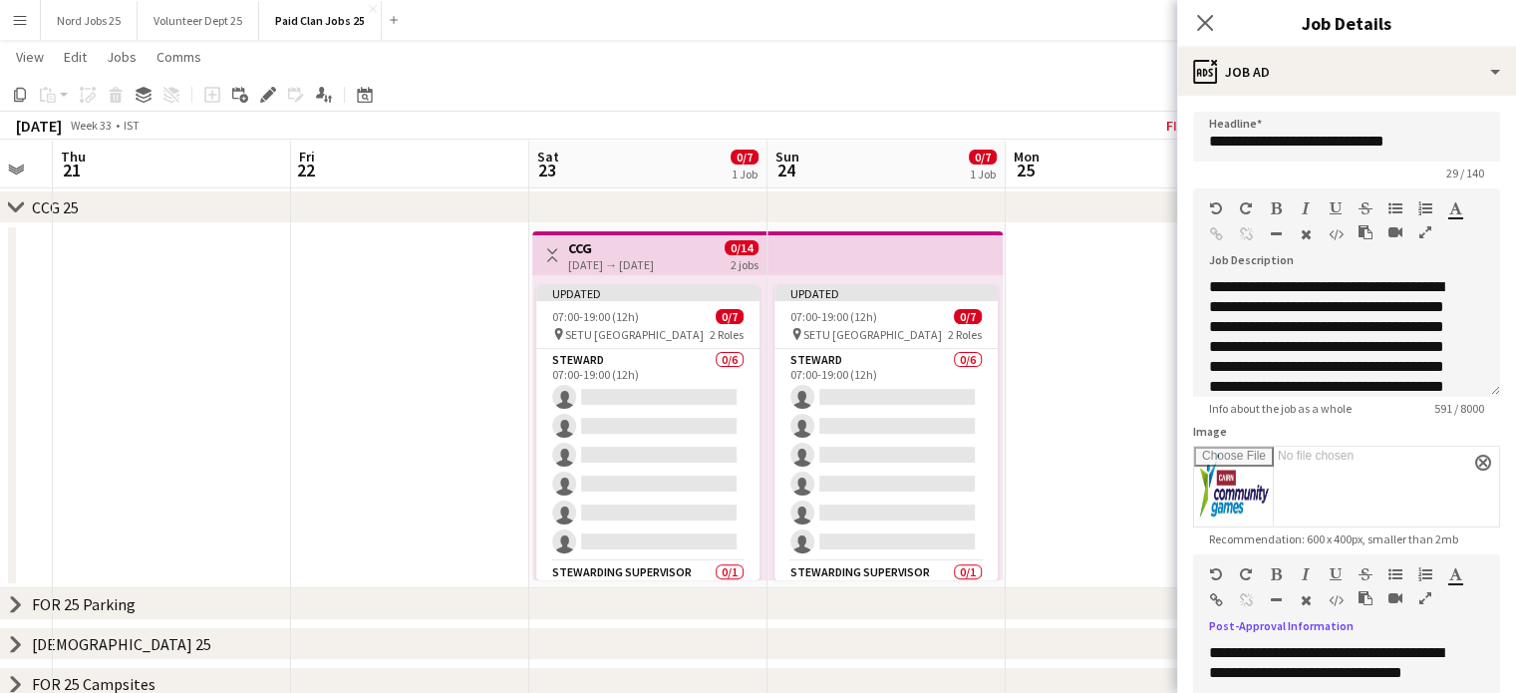
scroll to position [0, 834]
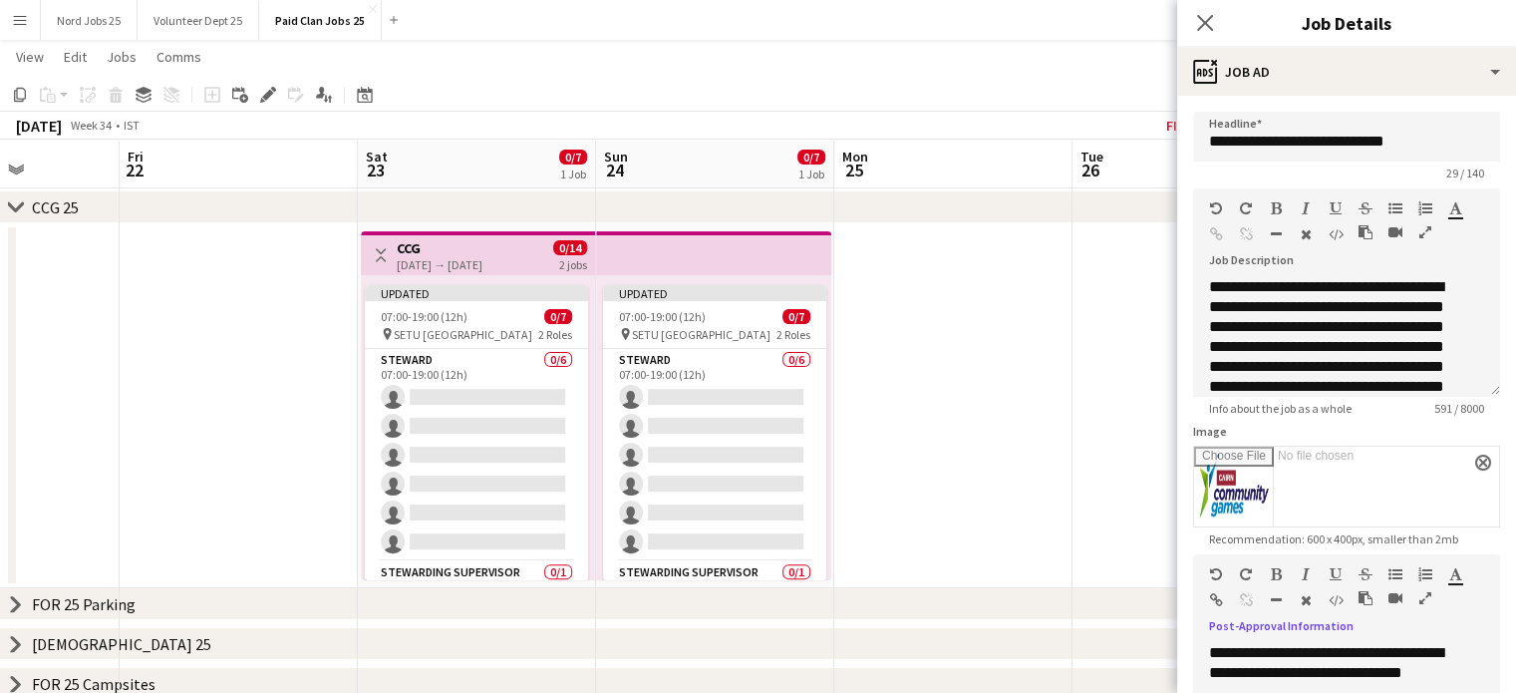
click at [710, 257] on app-top-bar at bounding box center [713, 253] width 235 height 44
type input "**********"
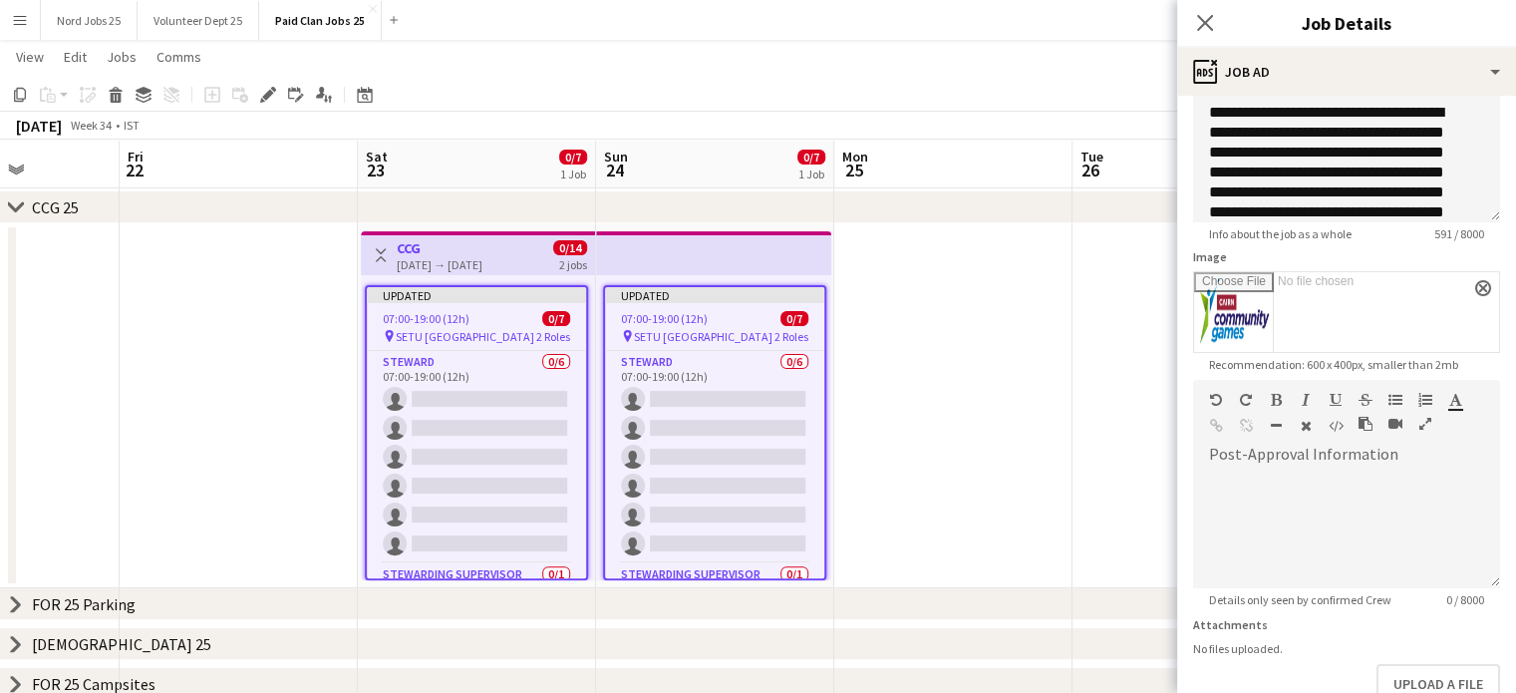
scroll to position [175, 0]
click at [1355, 469] on div at bounding box center [1346, 528] width 307 height 120
paste div
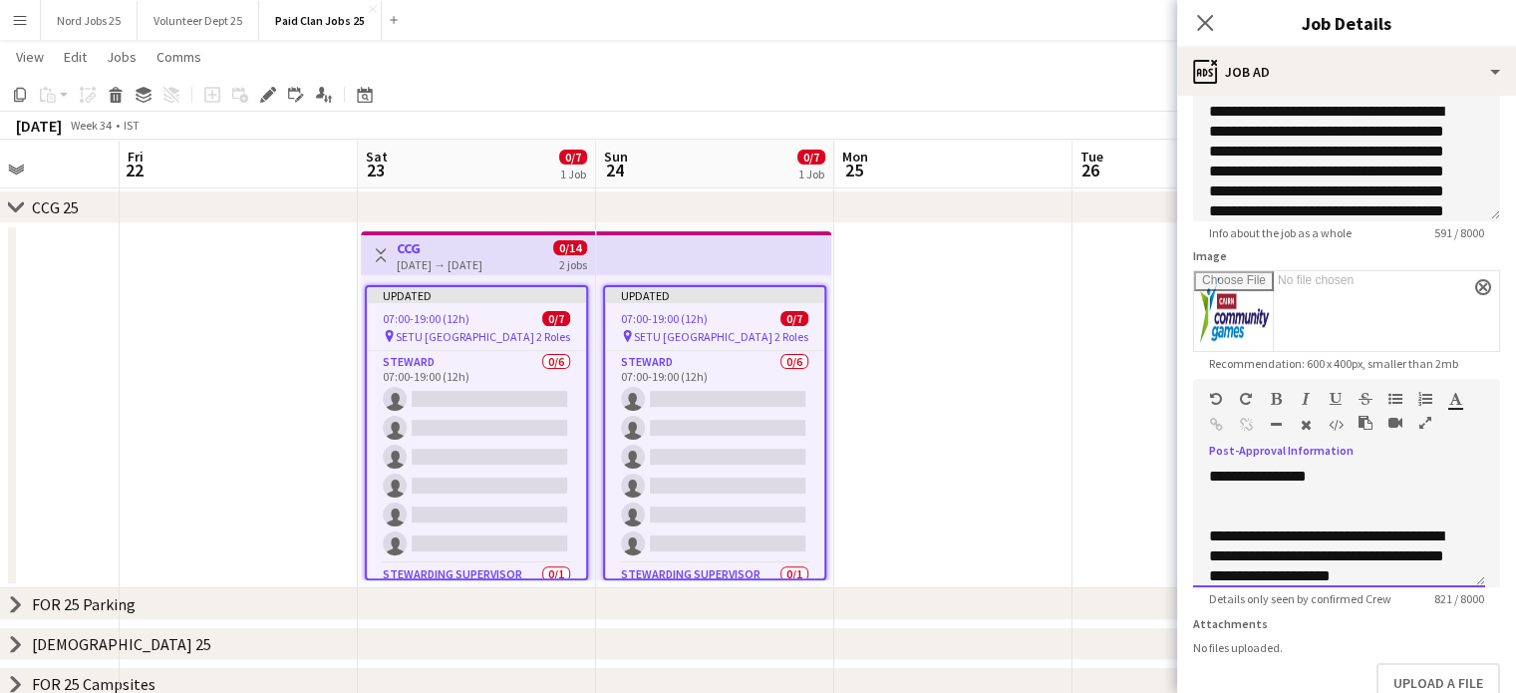
scroll to position [310, 0]
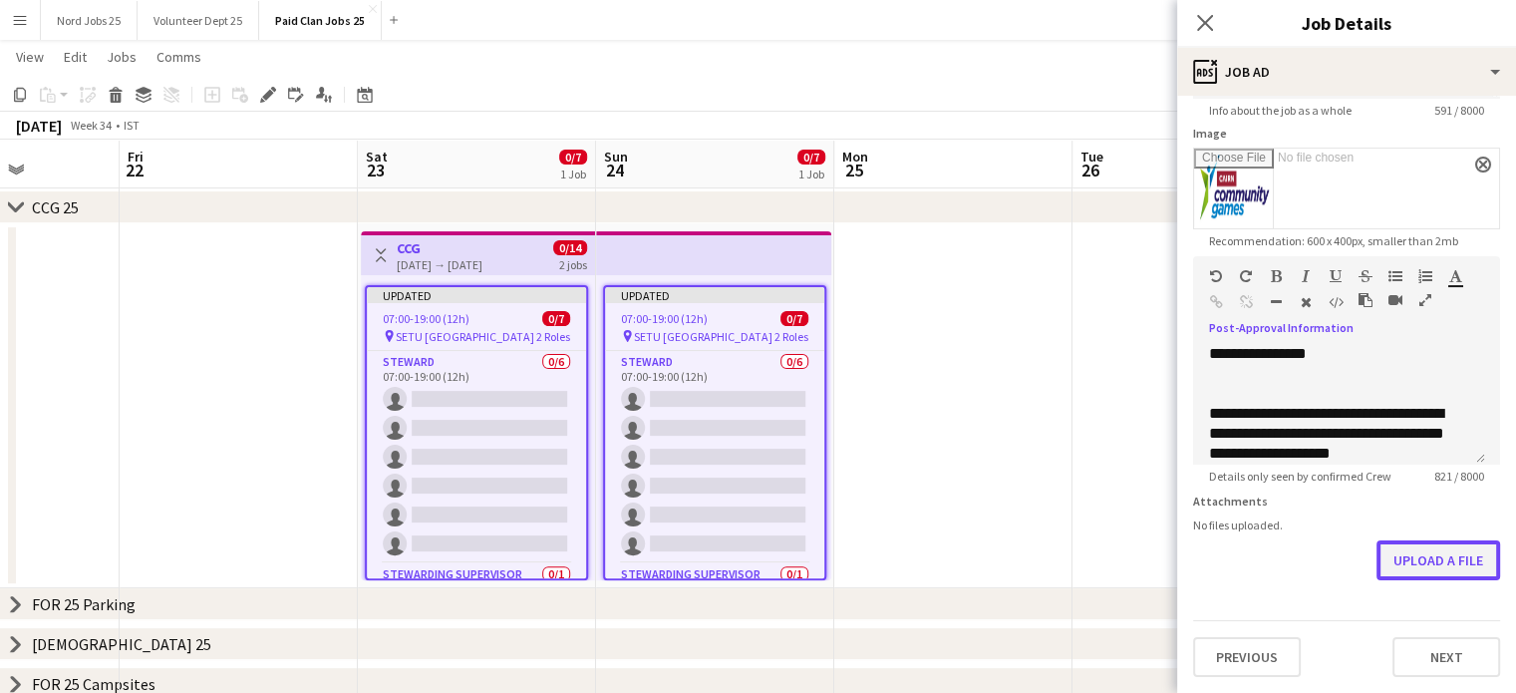
click at [1415, 561] on button "Upload a file" at bounding box center [1439, 560] width 124 height 40
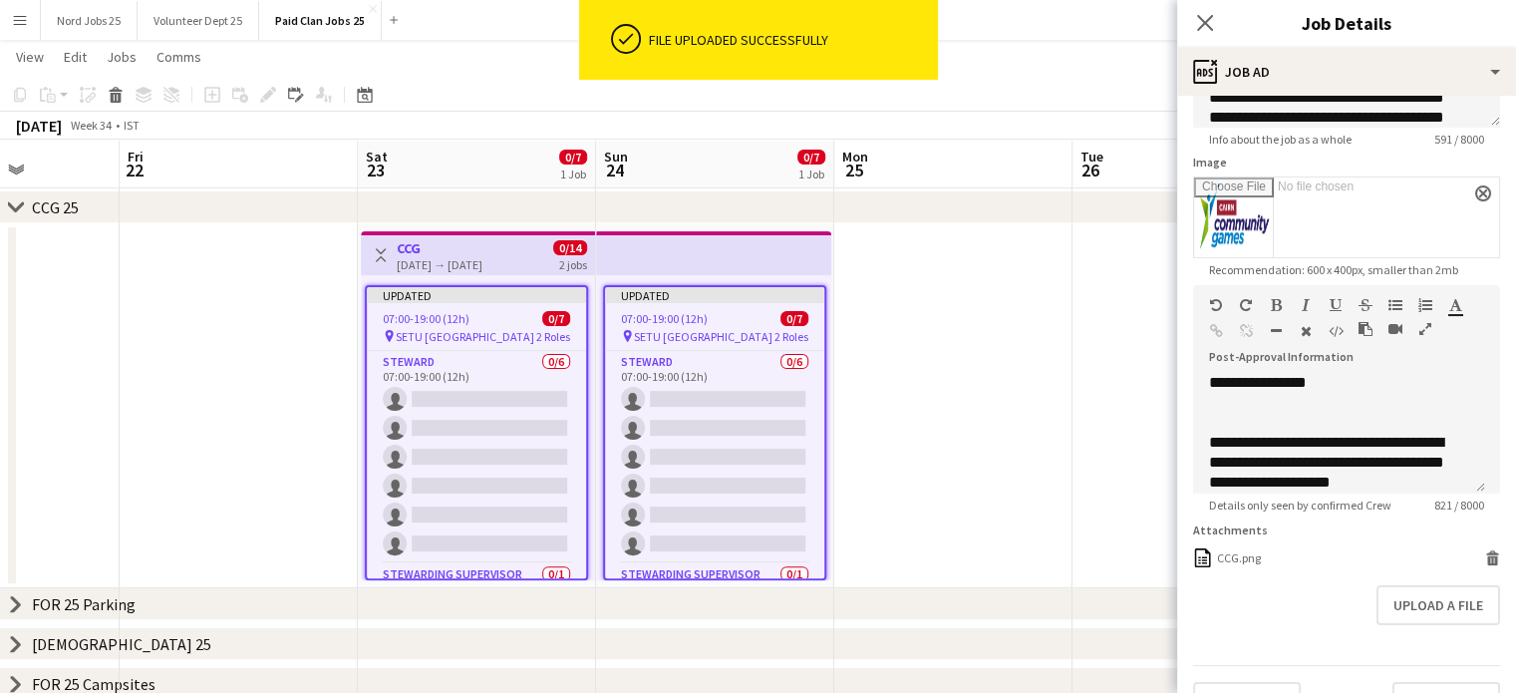
scroll to position [271, 0]
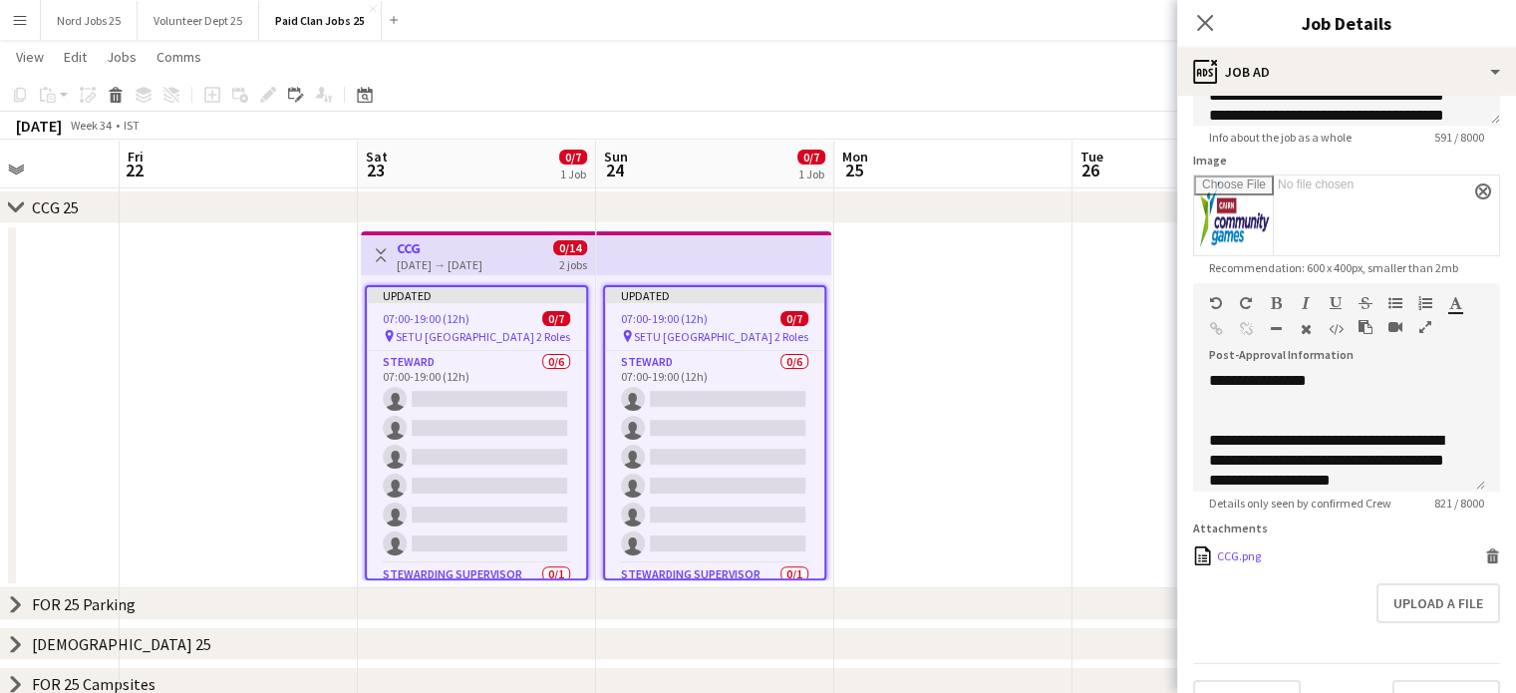
click at [1486, 563] on icon "Delete" at bounding box center [1493, 555] width 15 height 15
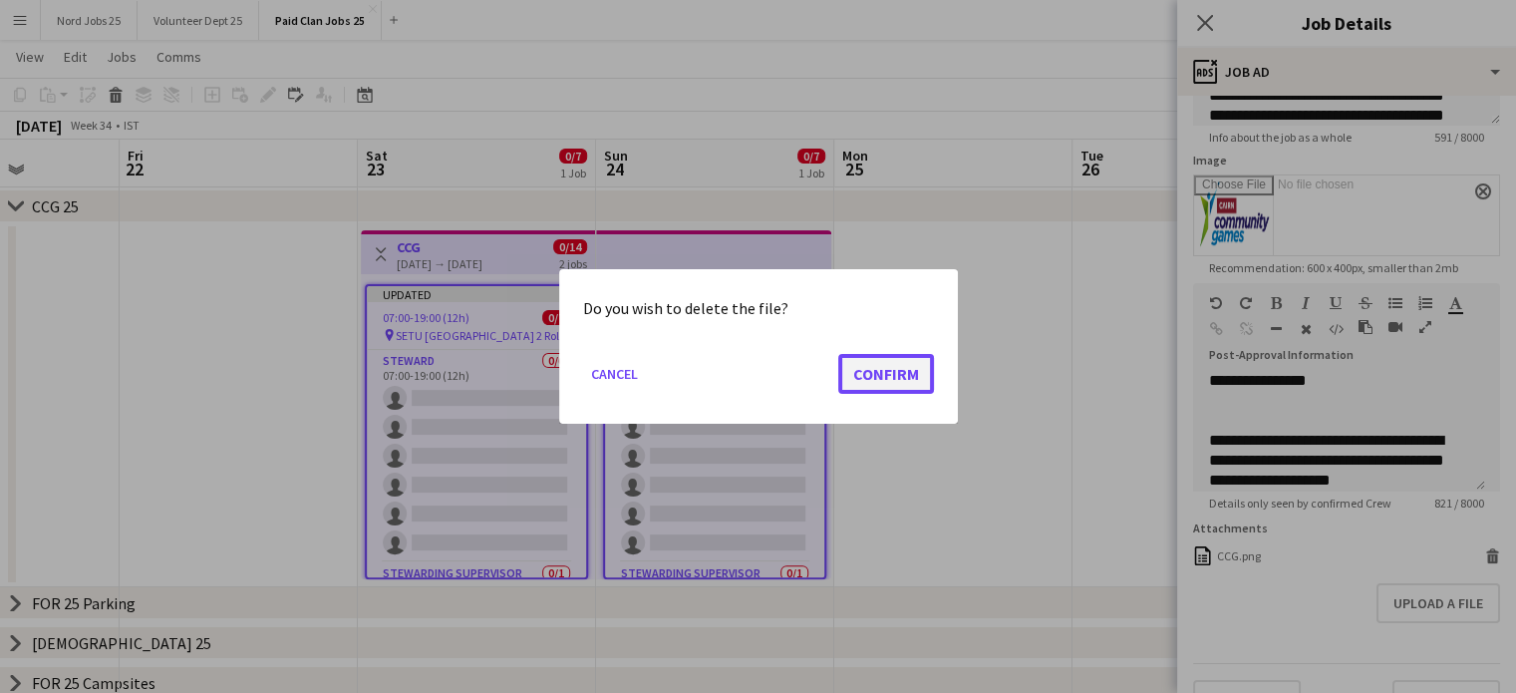
click at [905, 387] on button "Confirm" at bounding box center [886, 374] width 96 height 40
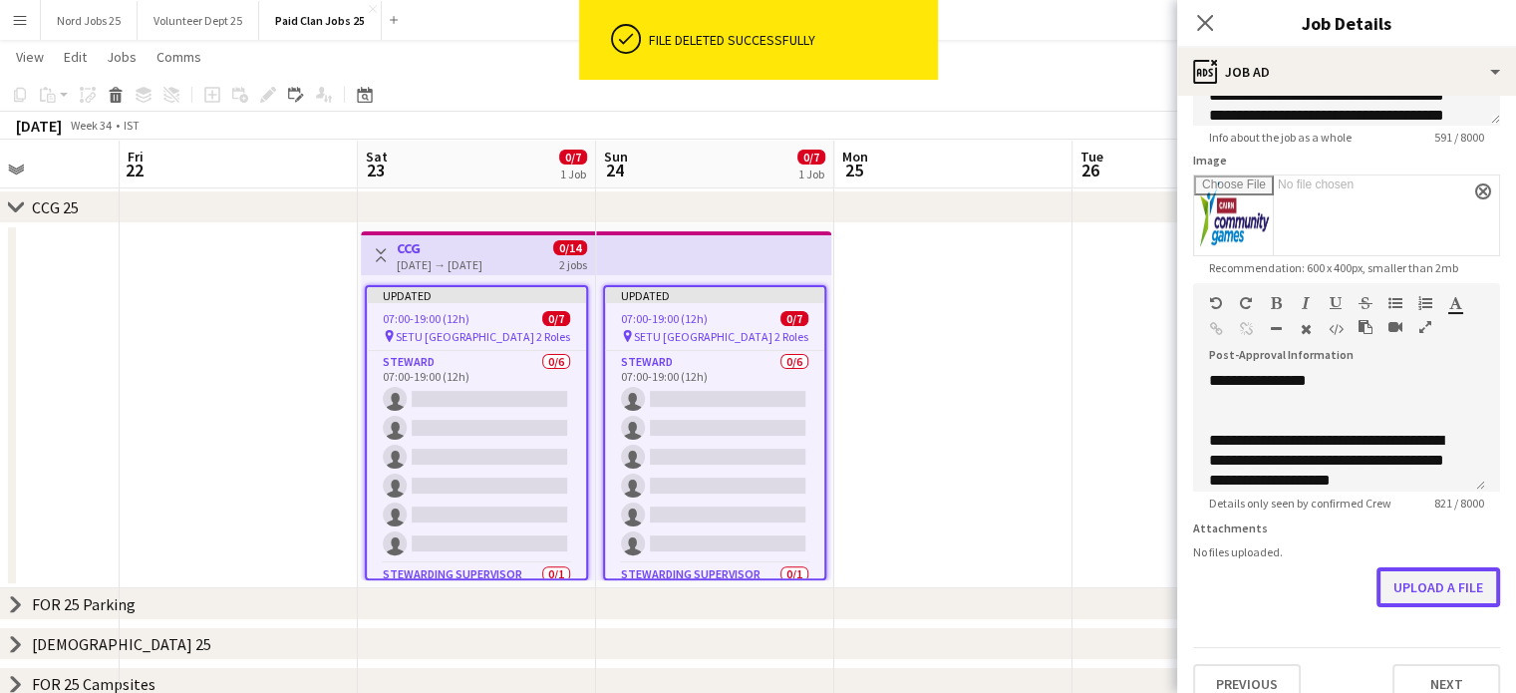
click at [1407, 588] on button "Upload a file" at bounding box center [1439, 587] width 124 height 40
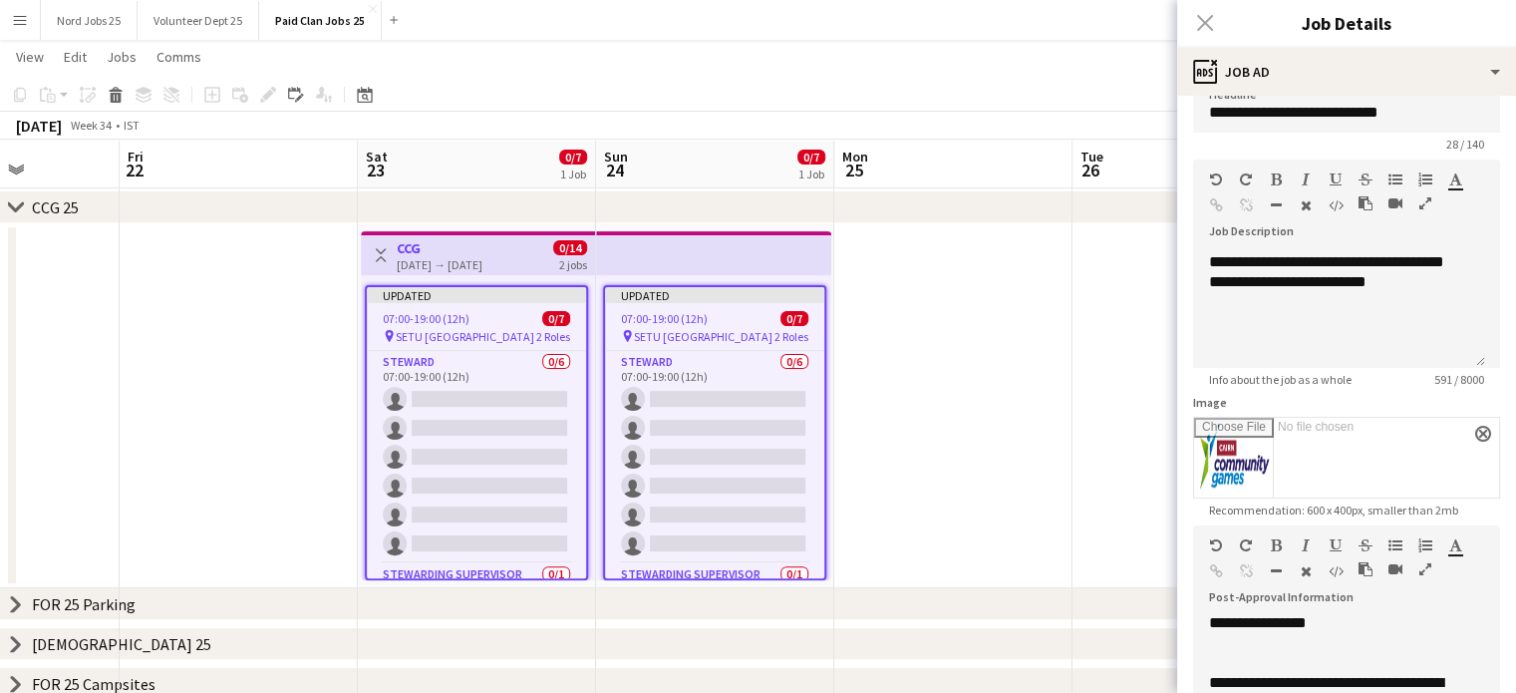
scroll to position [326, 0]
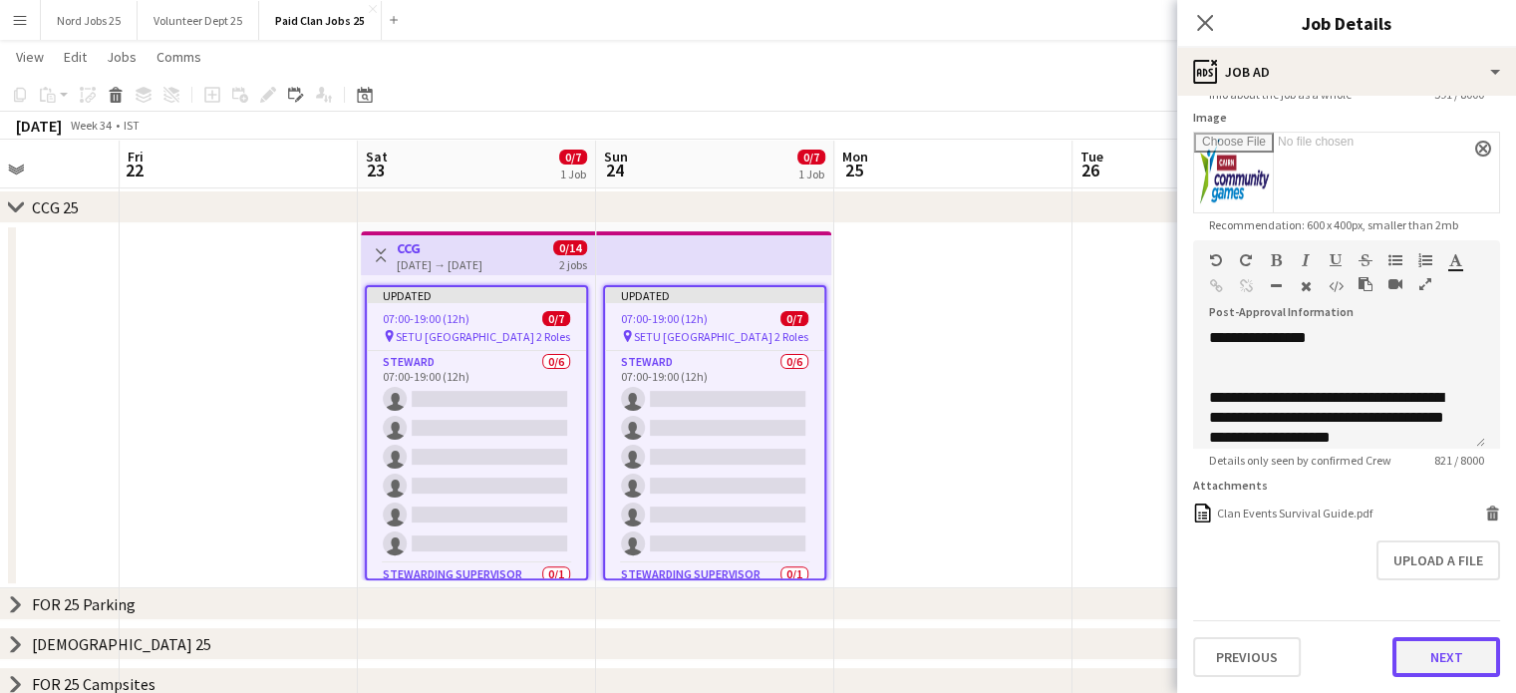
click at [1405, 645] on button "Next" at bounding box center [1447, 657] width 108 height 40
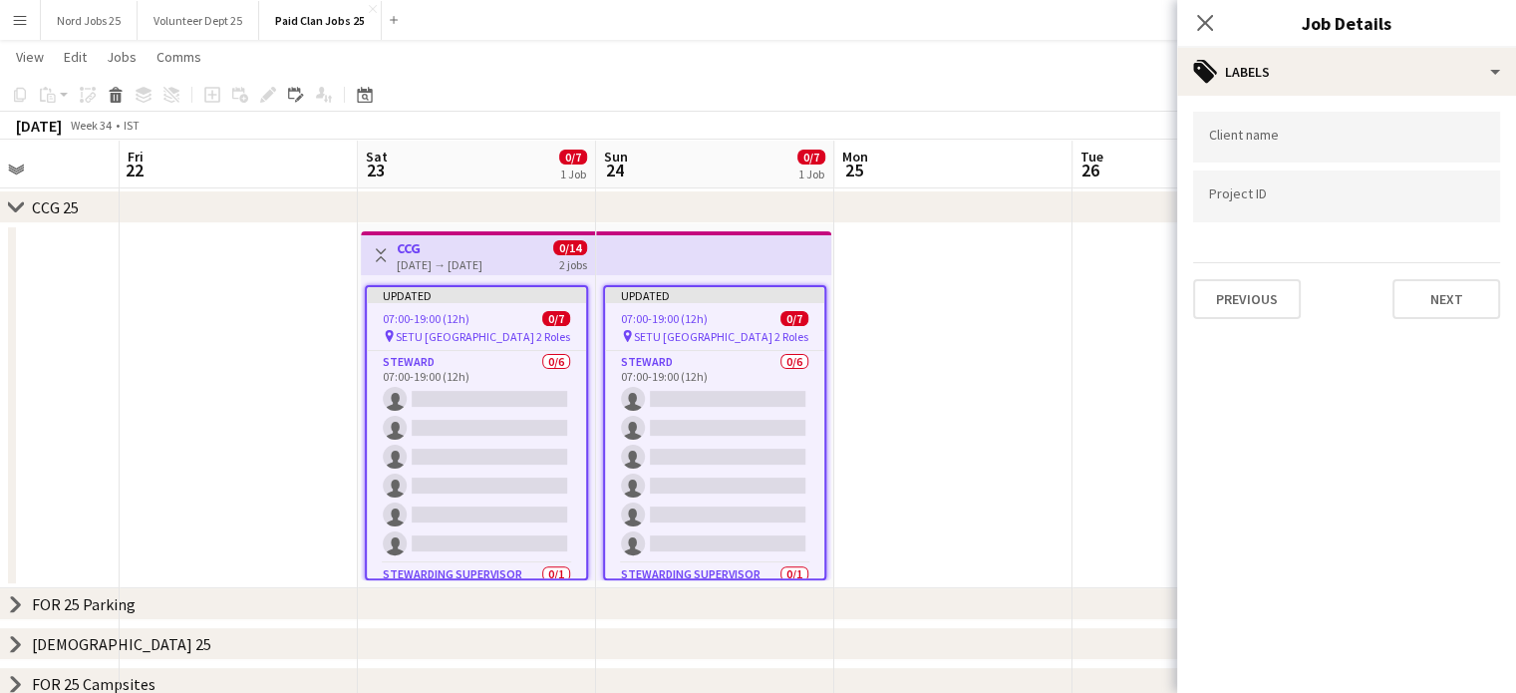
scroll to position [0, 0]
click at [1281, 135] on input "Type to search client labels..." at bounding box center [1346, 144] width 275 height 18
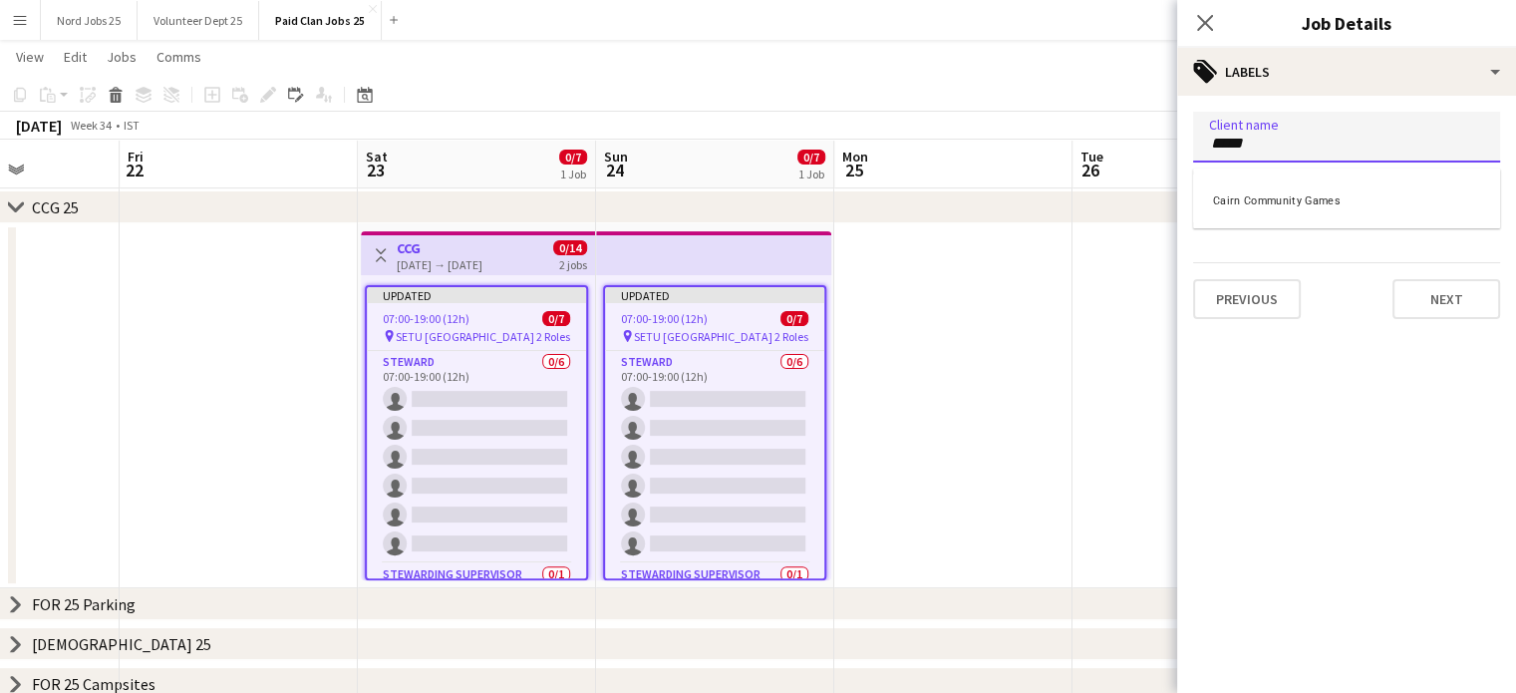
type input "*****"
click at [1286, 192] on div "Cairn Community Games" at bounding box center [1346, 198] width 307 height 48
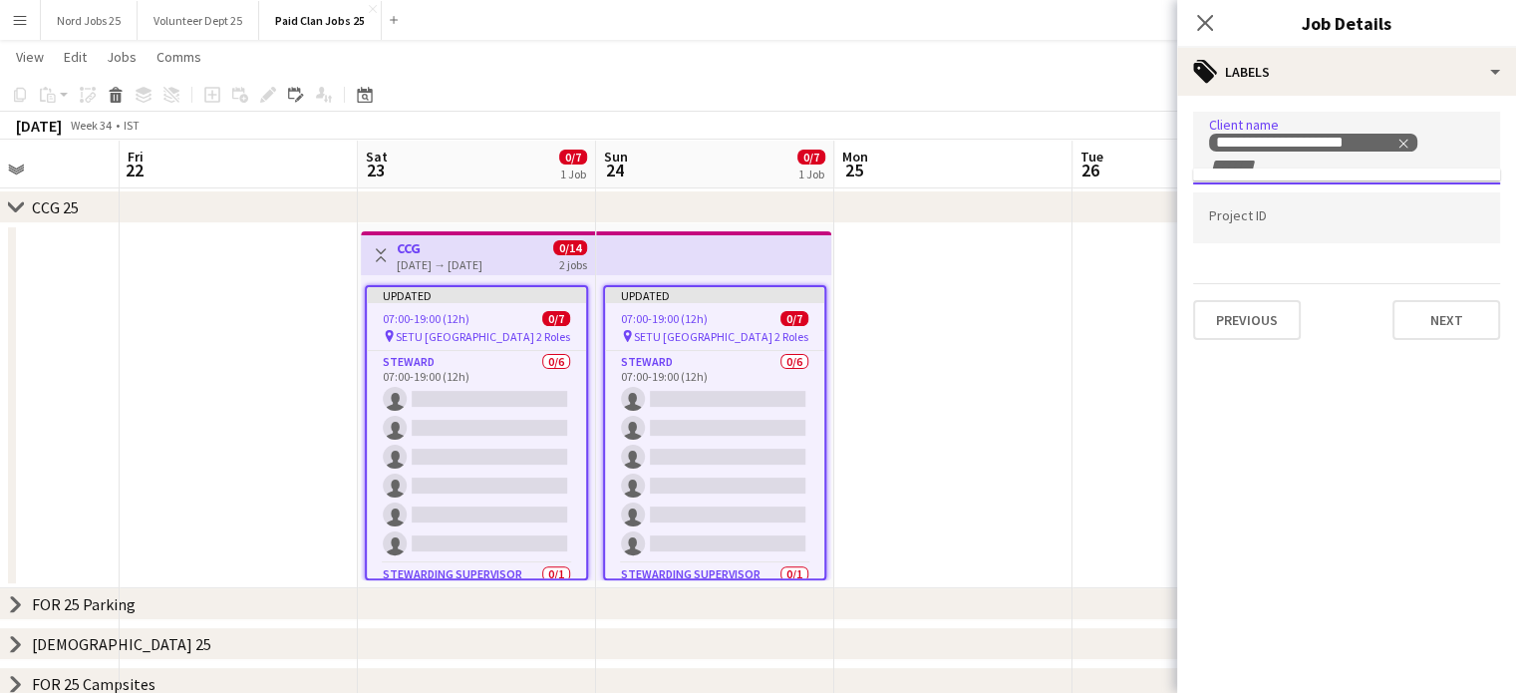
click at [1268, 209] on div at bounding box center [1346, 217] width 307 height 51
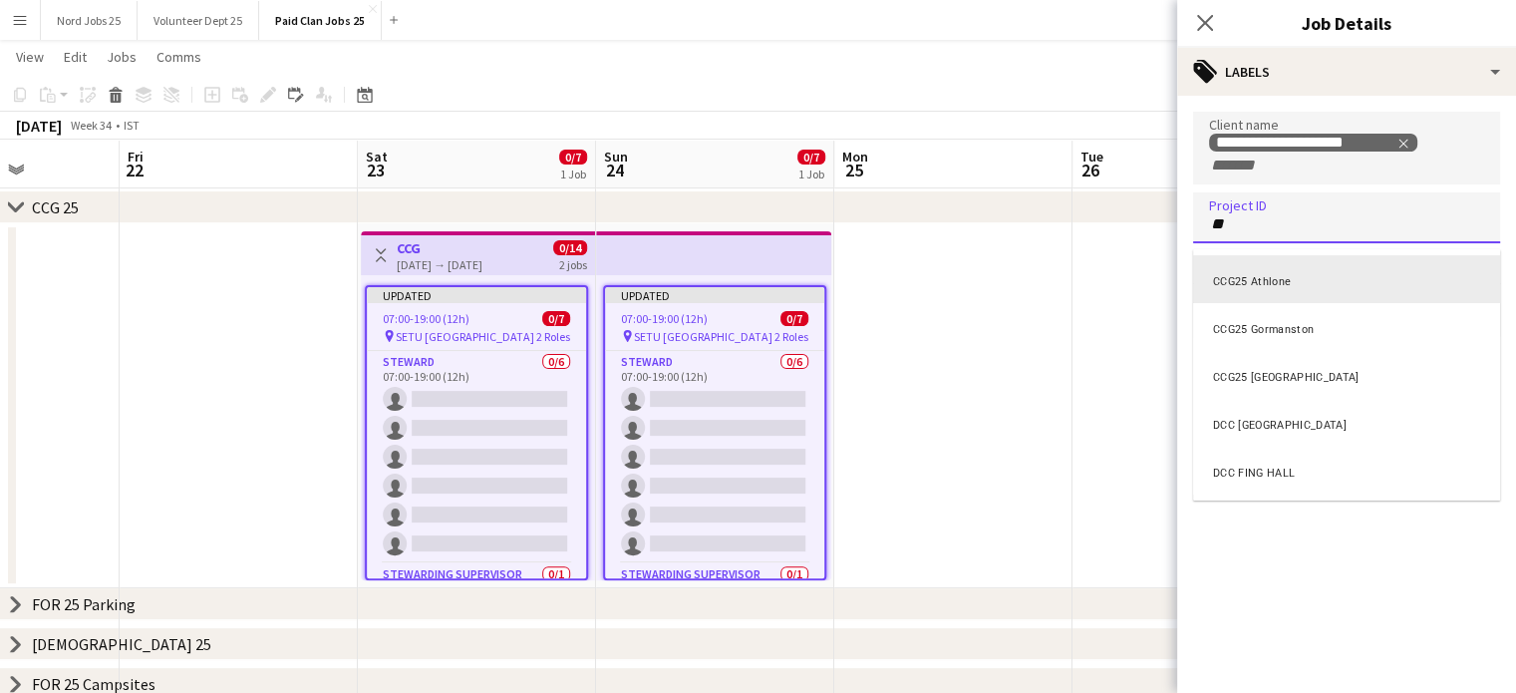
scroll to position [810, 0]
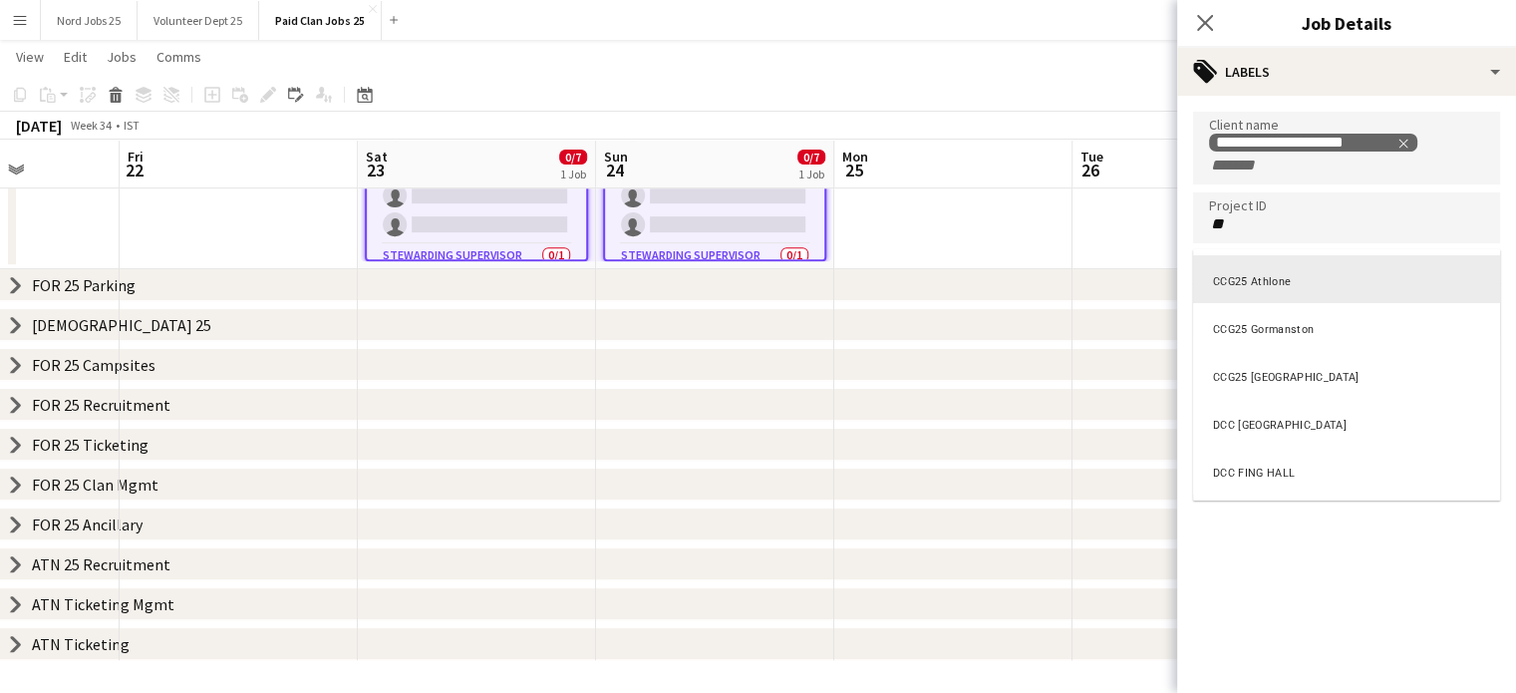
click at [1350, 230] on div at bounding box center [1346, 346] width 339 height 693
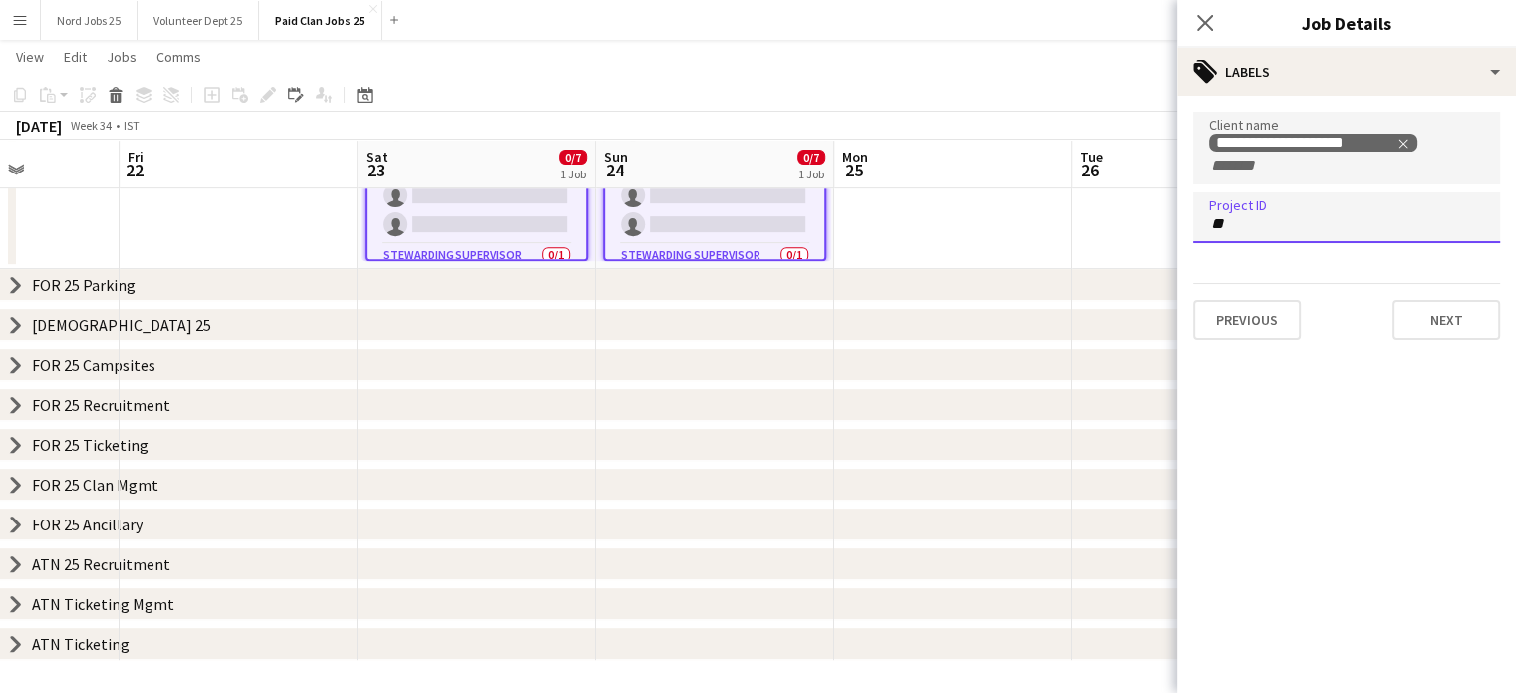
click at [1299, 218] on input "**" at bounding box center [1346, 224] width 275 height 18
type input "**********"
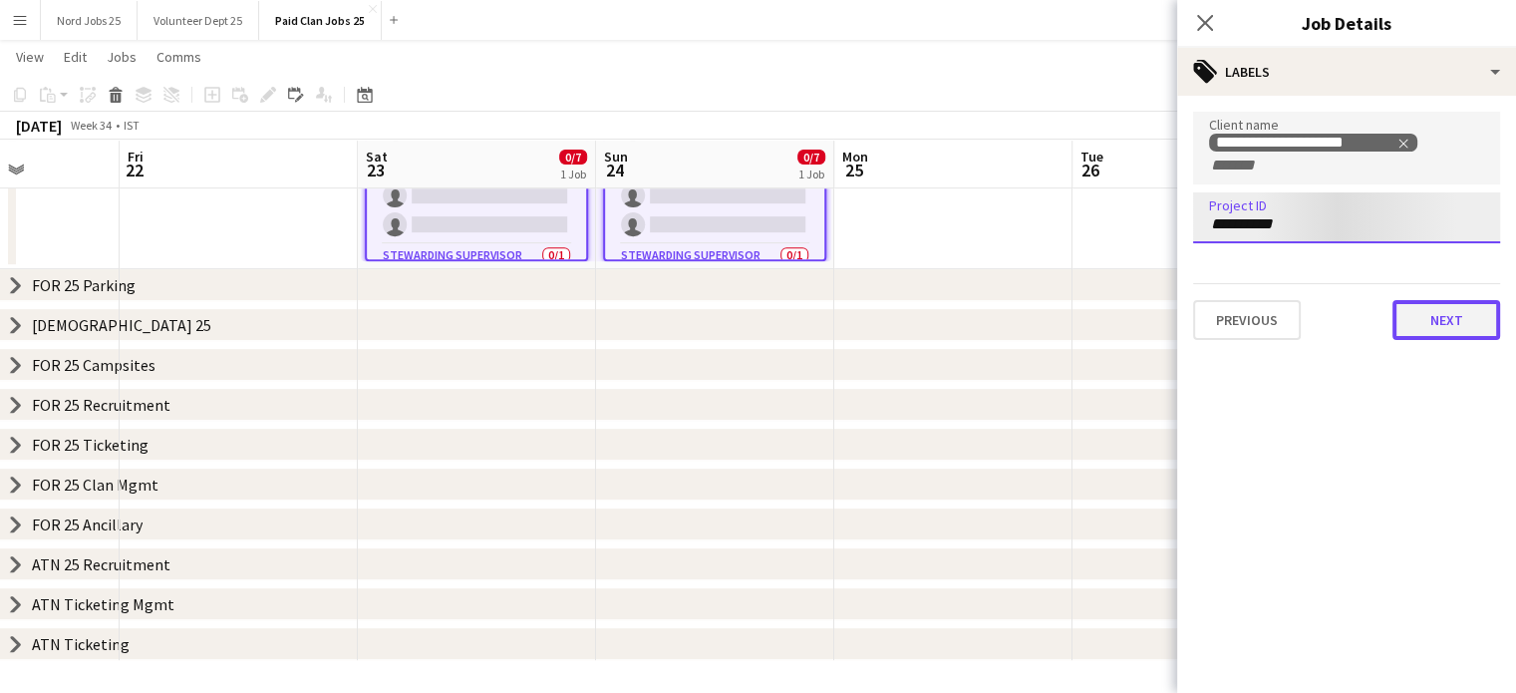
click at [1421, 309] on button "Next" at bounding box center [1447, 320] width 108 height 40
type input "*******"
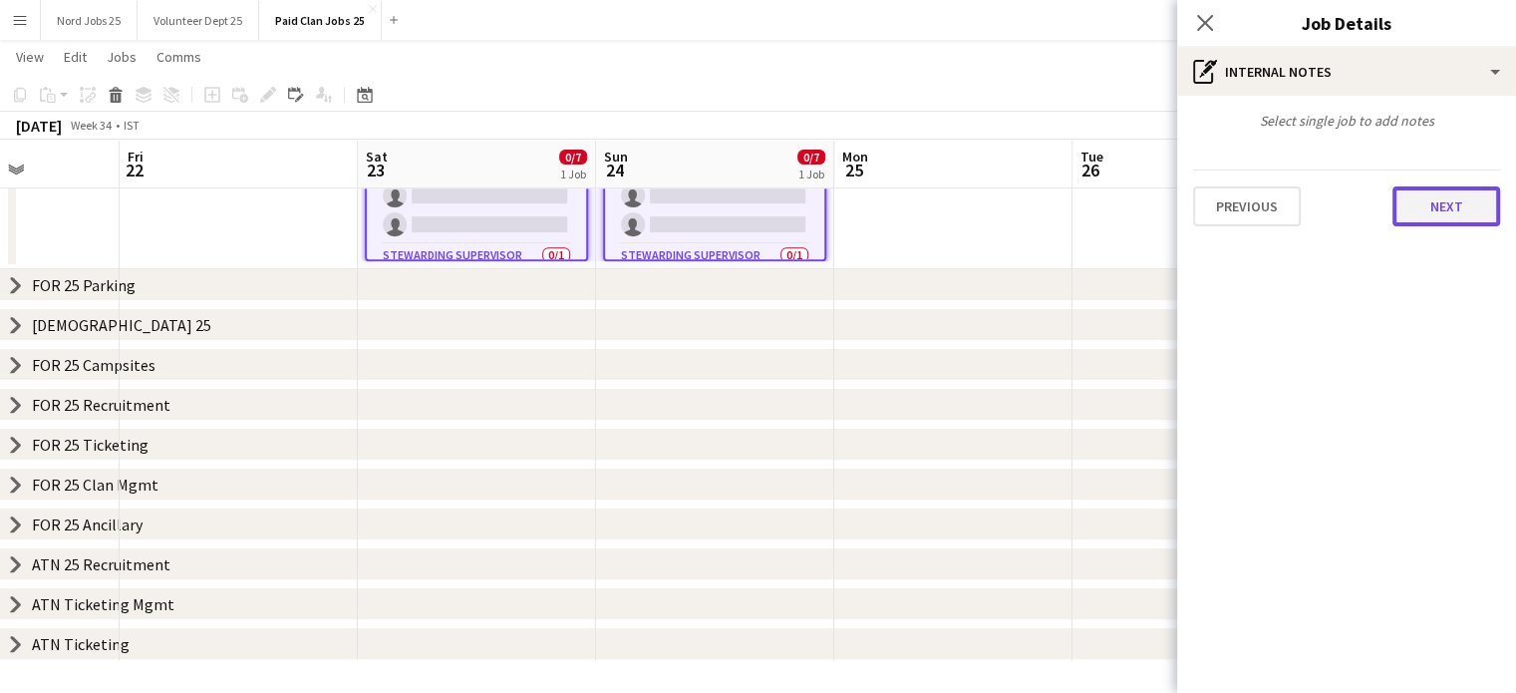
click at [1442, 222] on button "Next" at bounding box center [1447, 206] width 108 height 40
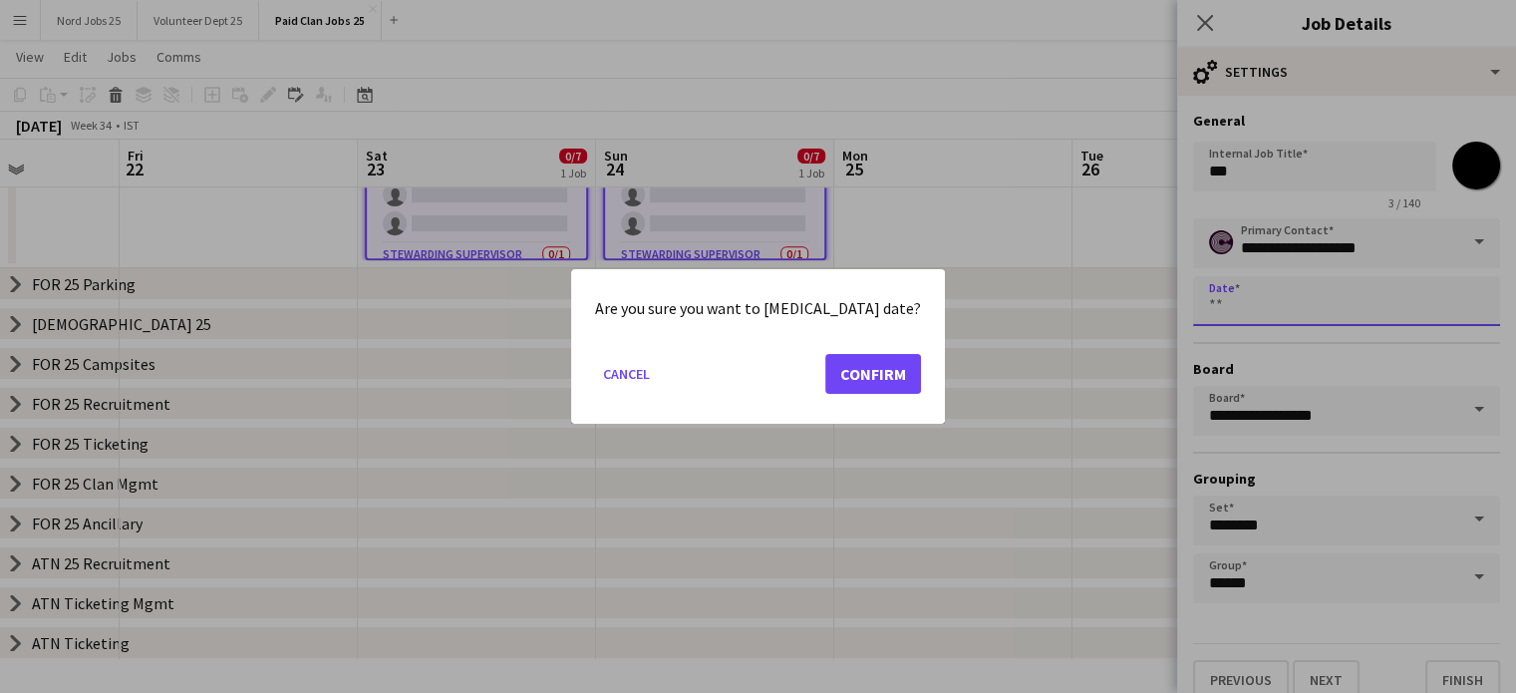
click at [658, 382] on button "Cancel" at bounding box center [626, 374] width 63 height 32
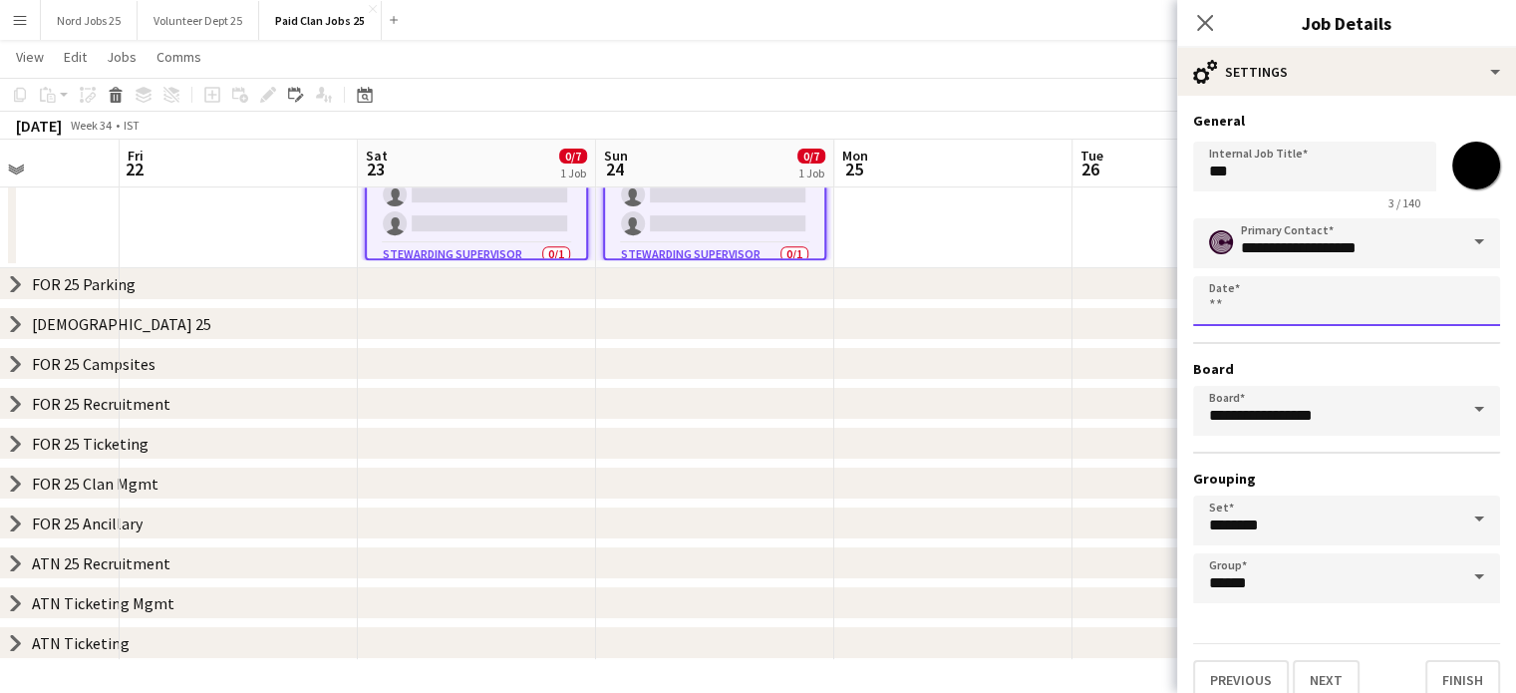
scroll to position [810, 0]
click at [1335, 671] on button "Next" at bounding box center [1326, 680] width 67 height 40
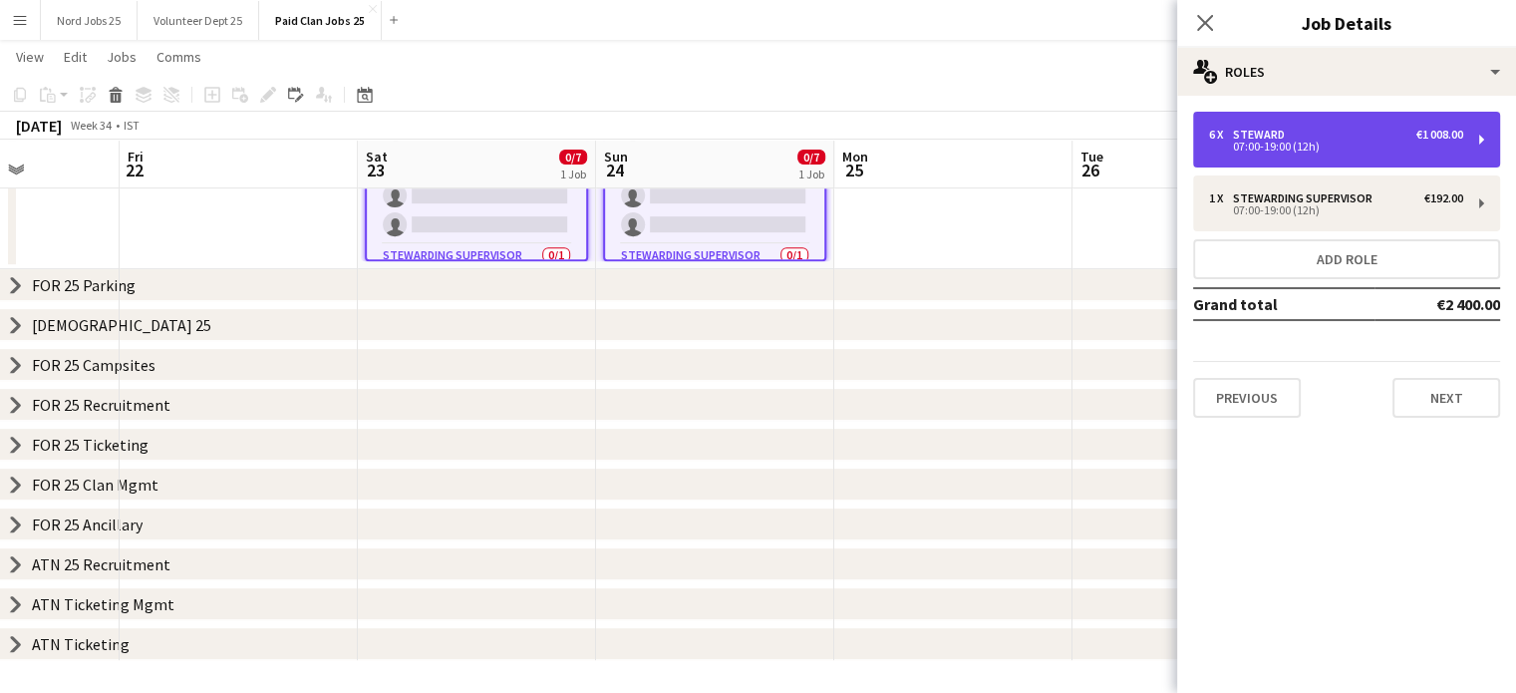
click at [1300, 135] on div "6 x [PERSON_NAME] €1 008.00" at bounding box center [1336, 135] width 254 height 14
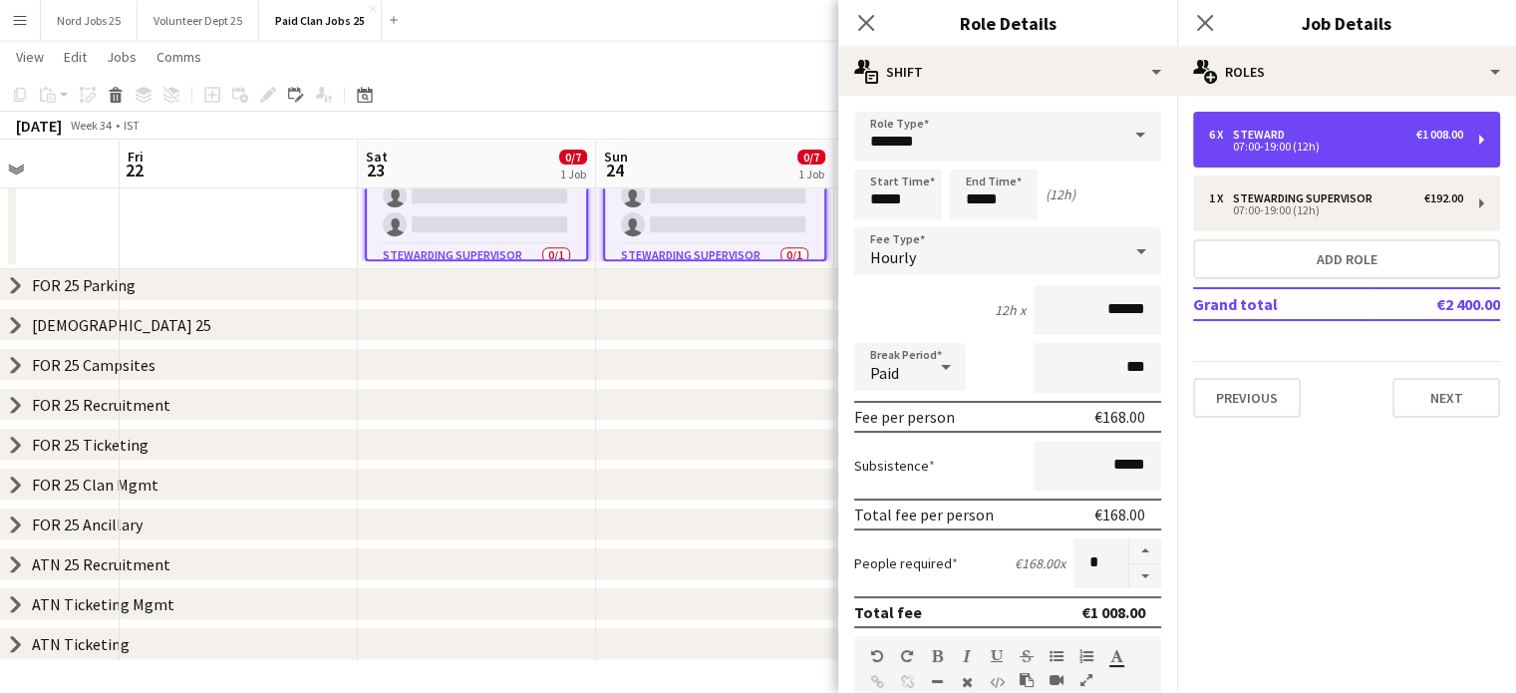
scroll to position [494, 0]
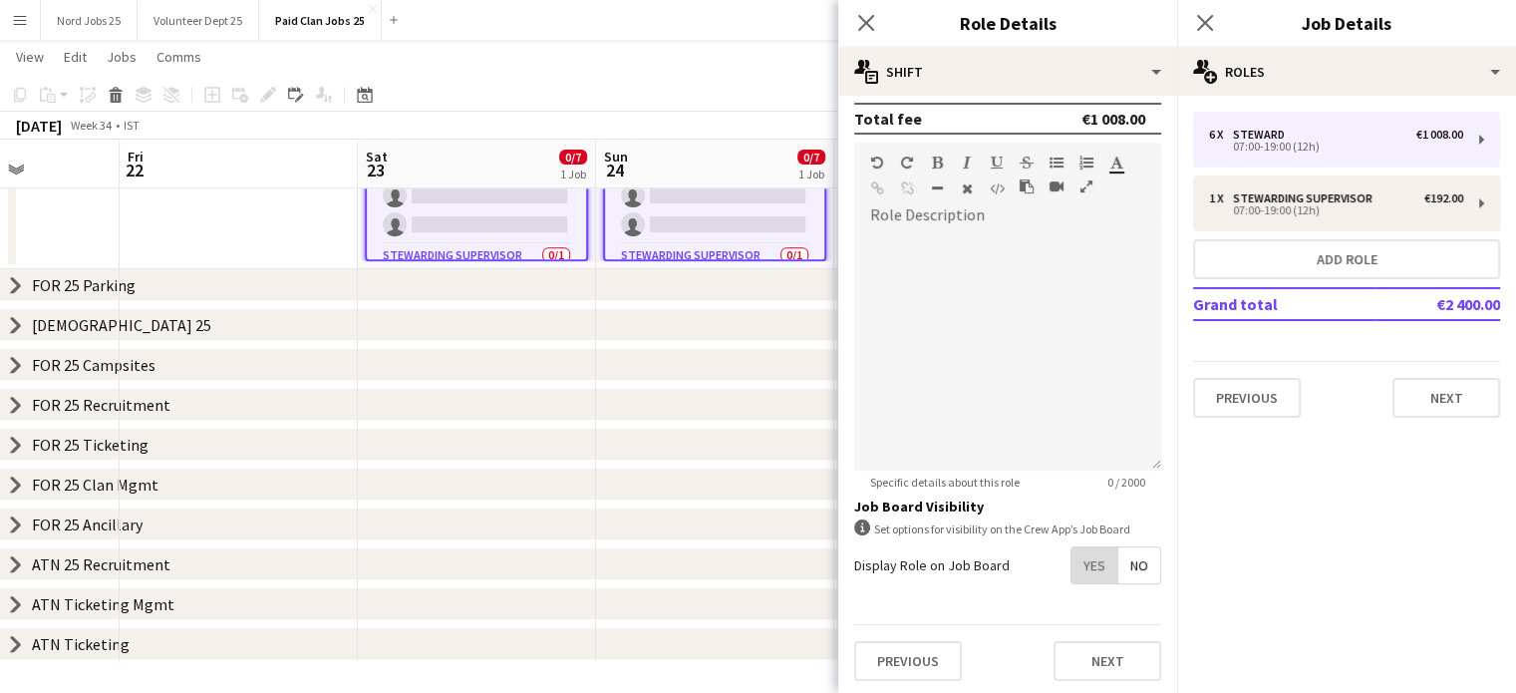
click at [1077, 552] on span "Yes" at bounding box center [1095, 565] width 46 height 36
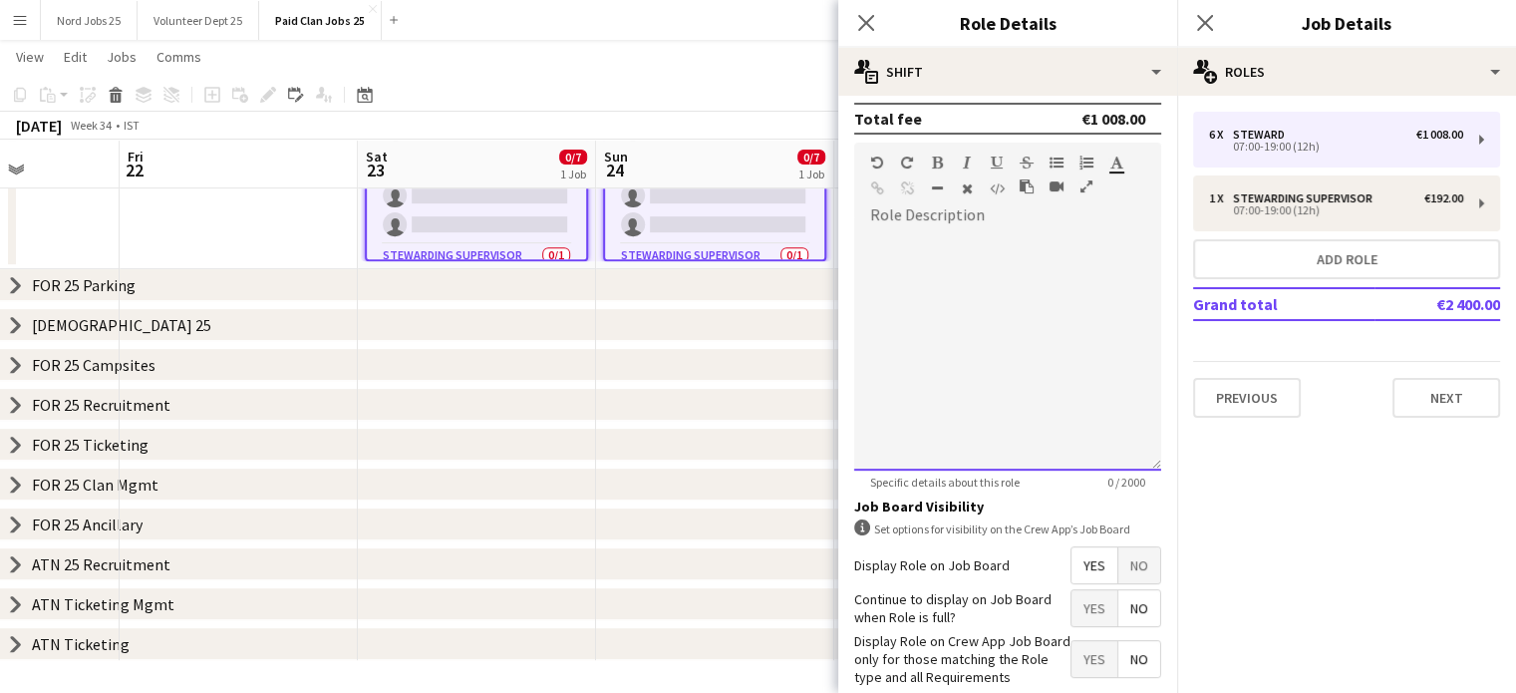
click at [987, 244] on div at bounding box center [1007, 350] width 307 height 239
paste div
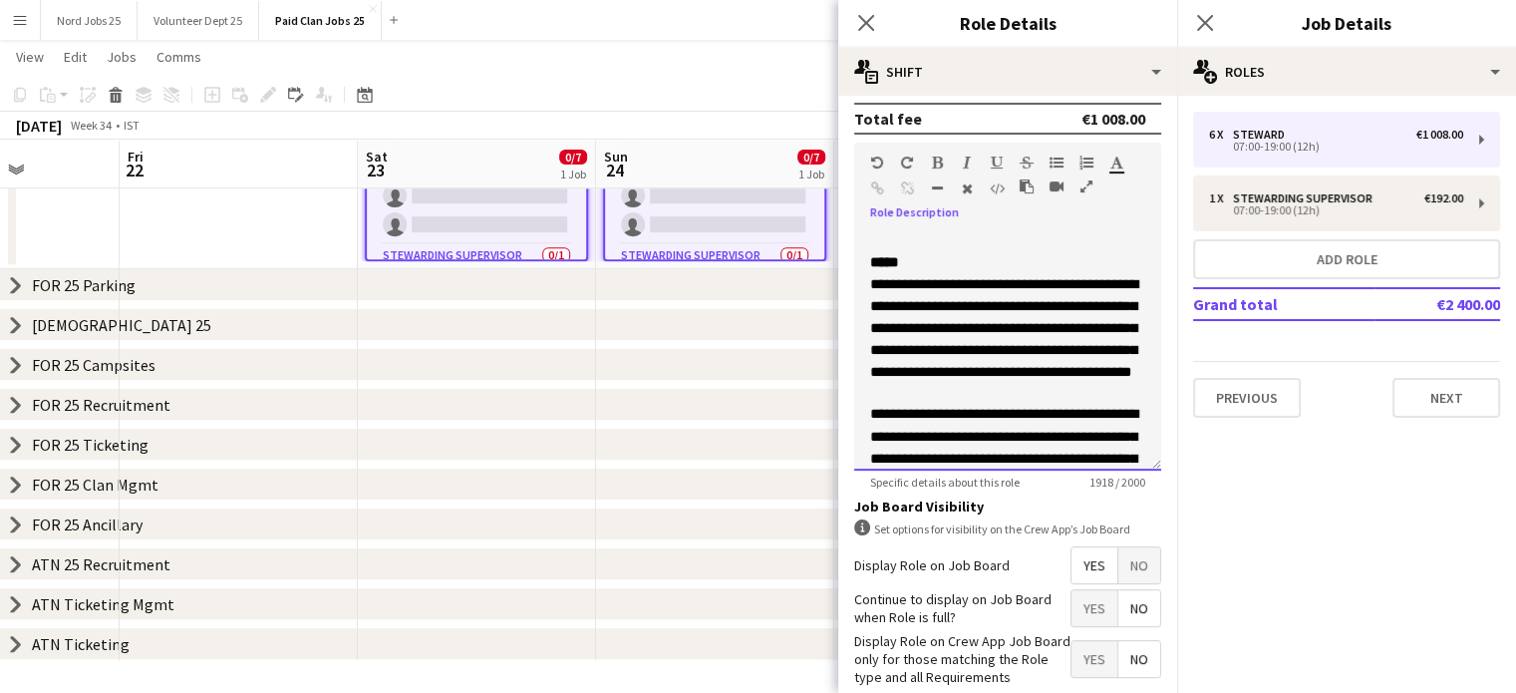
scroll to position [1360, 0]
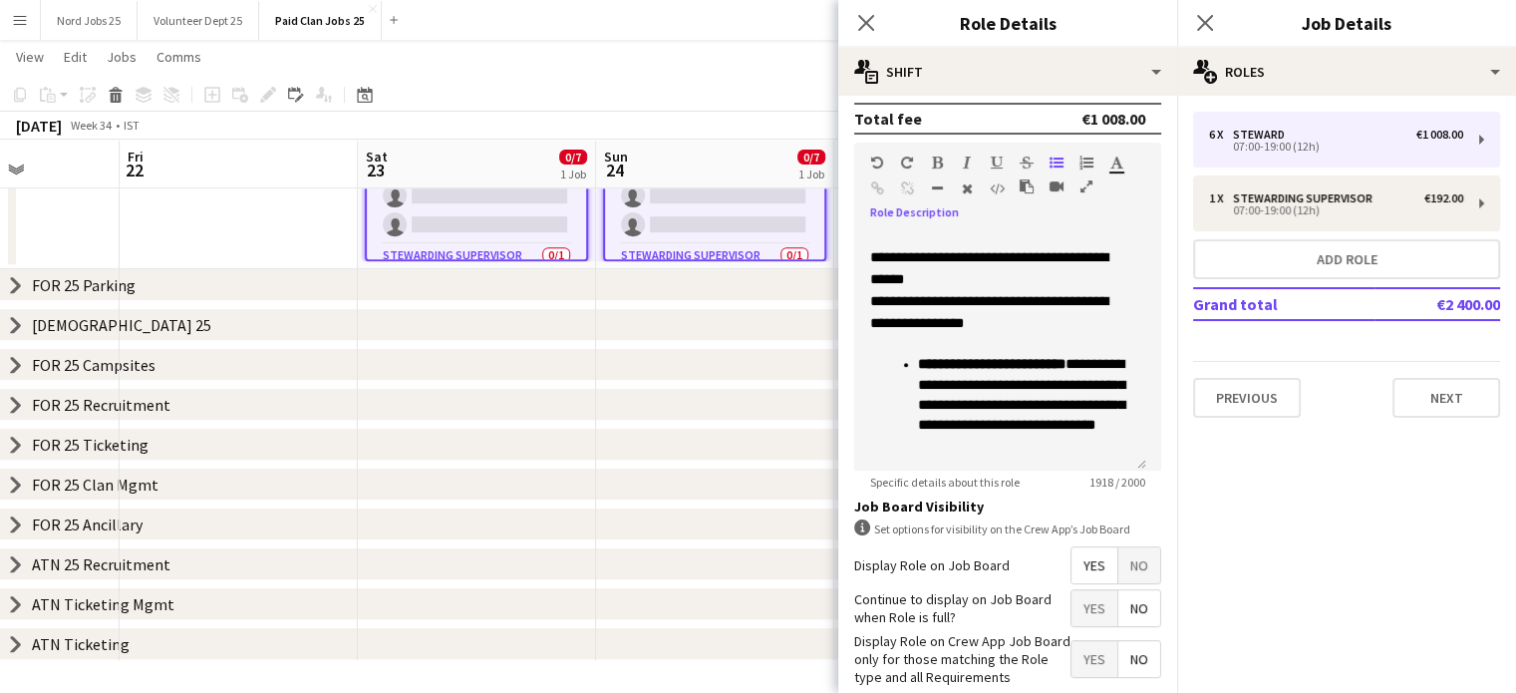
click at [1077, 558] on span "Yes" at bounding box center [1095, 565] width 46 height 36
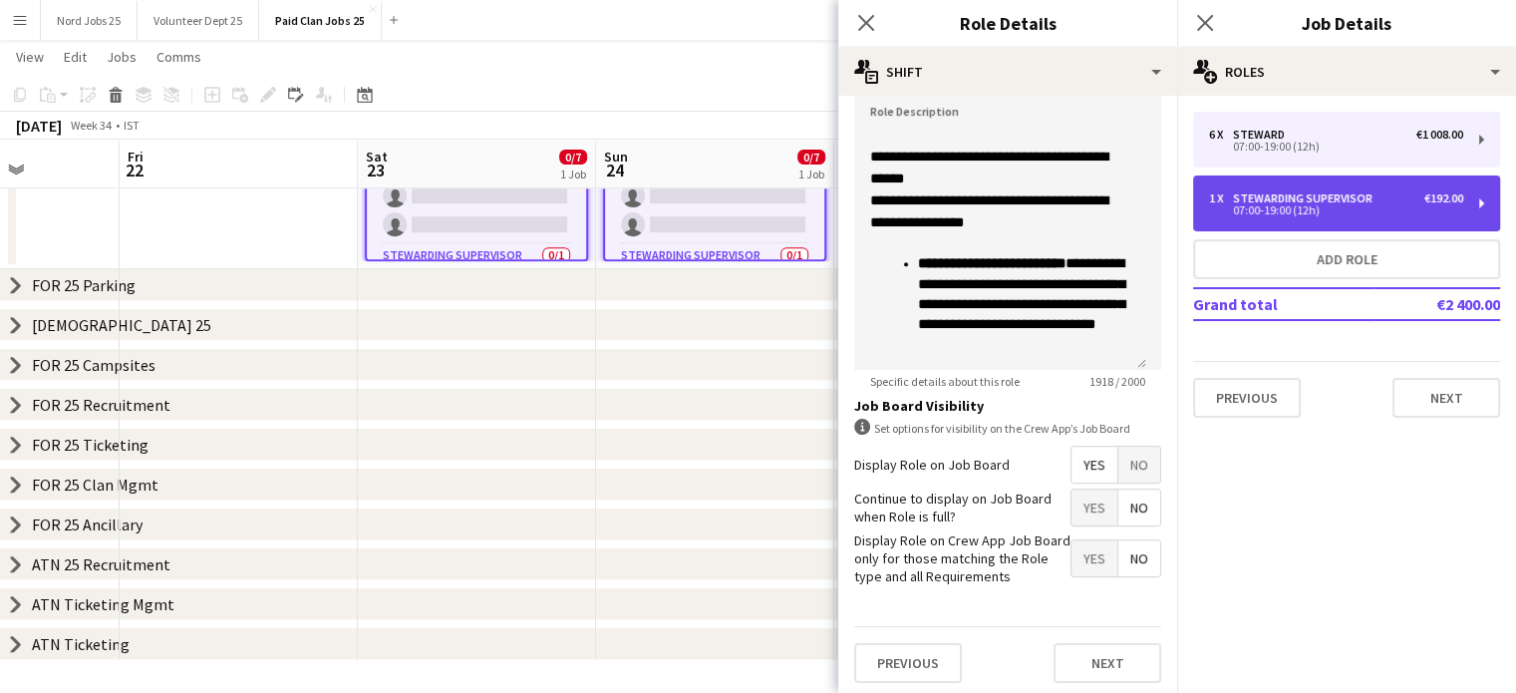
click at [1332, 198] on div "Stewarding Supervisor" at bounding box center [1307, 198] width 148 height 14
type input "**********"
type input "******"
type input "*"
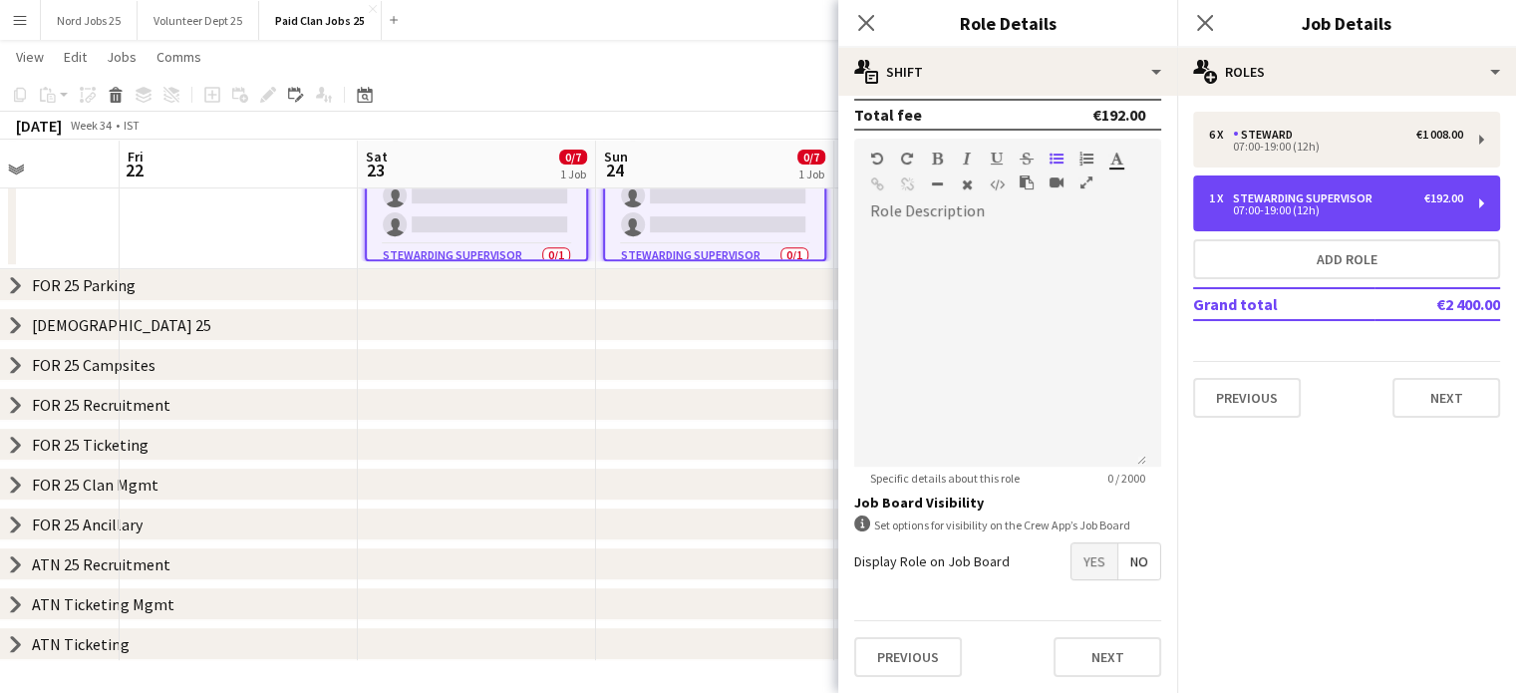
scroll to position [494, 0]
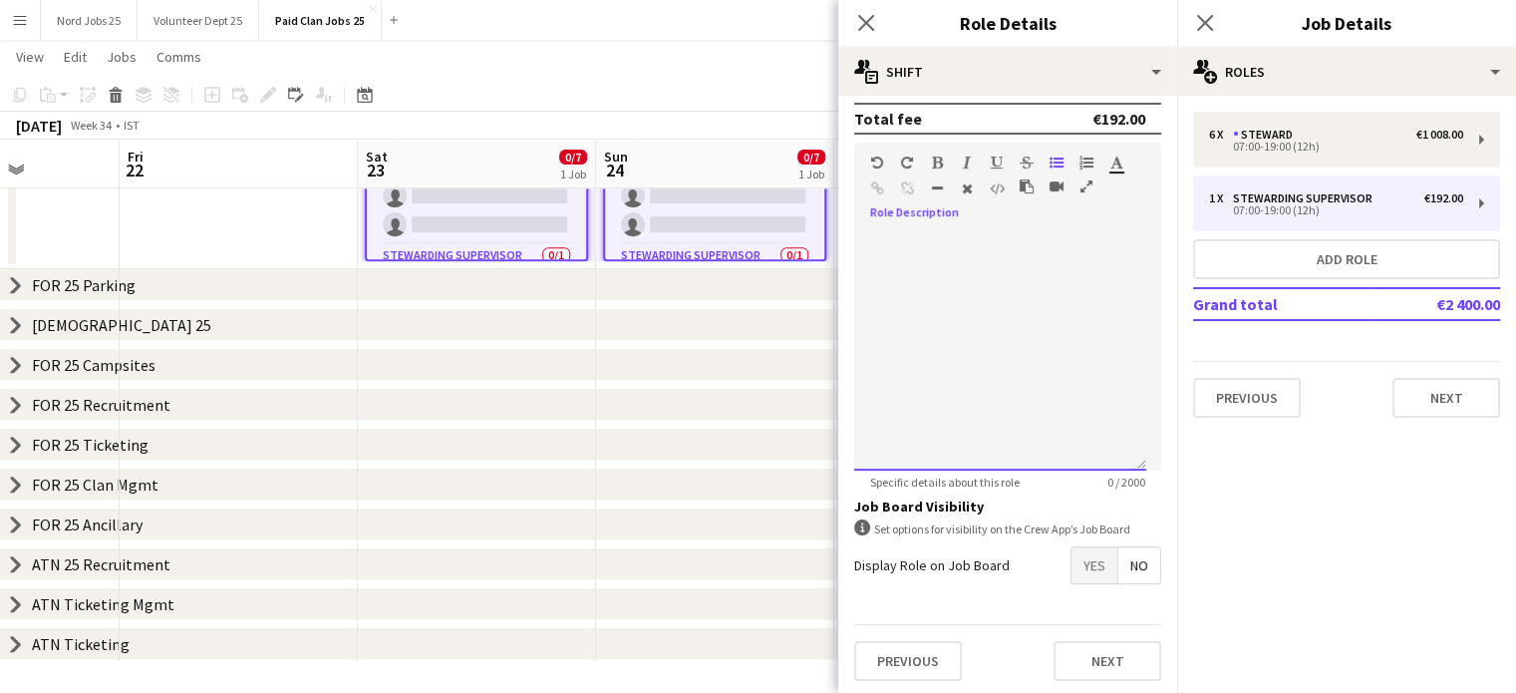
click at [1018, 273] on div at bounding box center [1000, 350] width 292 height 239
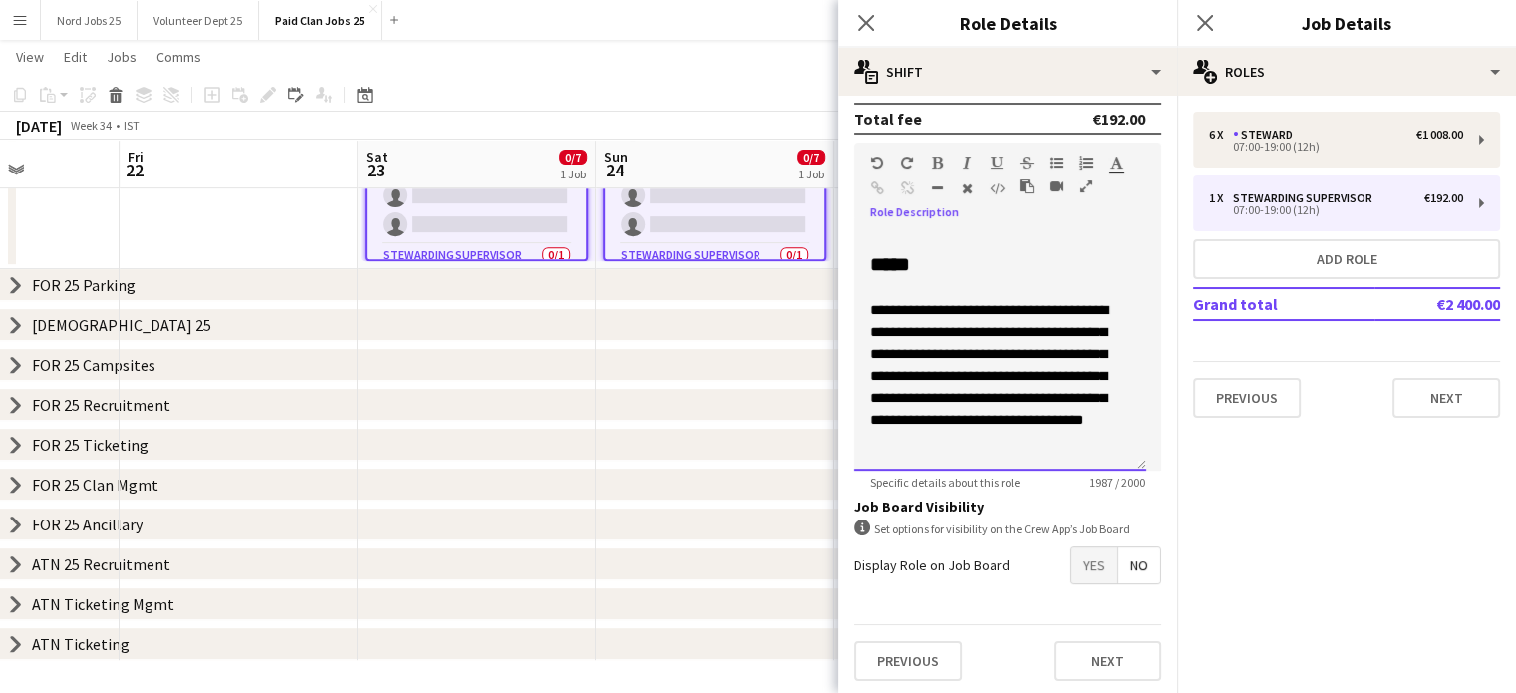
scroll to position [1460, 0]
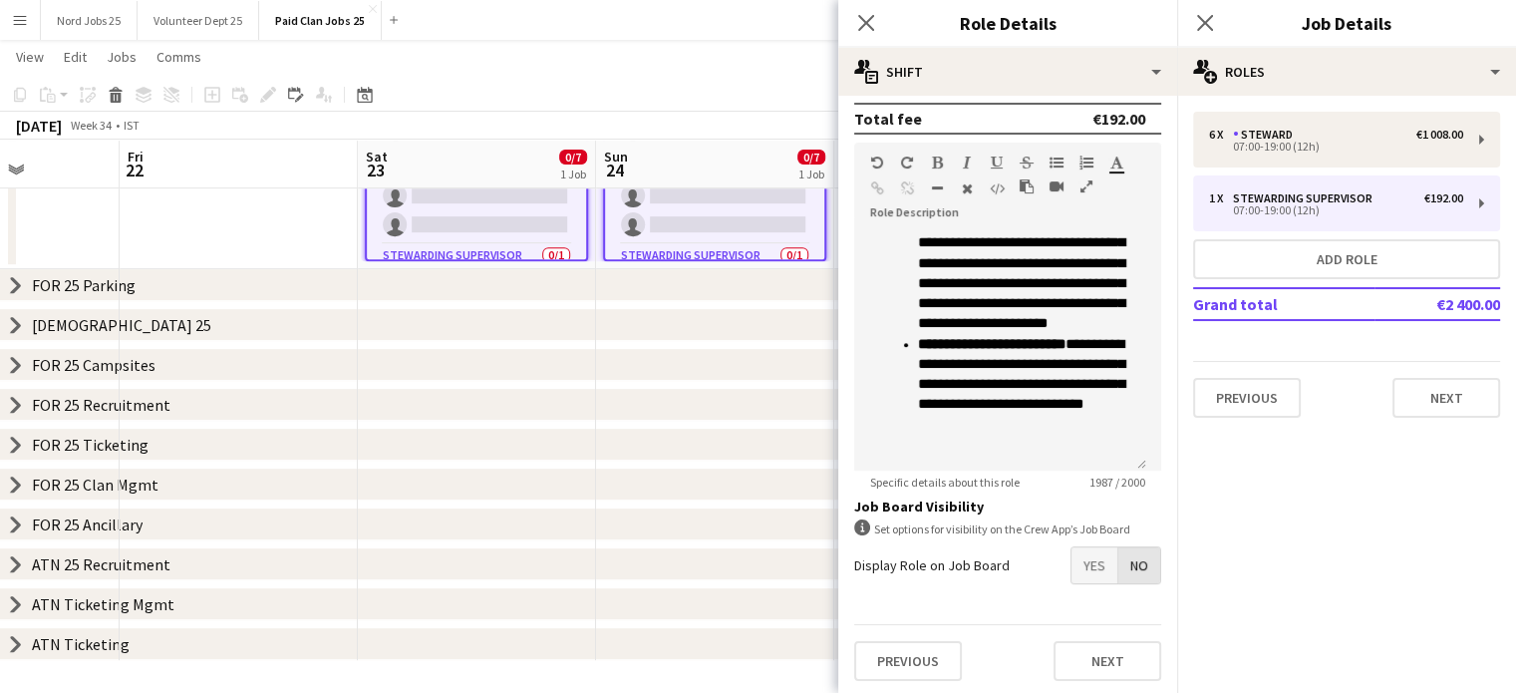
click at [1124, 562] on span "No" at bounding box center [1140, 565] width 42 height 36
click at [1092, 666] on button "Next" at bounding box center [1108, 661] width 108 height 40
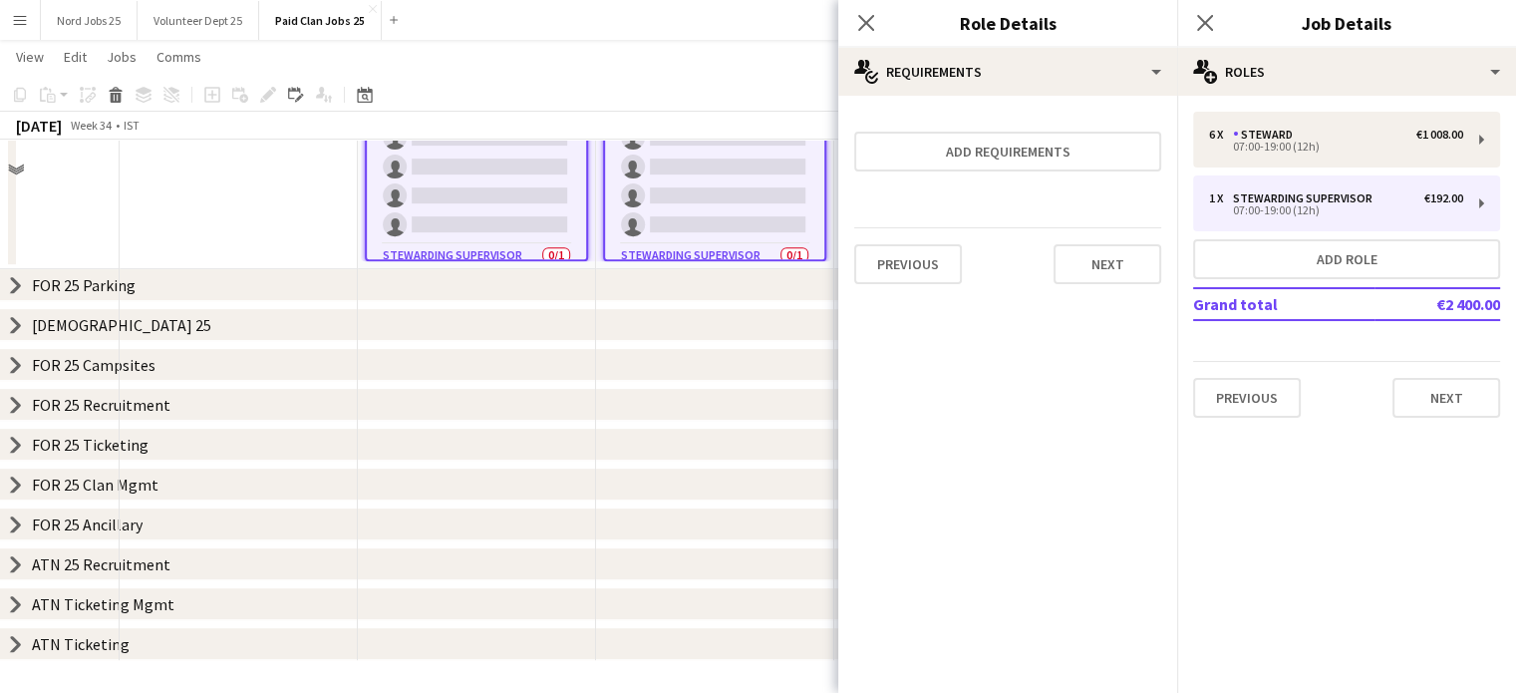
scroll to position [494, 0]
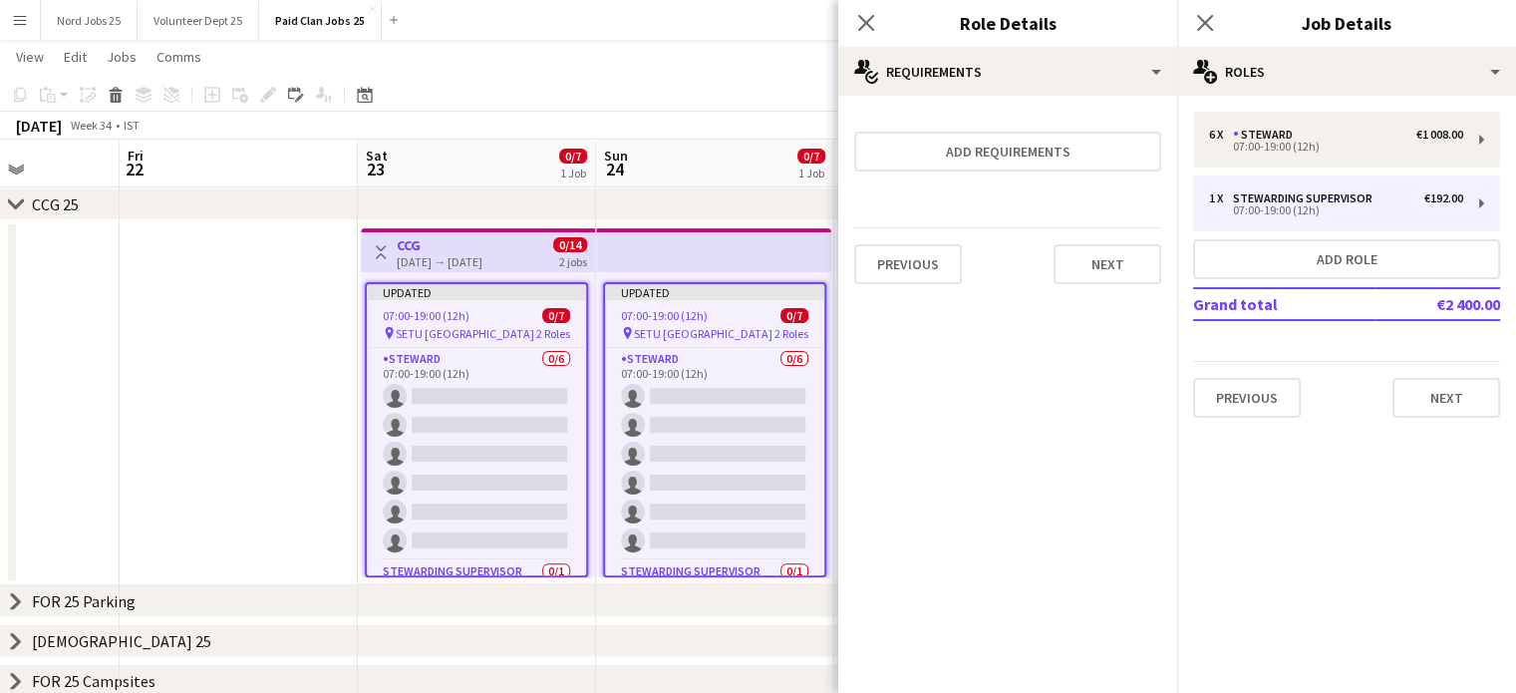
click at [678, 253] on app-top-bar at bounding box center [713, 250] width 235 height 44
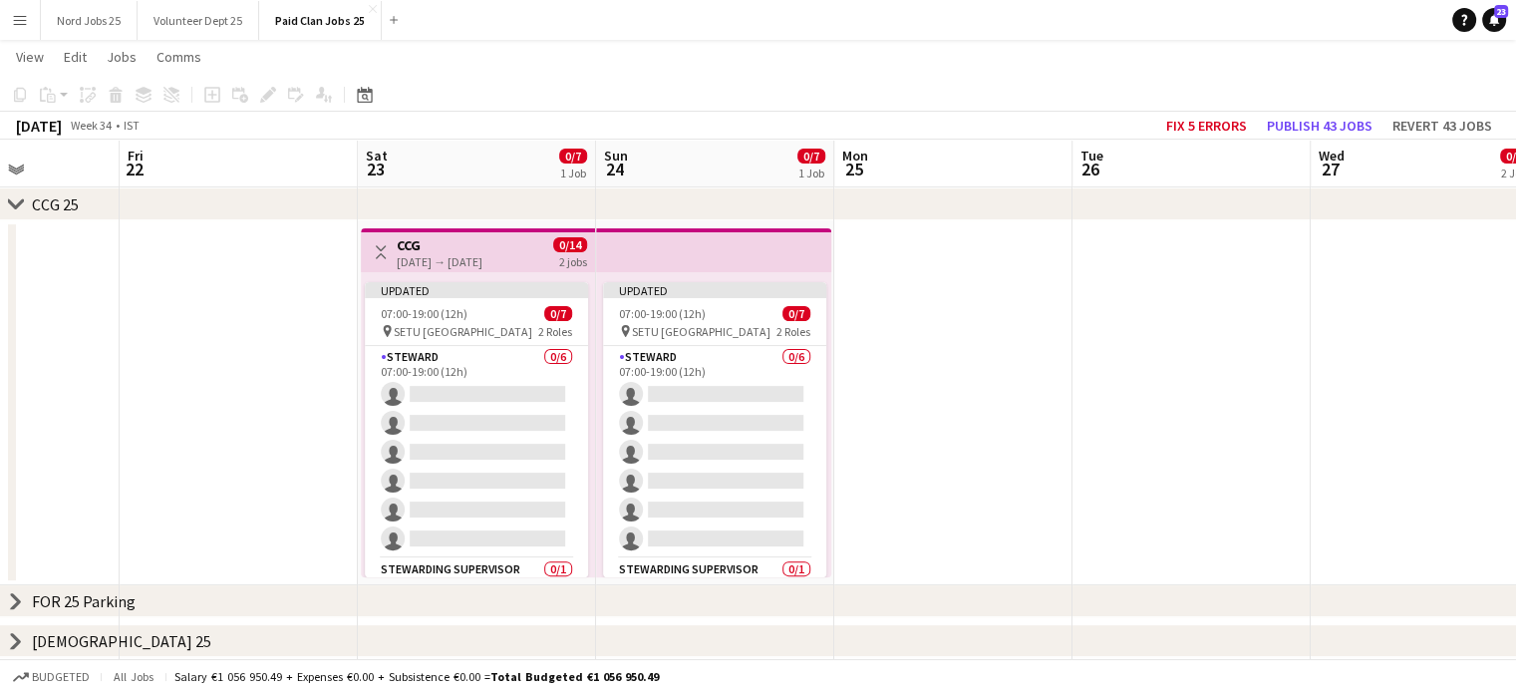
click at [678, 253] on app-top-bar at bounding box center [713, 250] width 235 height 44
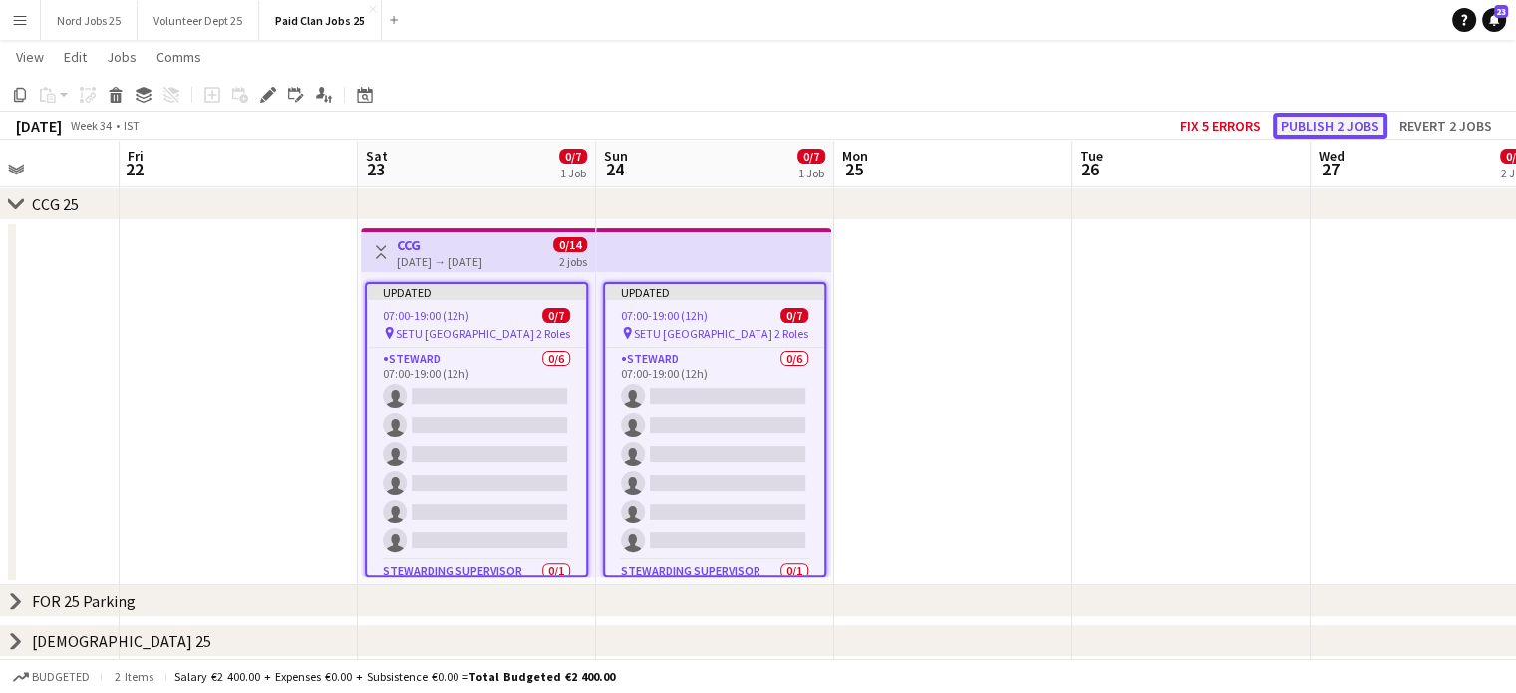
click at [1344, 119] on button "Publish 2 jobs" at bounding box center [1330, 126] width 115 height 26
